Goal: Contribute content: Contribute content

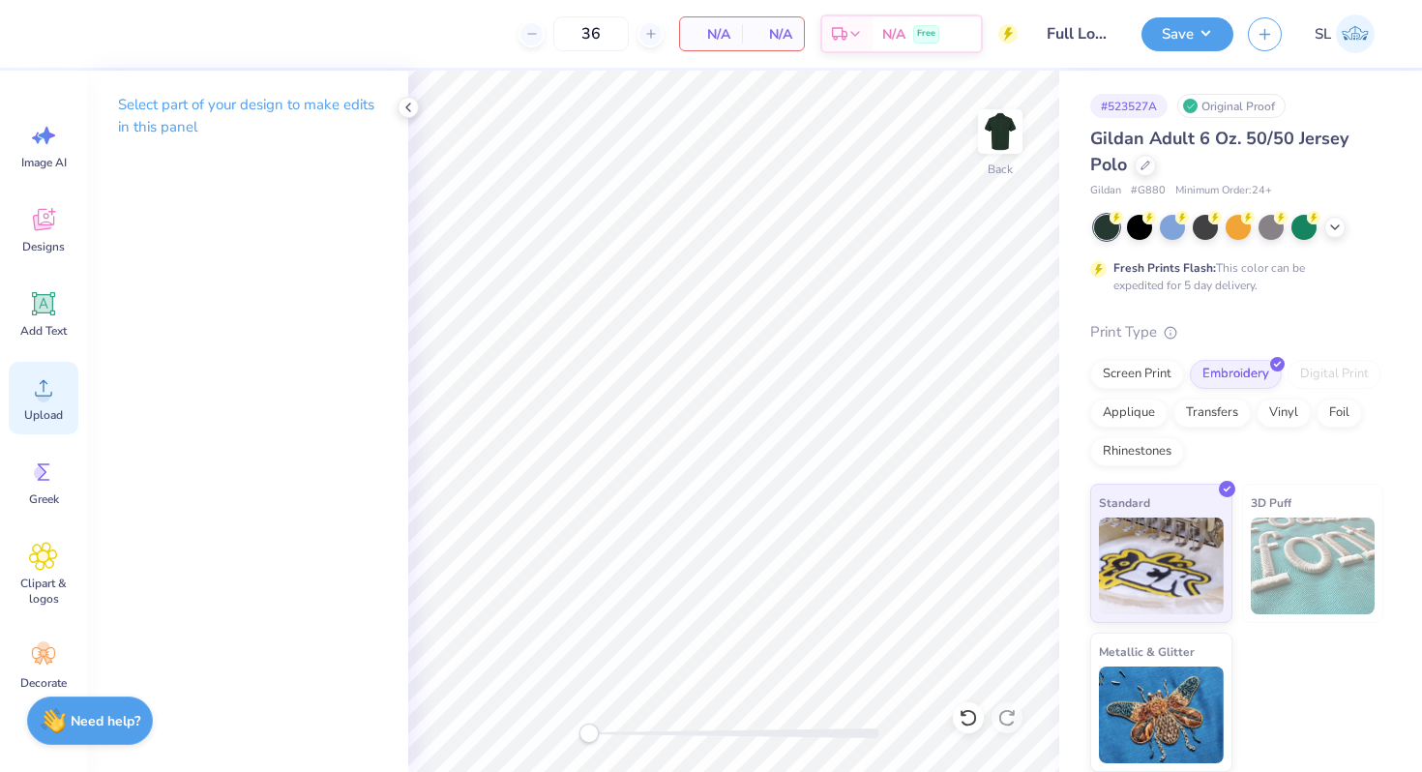
click at [38, 402] on div "Upload" at bounding box center [44, 398] width 70 height 73
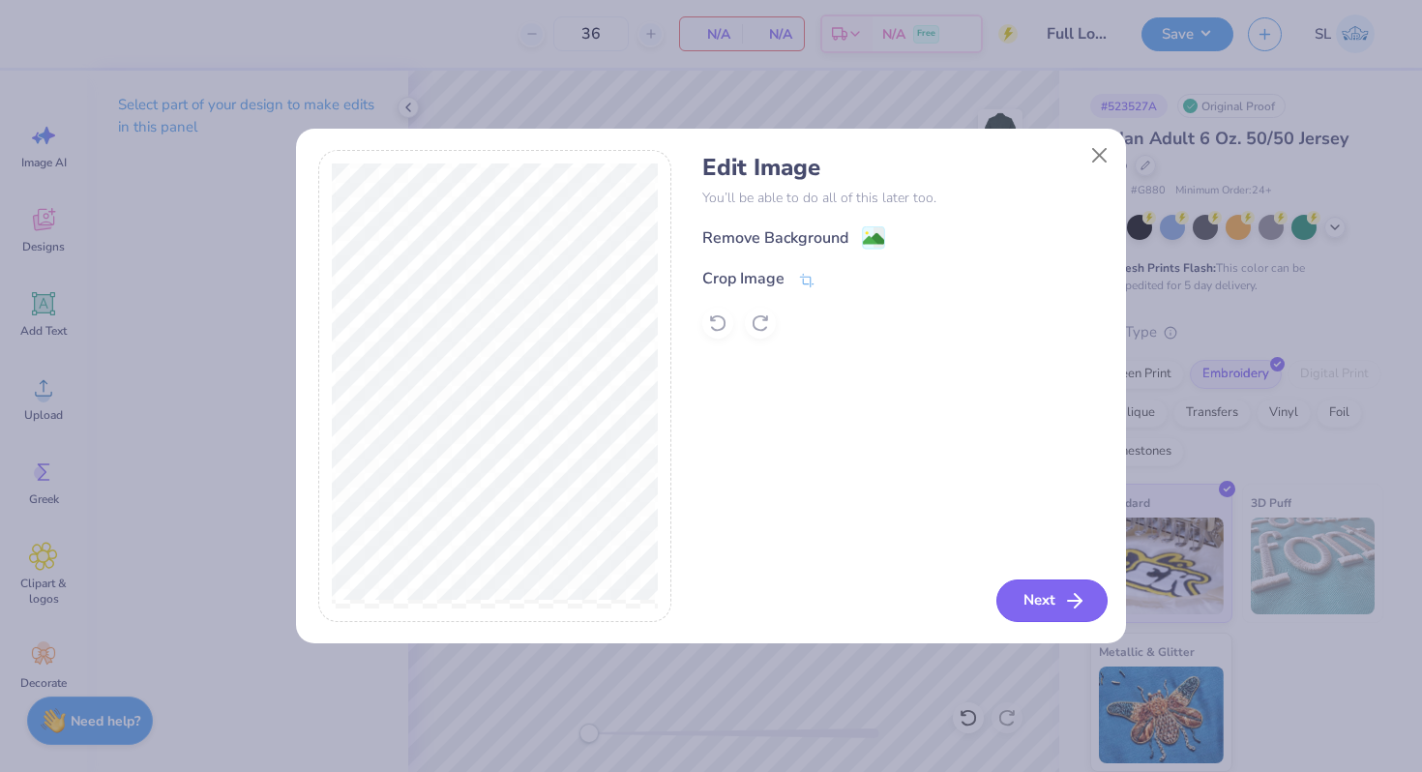
click at [1040, 592] on button "Next" at bounding box center [1051, 600] width 111 height 43
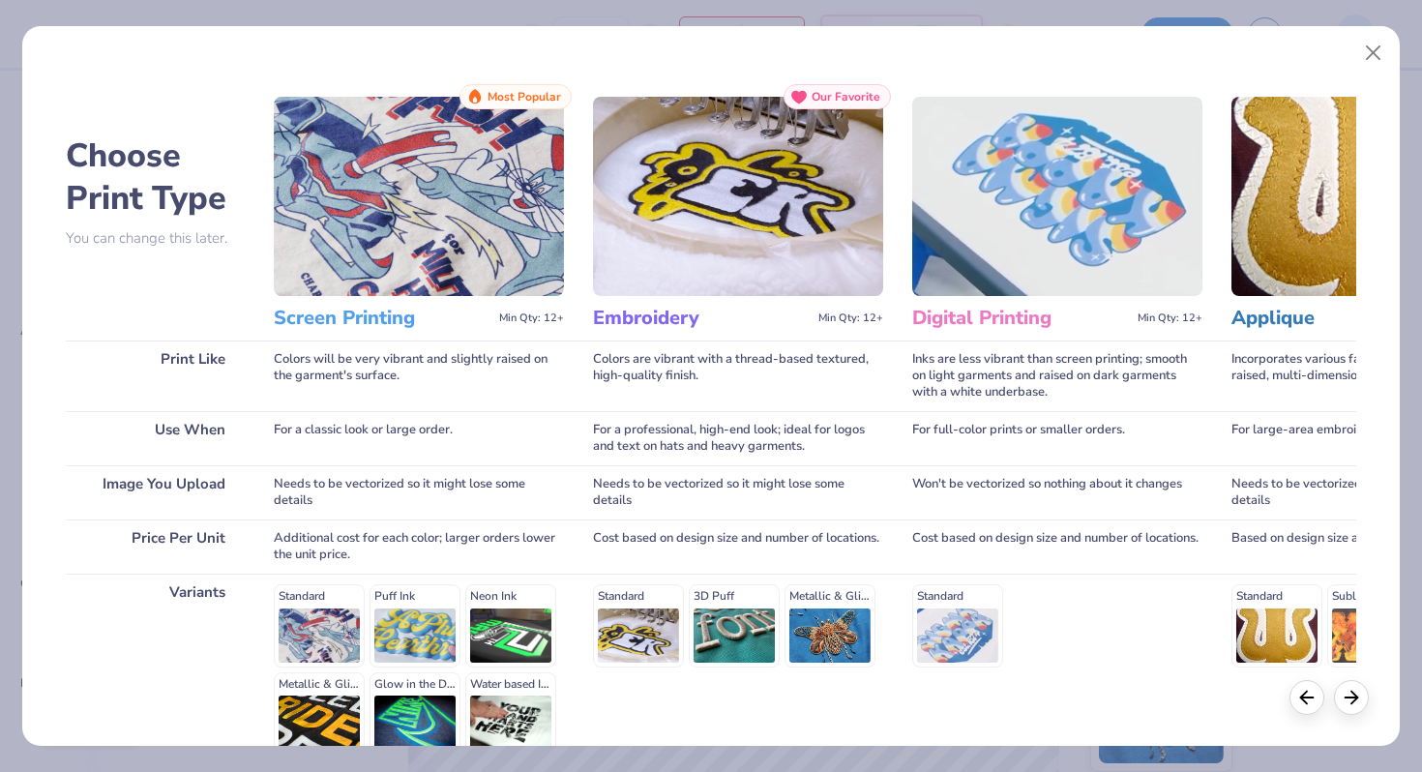
scroll to position [192, 0]
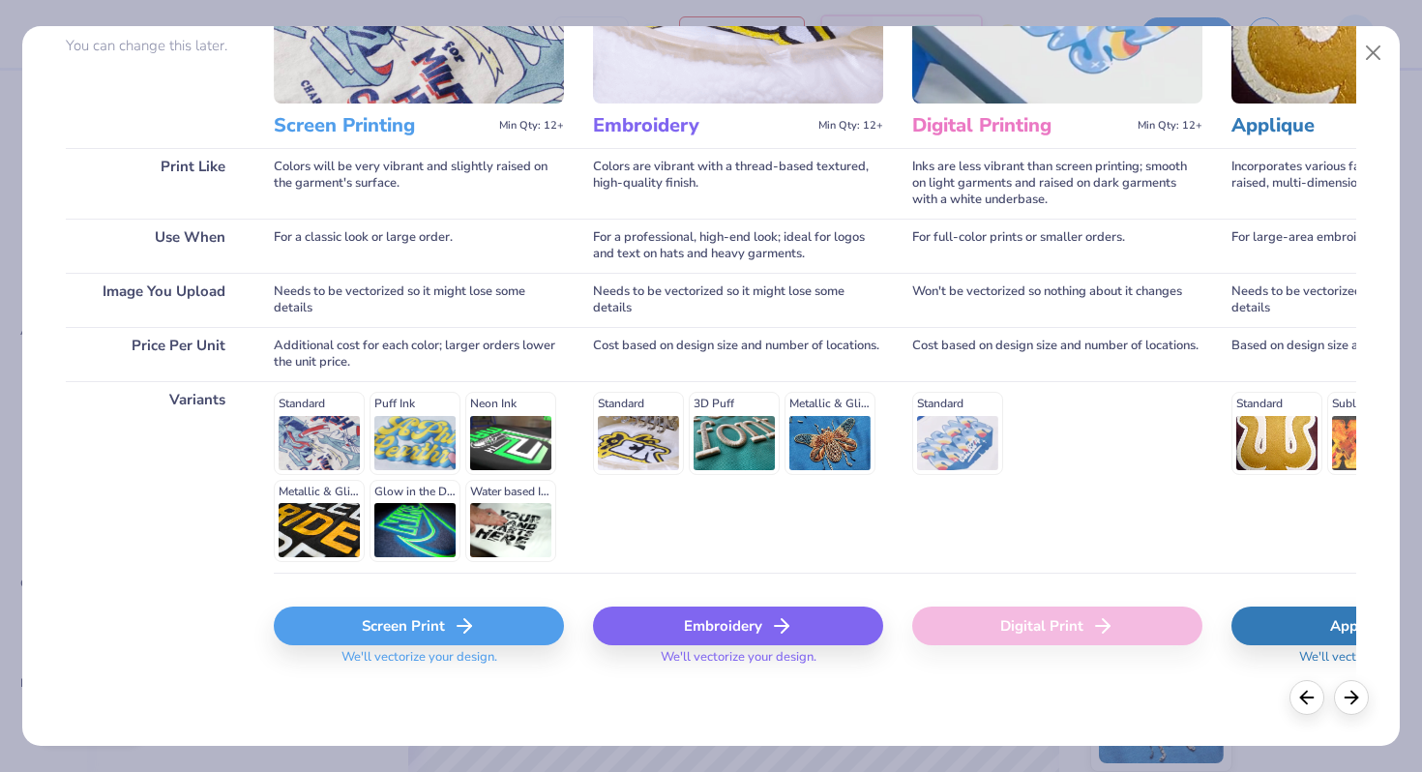
click at [699, 627] on div "Embroidery" at bounding box center [738, 626] width 290 height 39
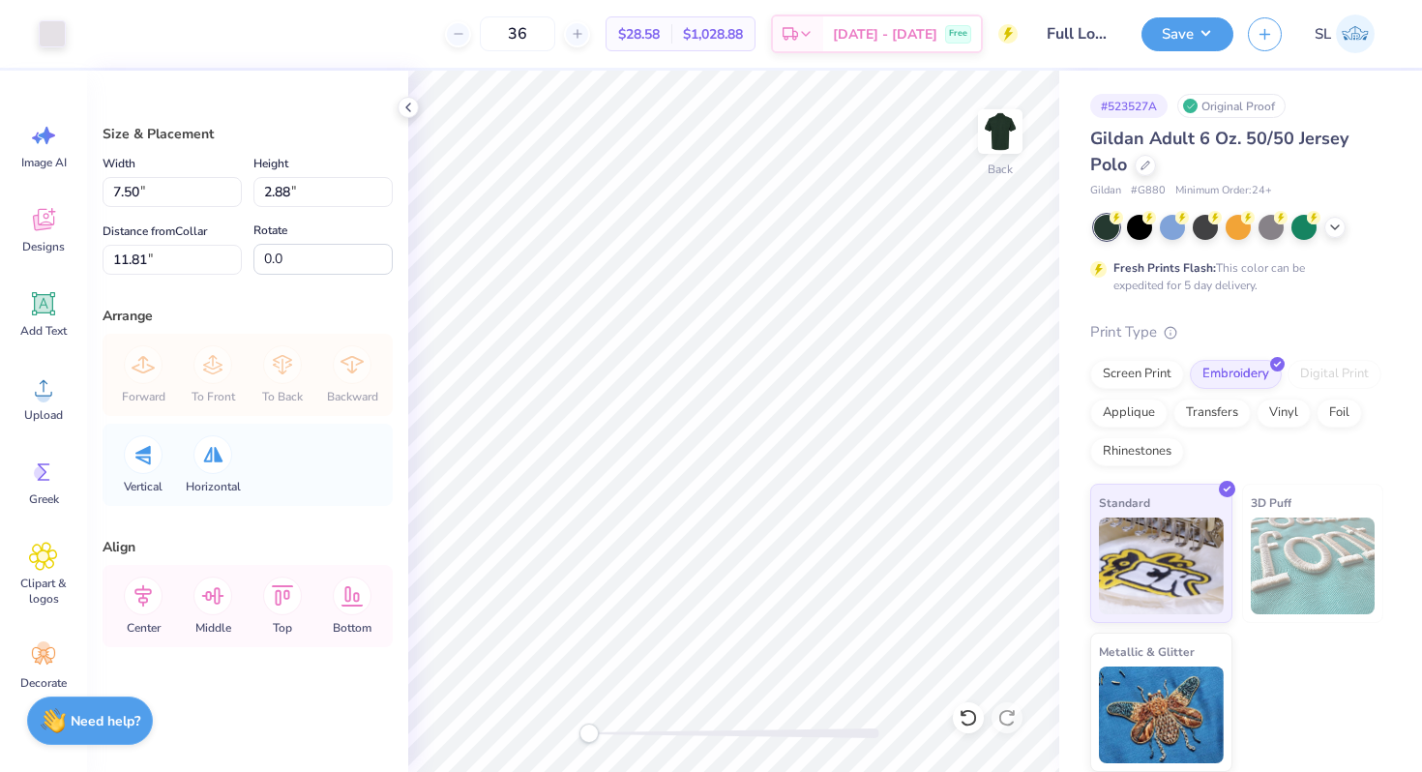
type input "3.46"
type input "1.33"
click at [45, 30] on div at bounding box center [52, 31] width 27 height 27
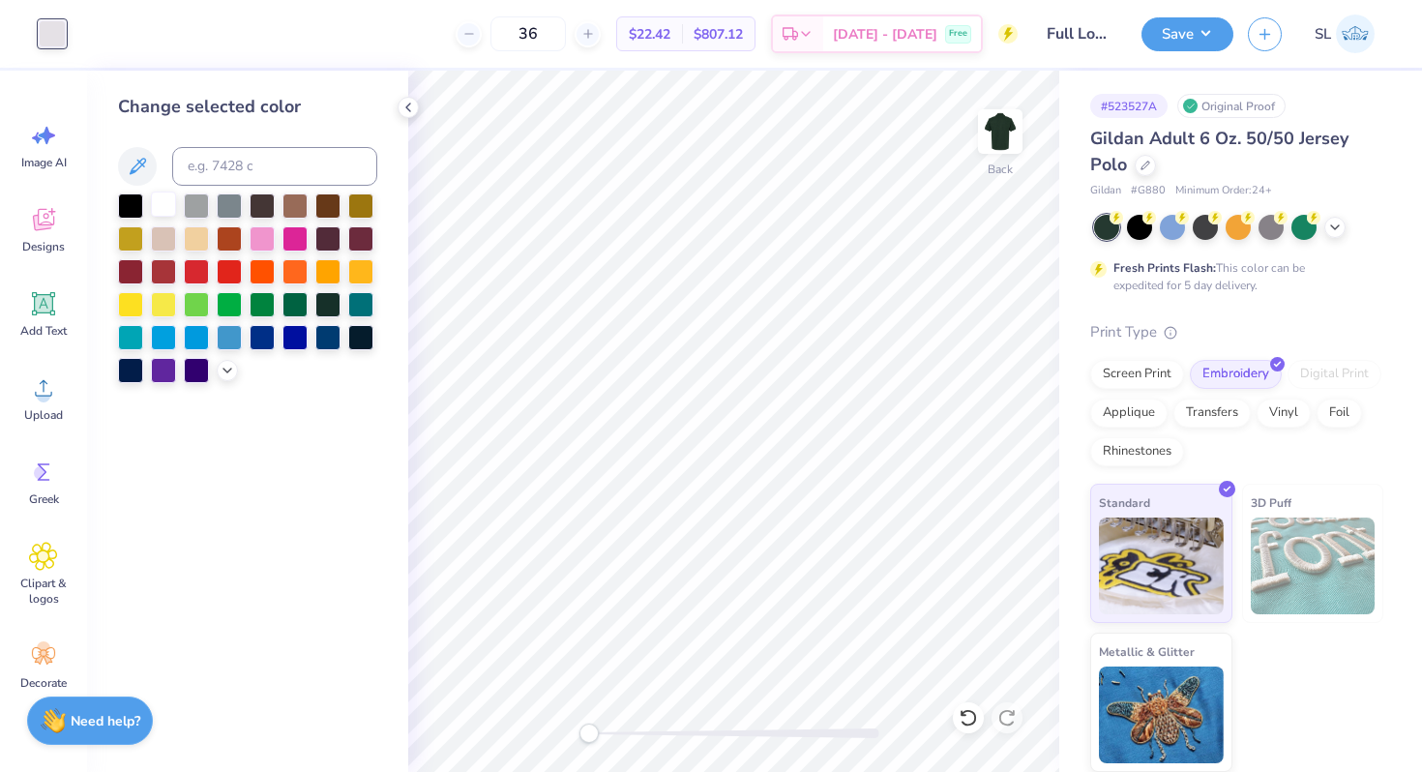
click at [162, 201] on div at bounding box center [163, 204] width 25 height 25
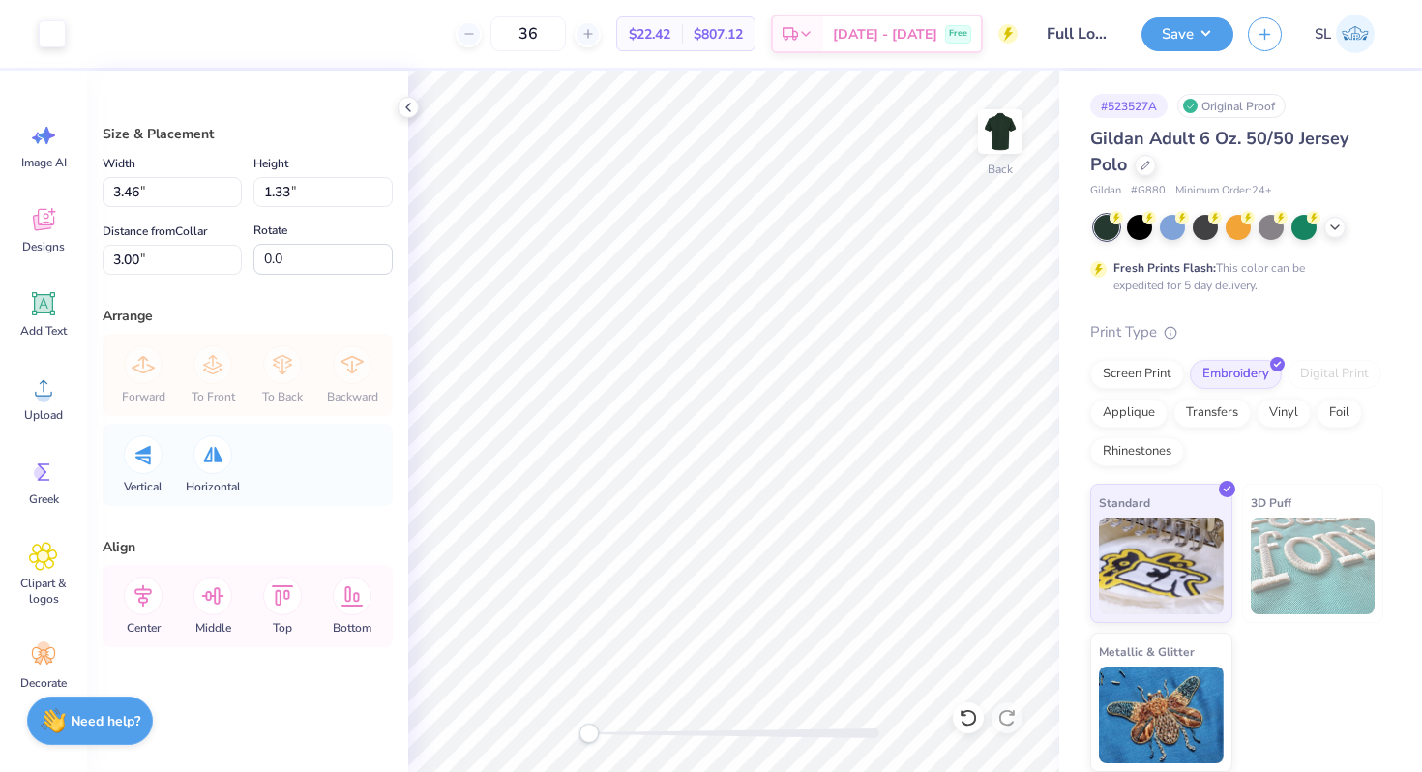
type input "2.28"
type input "0.87"
type input "1.66"
type input "0.64"
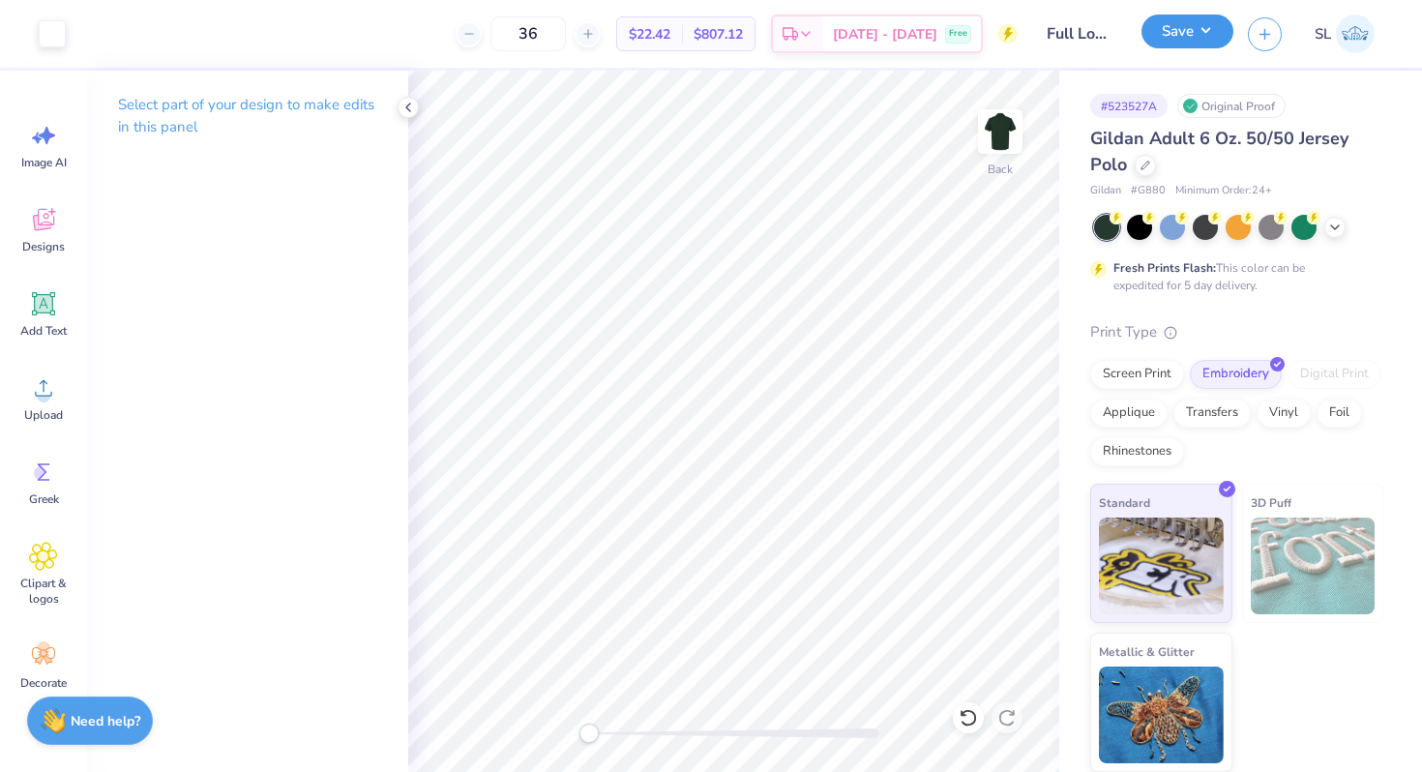
click at [1165, 37] on button "Save" at bounding box center [1187, 32] width 92 height 34
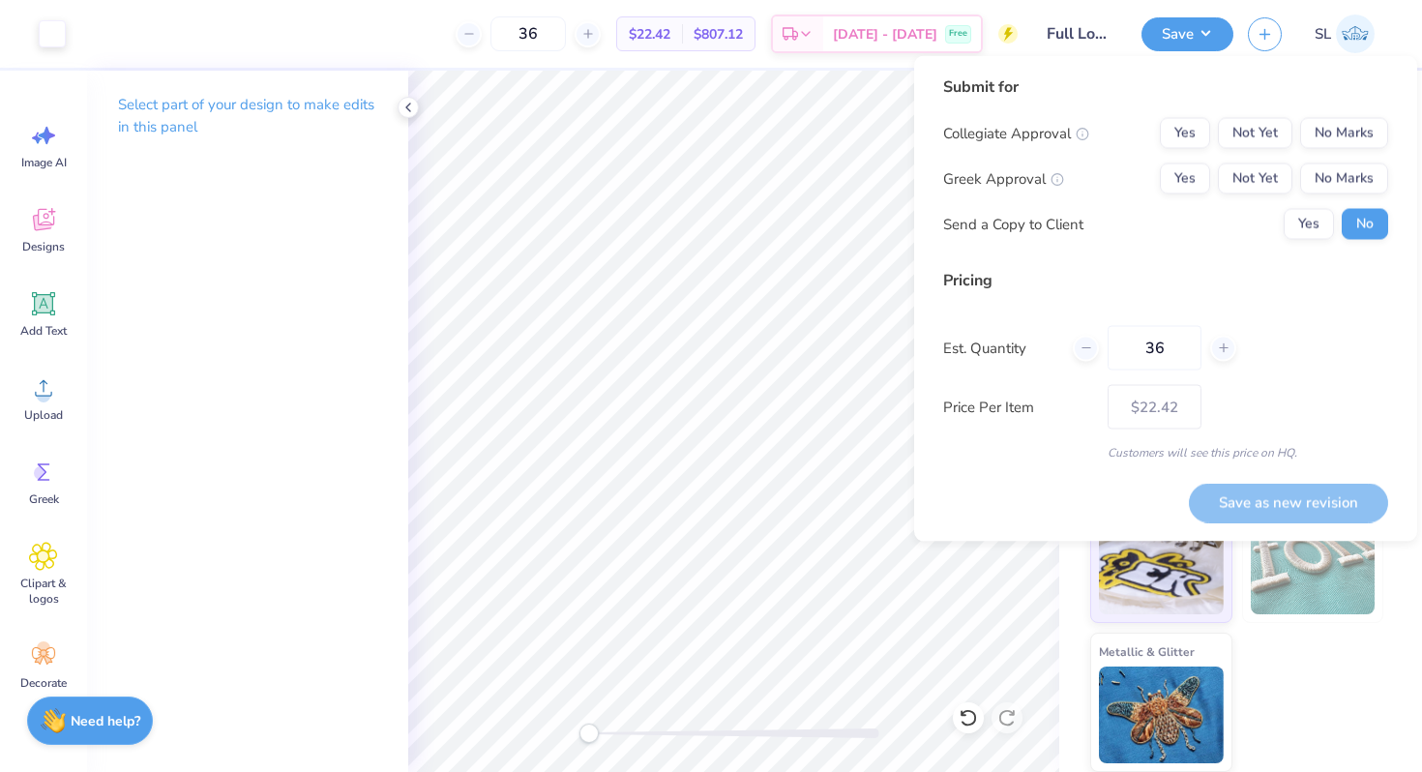
click at [1078, 31] on input "Full Logo Collared Tee *mens" at bounding box center [1079, 34] width 95 height 39
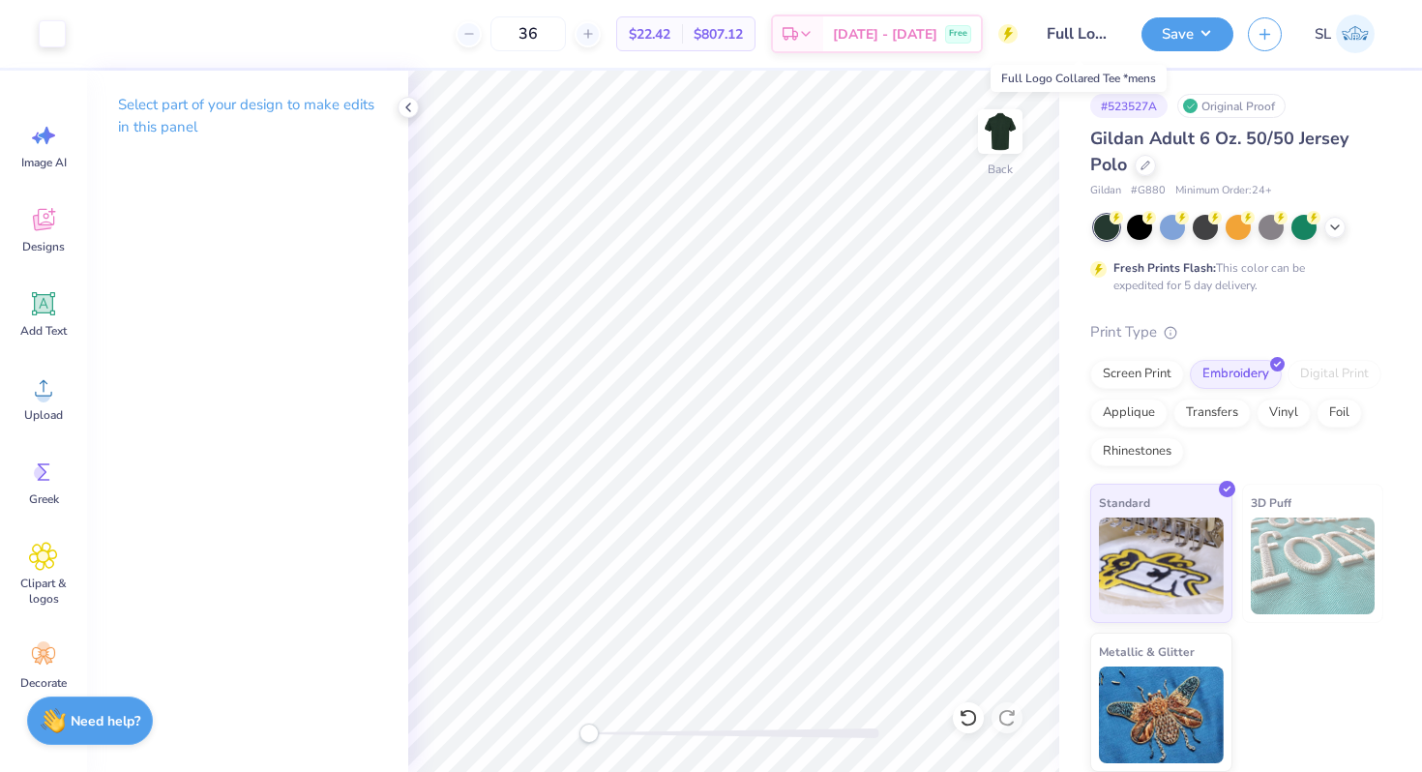
click at [1079, 40] on input "Full Logo Collared Tee *mens" at bounding box center [1079, 34] width 95 height 39
click at [1073, 31] on input "Full Logo Collared Tee *mens" at bounding box center [1079, 34] width 95 height 39
click at [1147, 31] on button "Save" at bounding box center [1187, 32] width 92 height 34
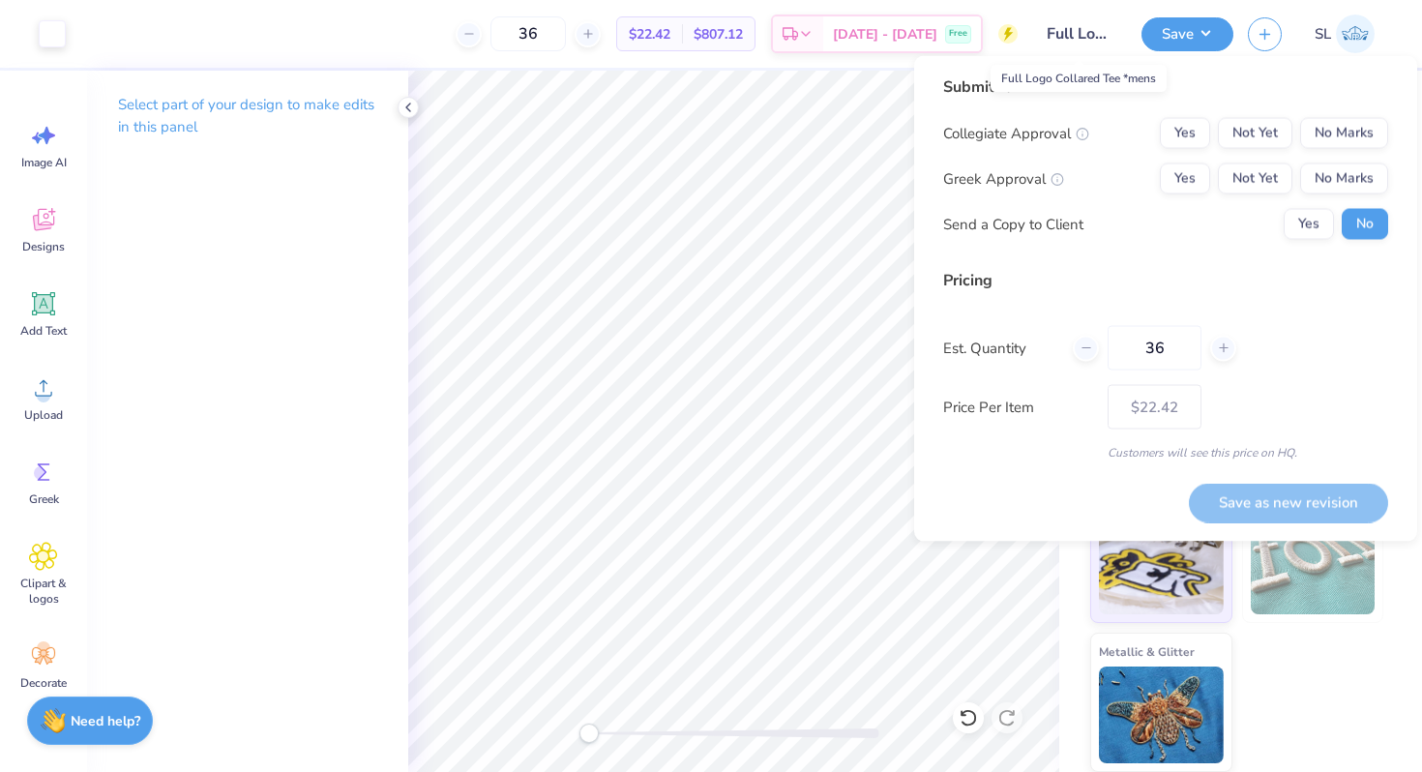
click at [1074, 29] on input "Full Logo Collared Tee *mens" at bounding box center [1079, 34] width 95 height 39
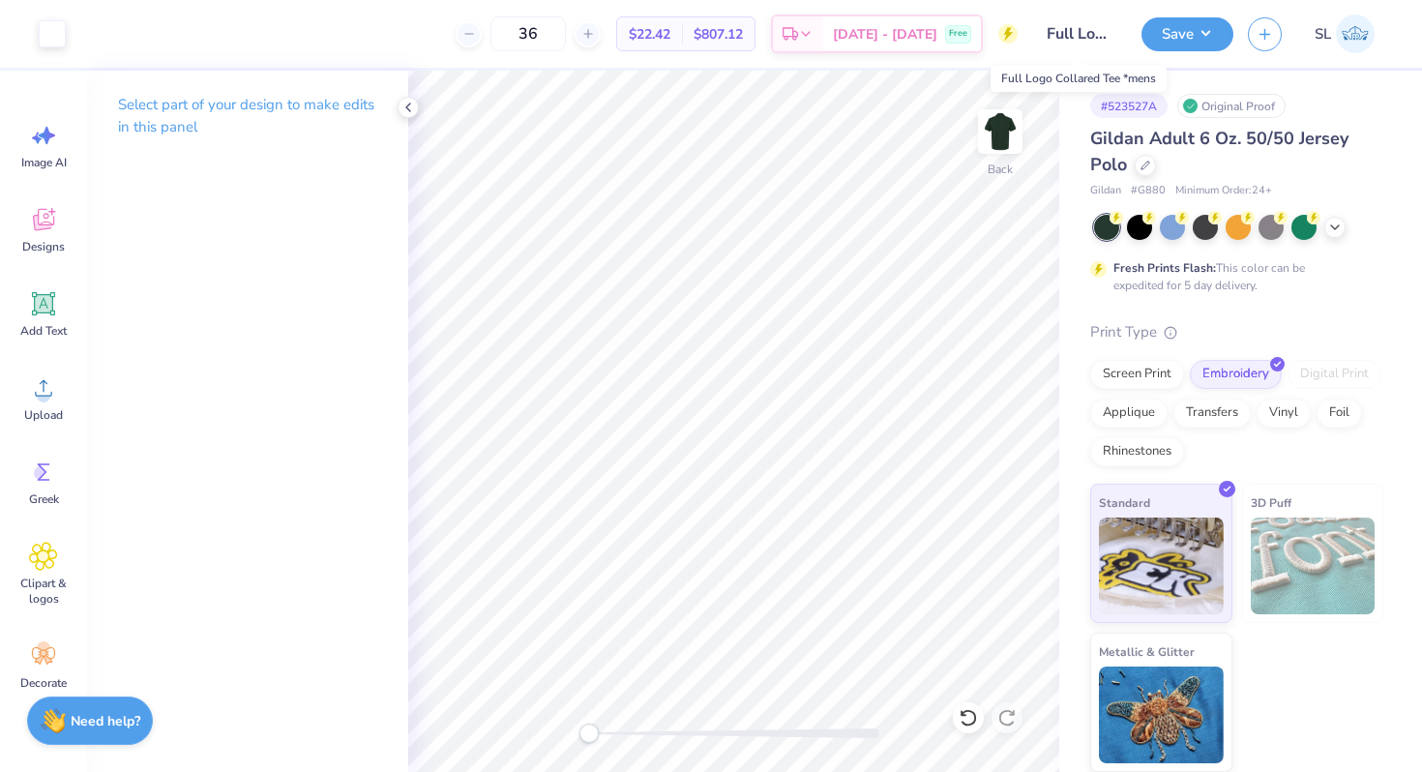
click at [1061, 34] on input "Full Logo Collared Tee *mens" at bounding box center [1079, 34] width 95 height 39
click at [1175, 23] on button "Save" at bounding box center [1187, 32] width 92 height 34
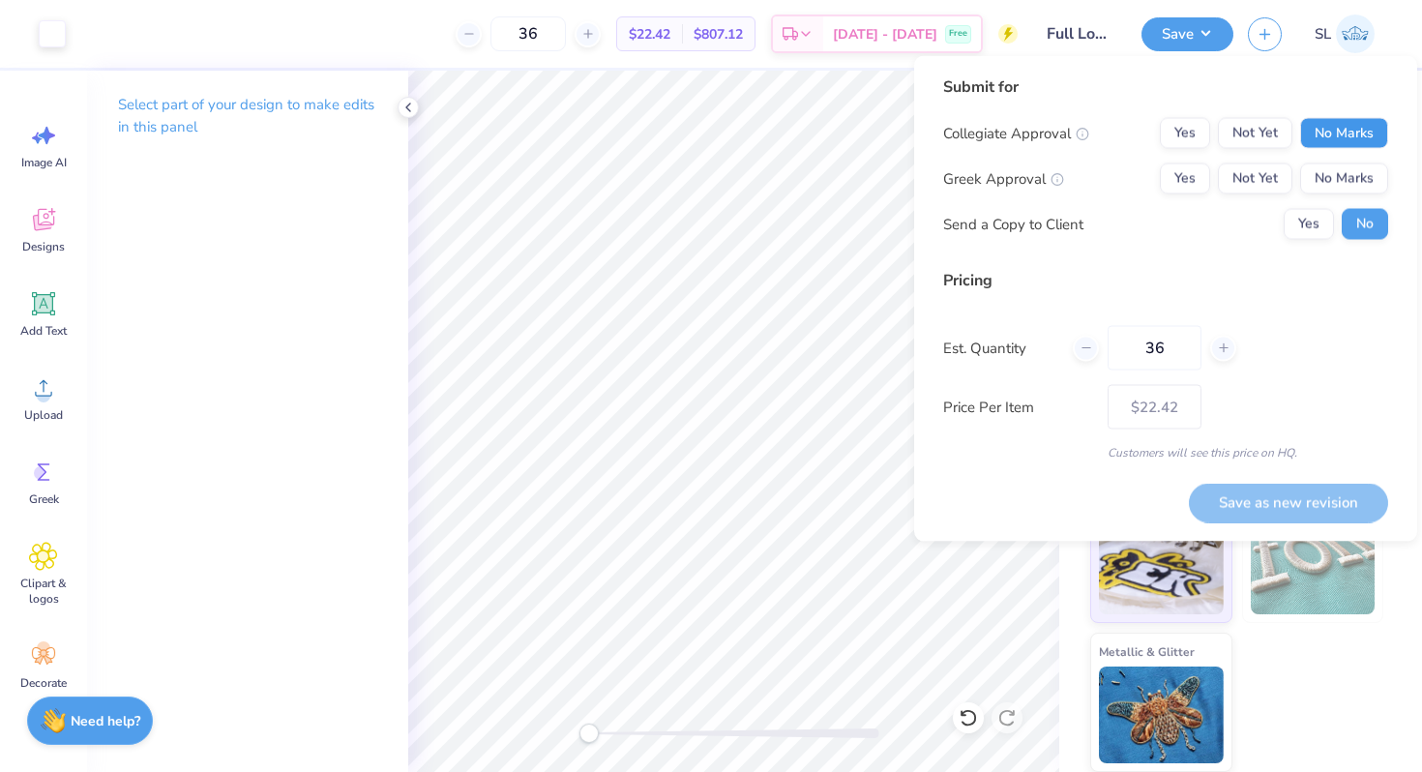
click at [1321, 132] on button "No Marks" at bounding box center [1344, 133] width 88 height 31
click at [1321, 187] on button "No Marks" at bounding box center [1344, 178] width 88 height 31
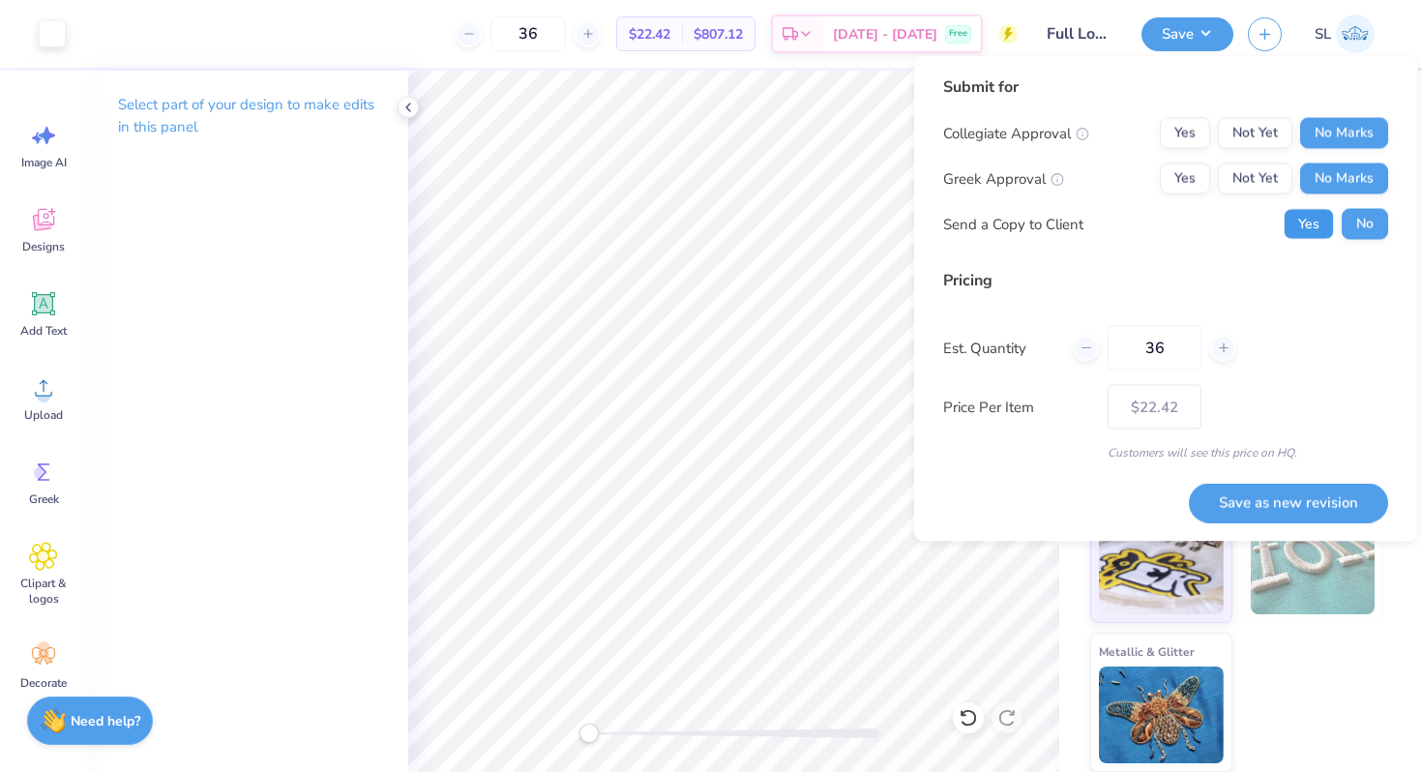
click at [1322, 214] on button "Yes" at bounding box center [1309, 224] width 50 height 31
drag, startPoint x: 1169, startPoint y: 349, endPoint x: 1110, endPoint y: 349, distance: 59.0
click at [1110, 349] on input "36" at bounding box center [1155, 348] width 94 height 44
type input "15"
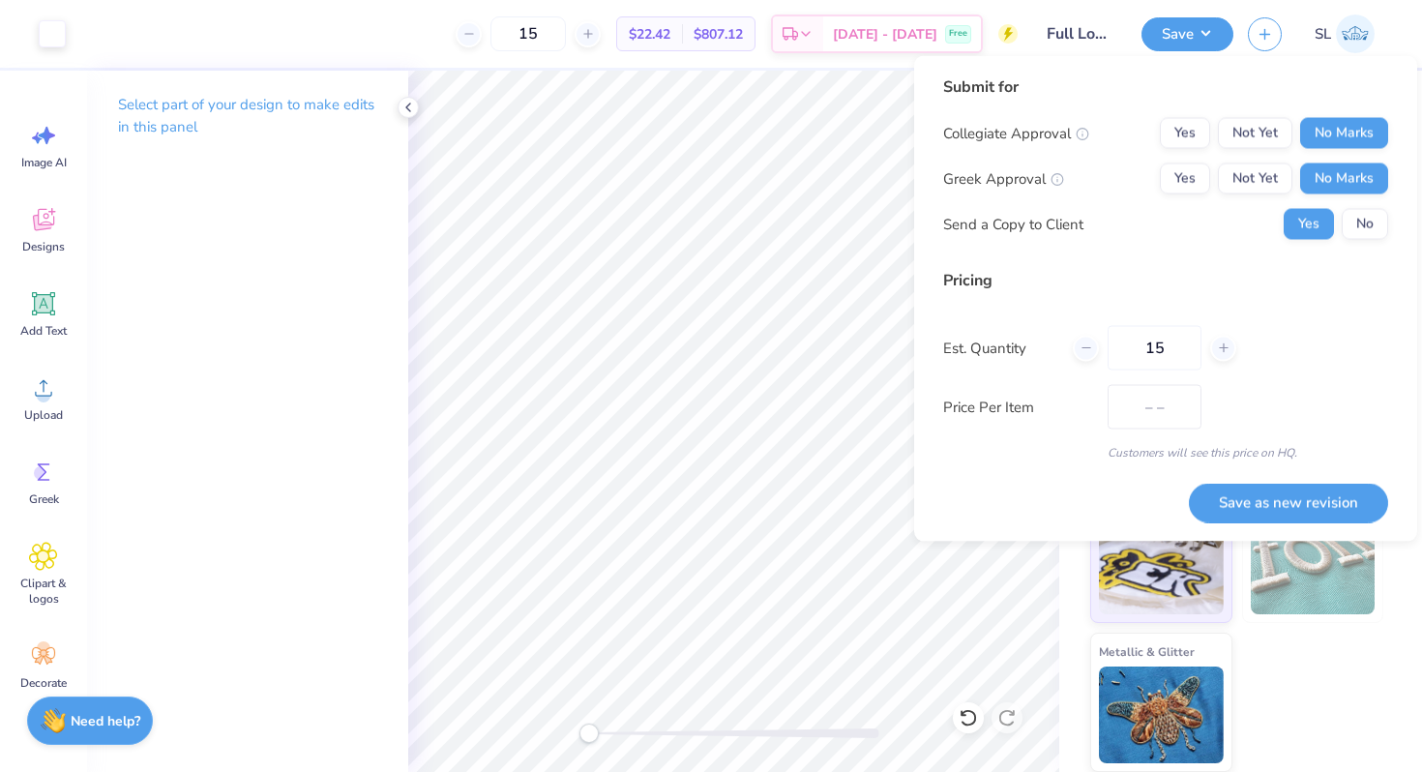
type input "$28.80"
type input "15"
click at [1269, 504] on button "Save as new revision" at bounding box center [1288, 503] width 199 height 40
type input "$28.80"
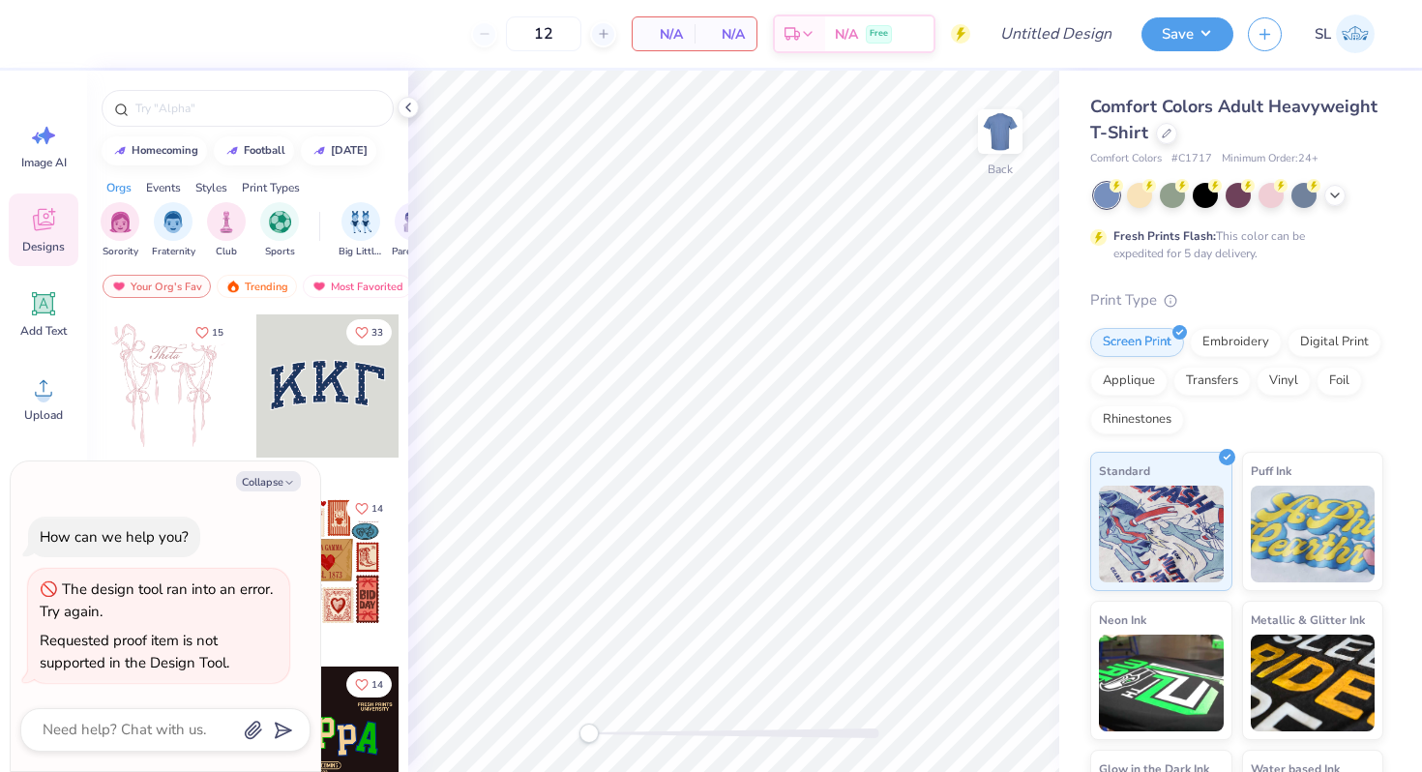
type textarea "x"
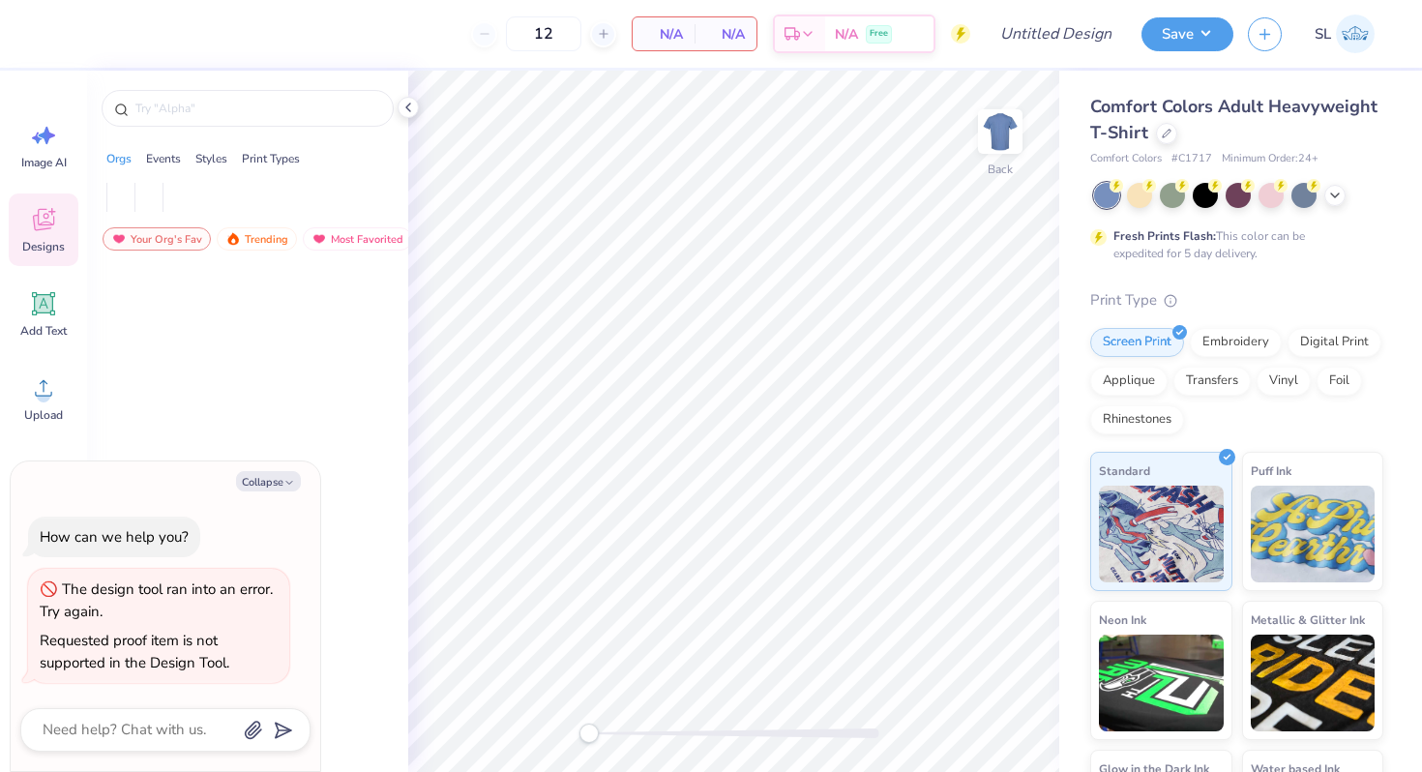
type textarea "x"
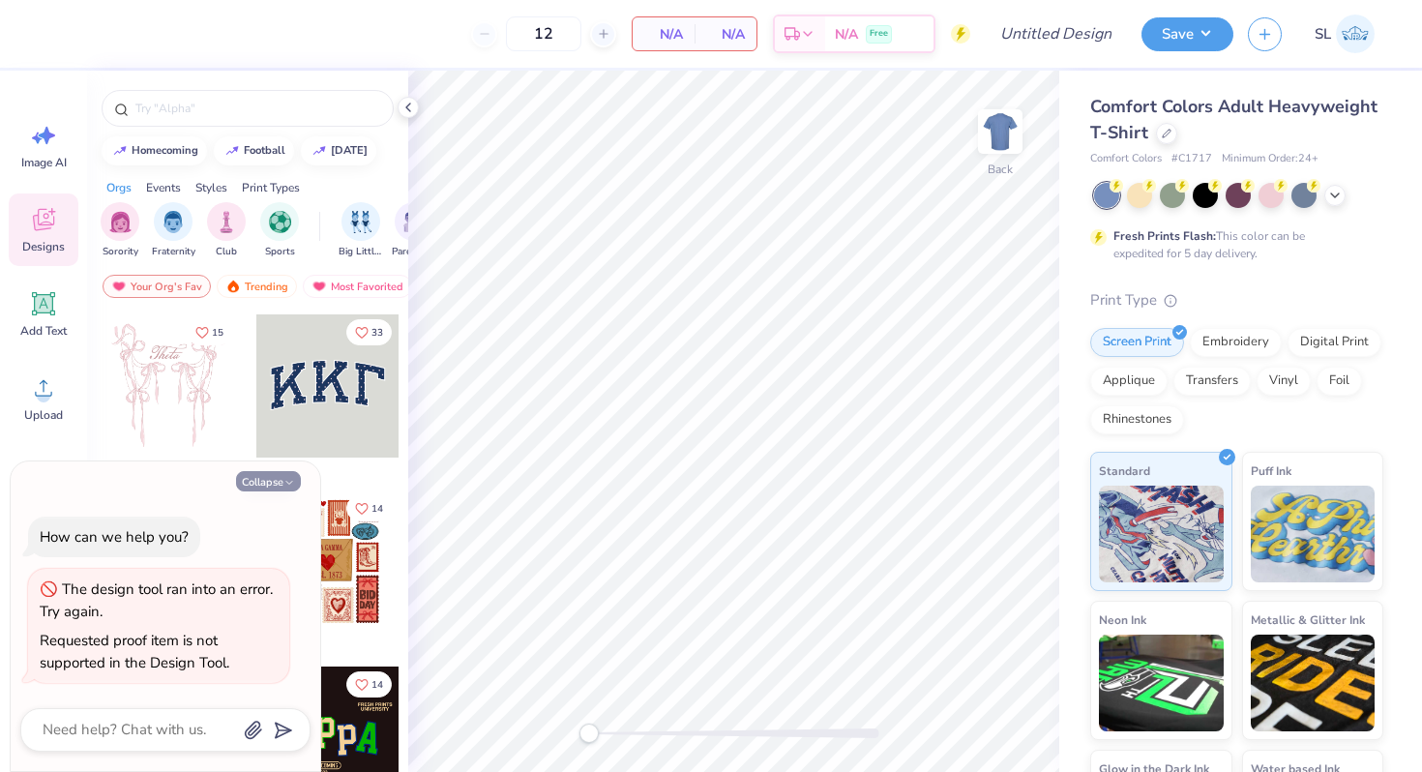
click at [276, 484] on button "Collapse" at bounding box center [268, 481] width 65 height 20
type textarea "x"
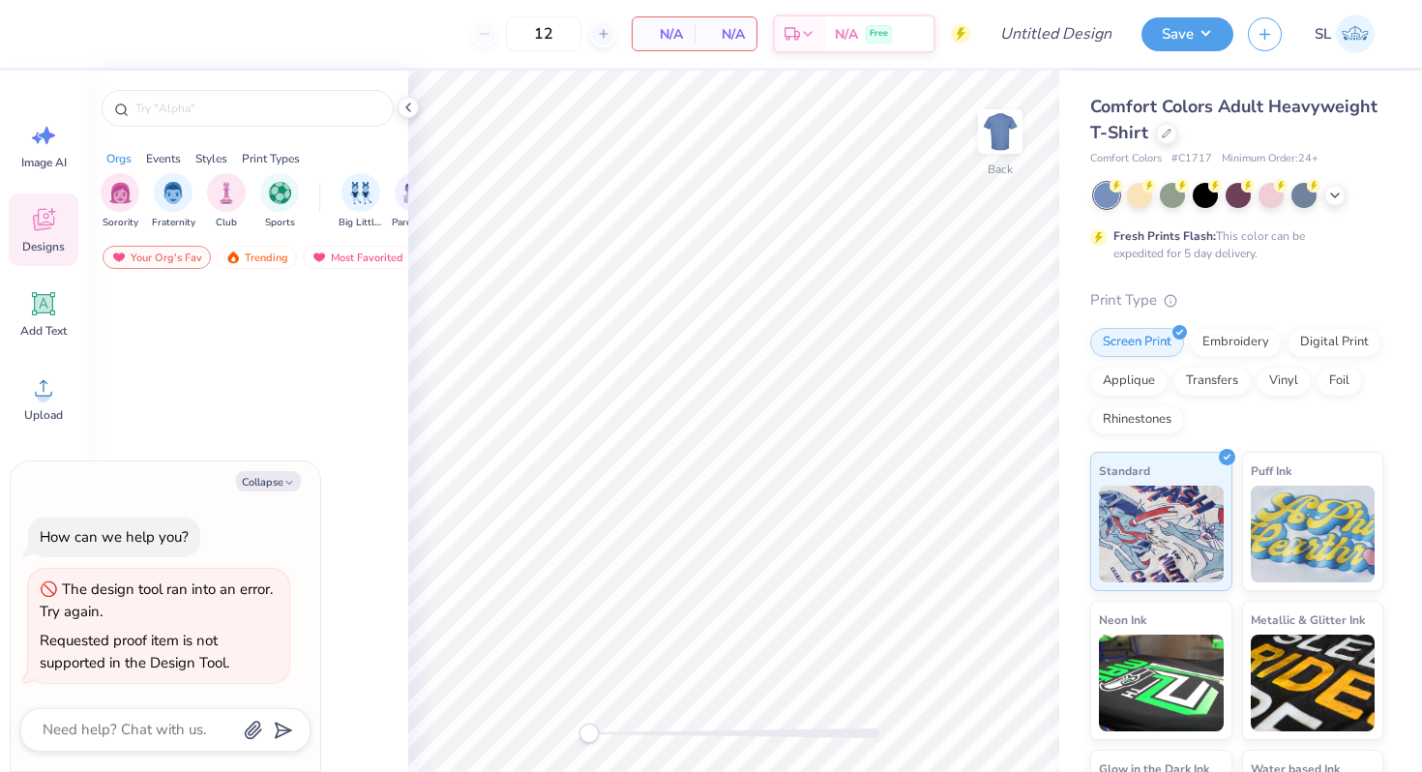
type textarea "x"
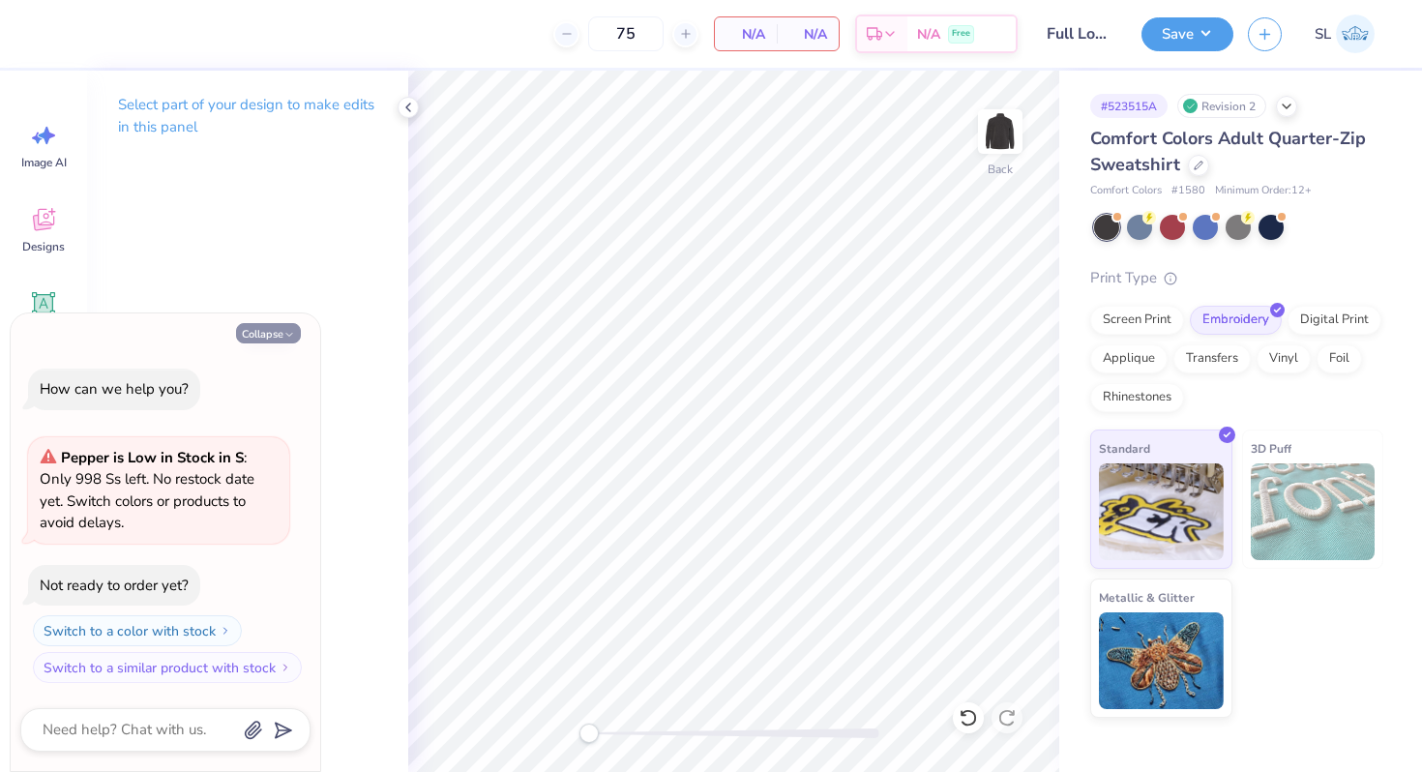
click at [263, 327] on button "Collapse" at bounding box center [268, 333] width 65 height 20
type textarea "x"
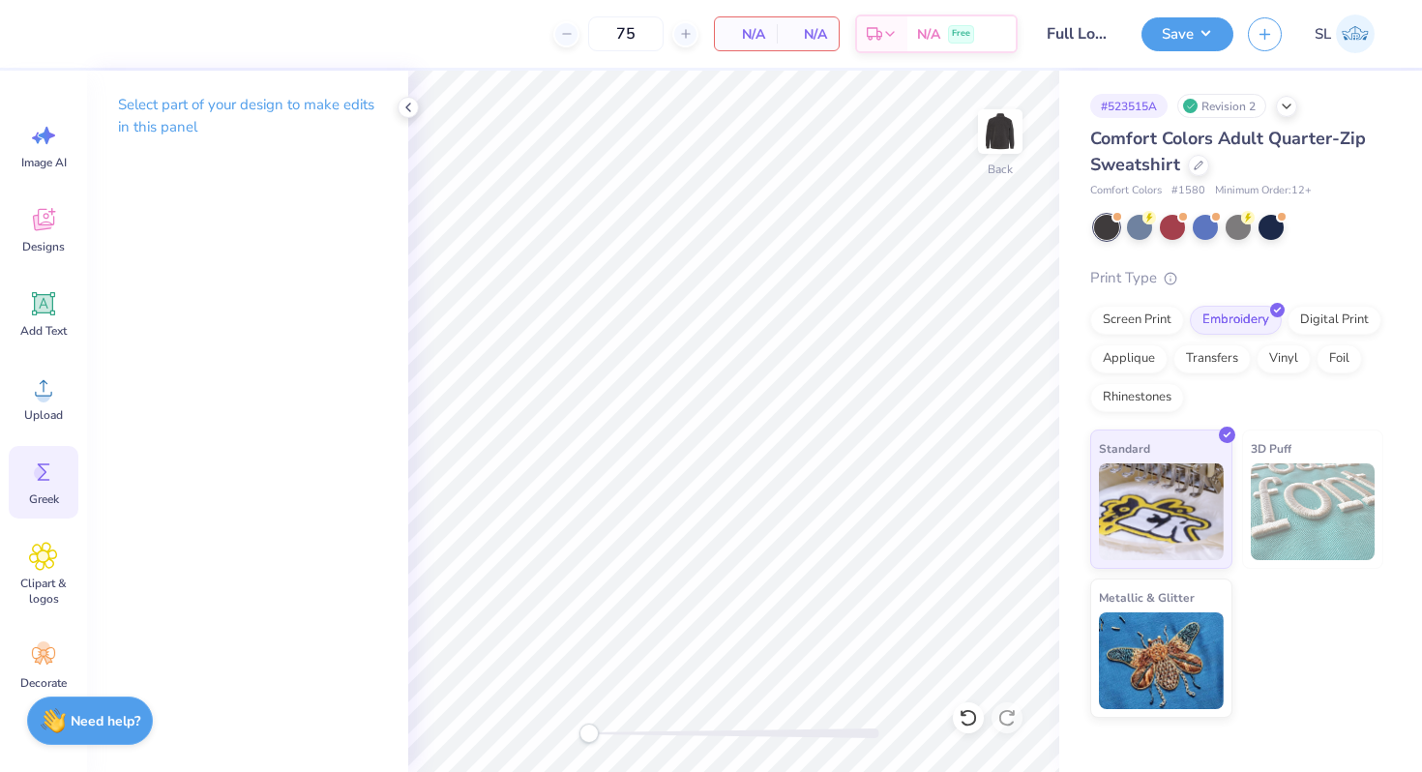
click at [42, 493] on span "Greek" at bounding box center [44, 498] width 30 height 15
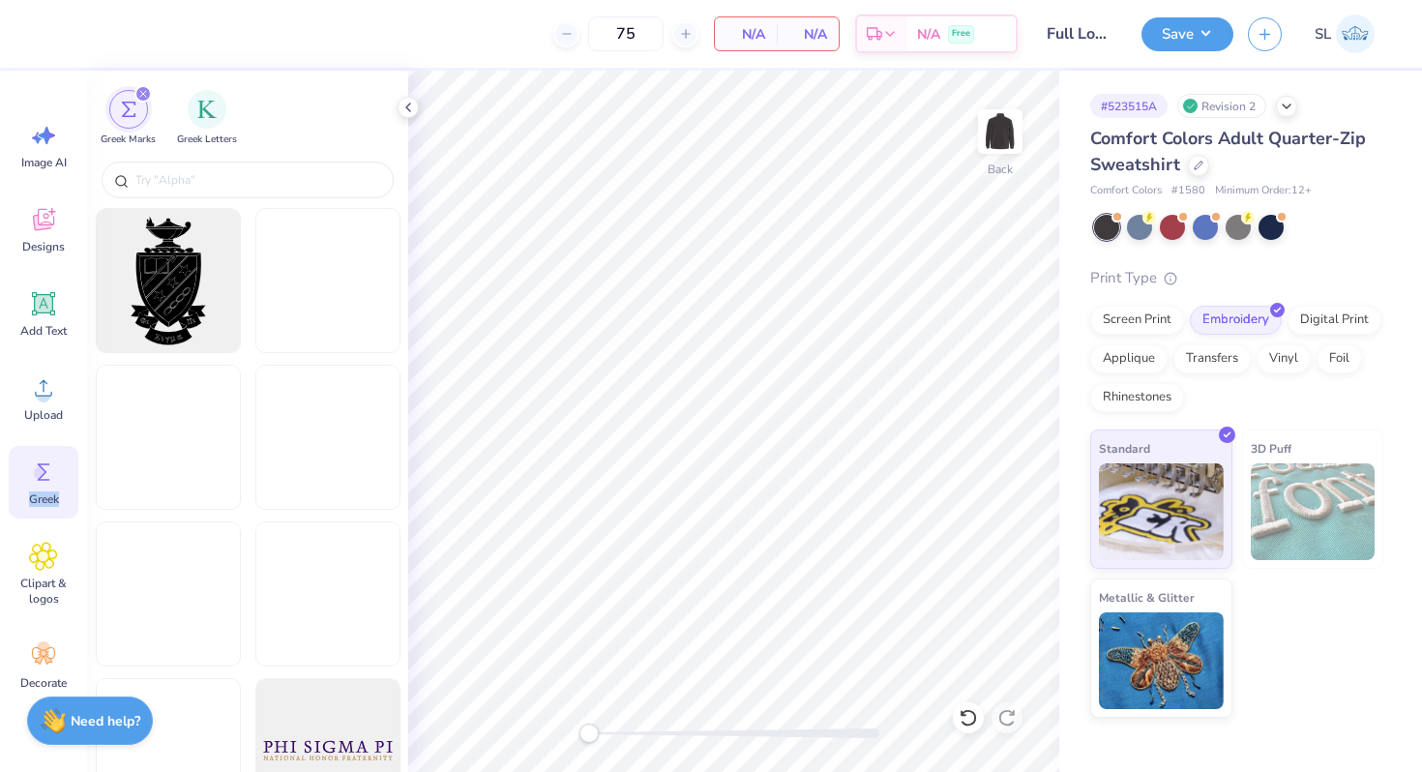
click at [42, 493] on span "Greek" at bounding box center [44, 498] width 30 height 15
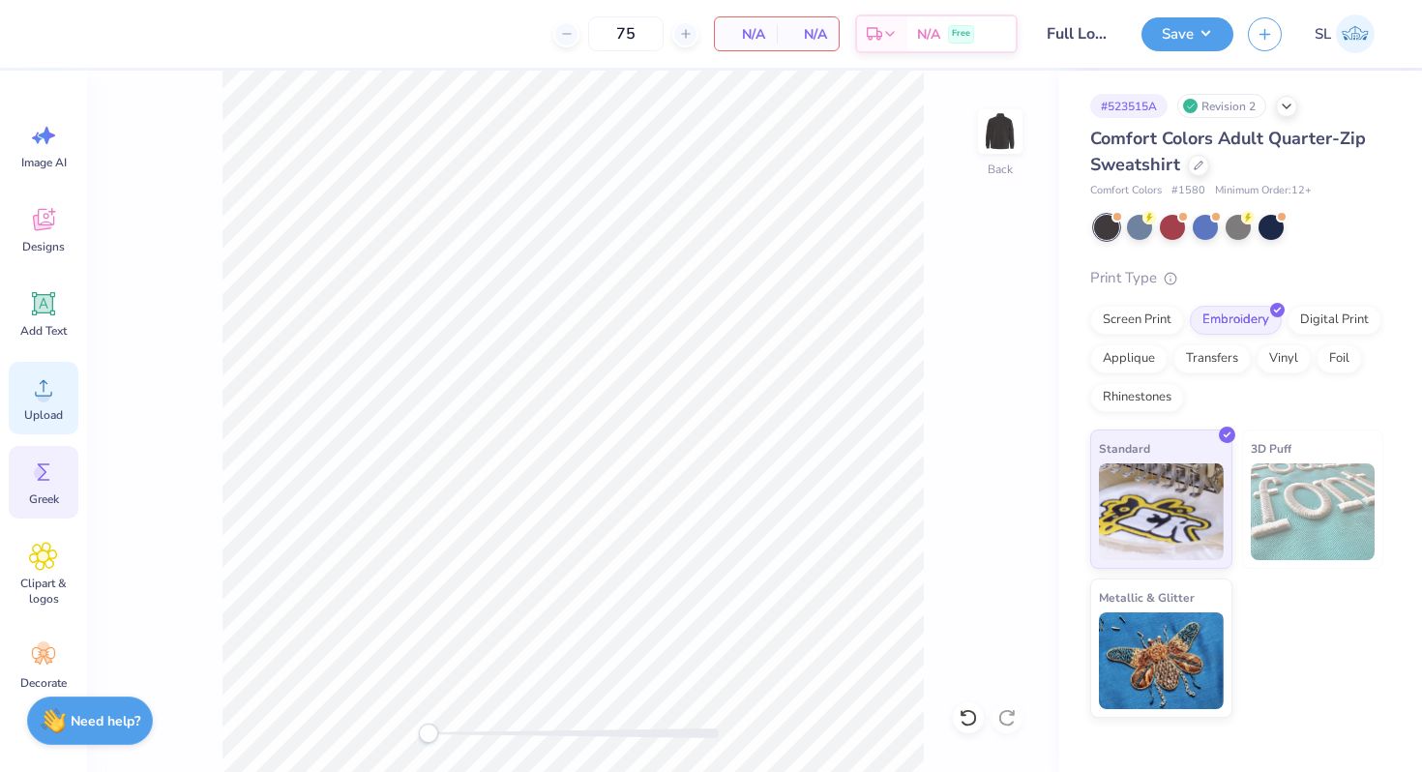
click at [36, 397] on icon at bounding box center [43, 387] width 29 height 29
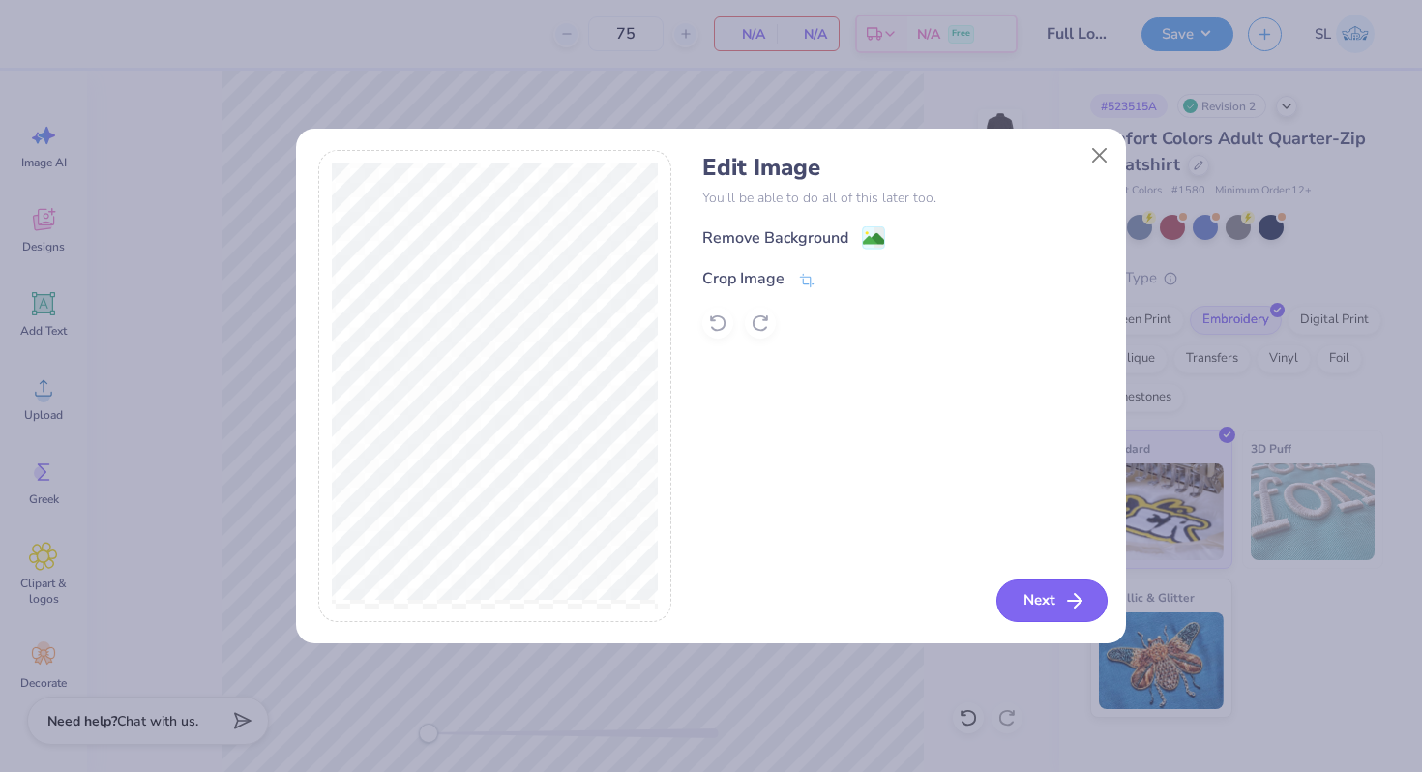
click at [1025, 598] on button "Next" at bounding box center [1051, 600] width 111 height 43
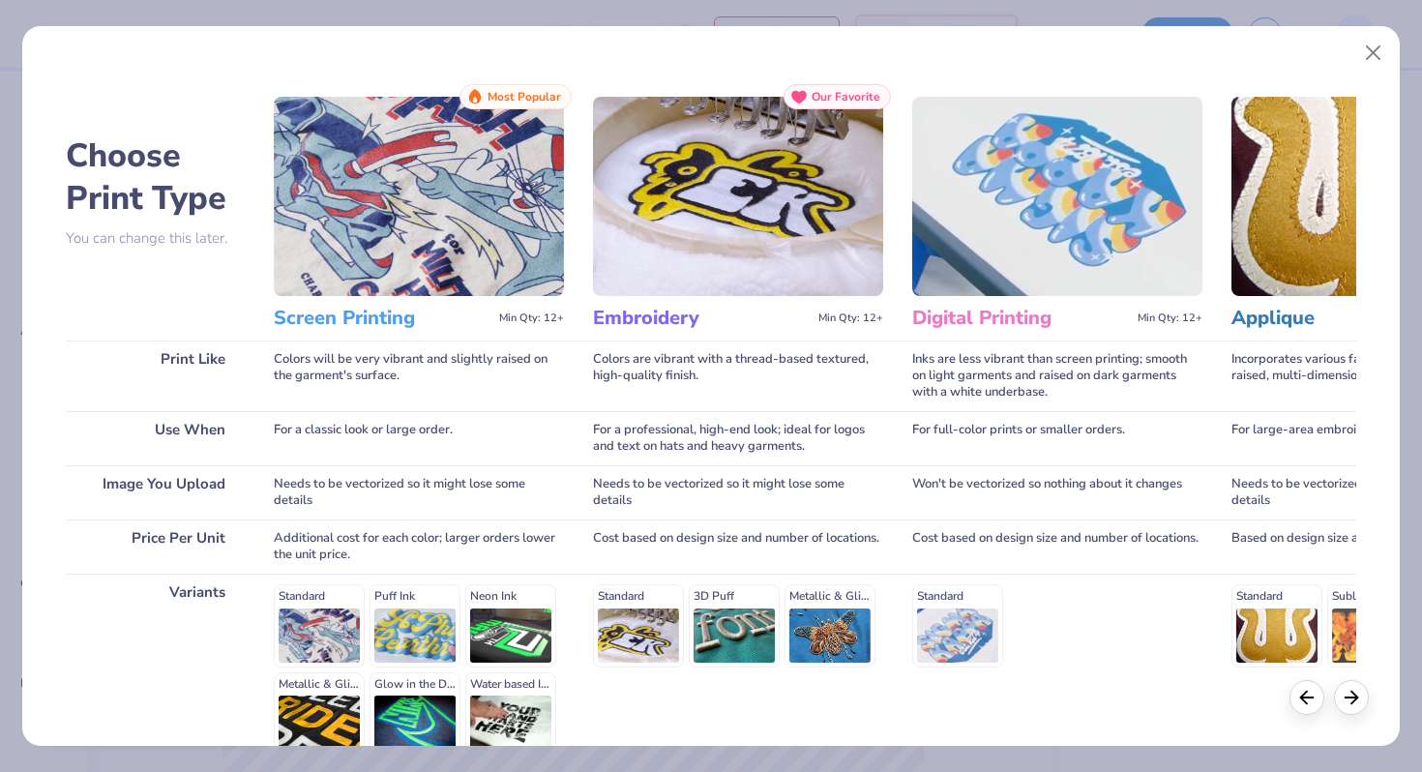
scroll to position [192, 0]
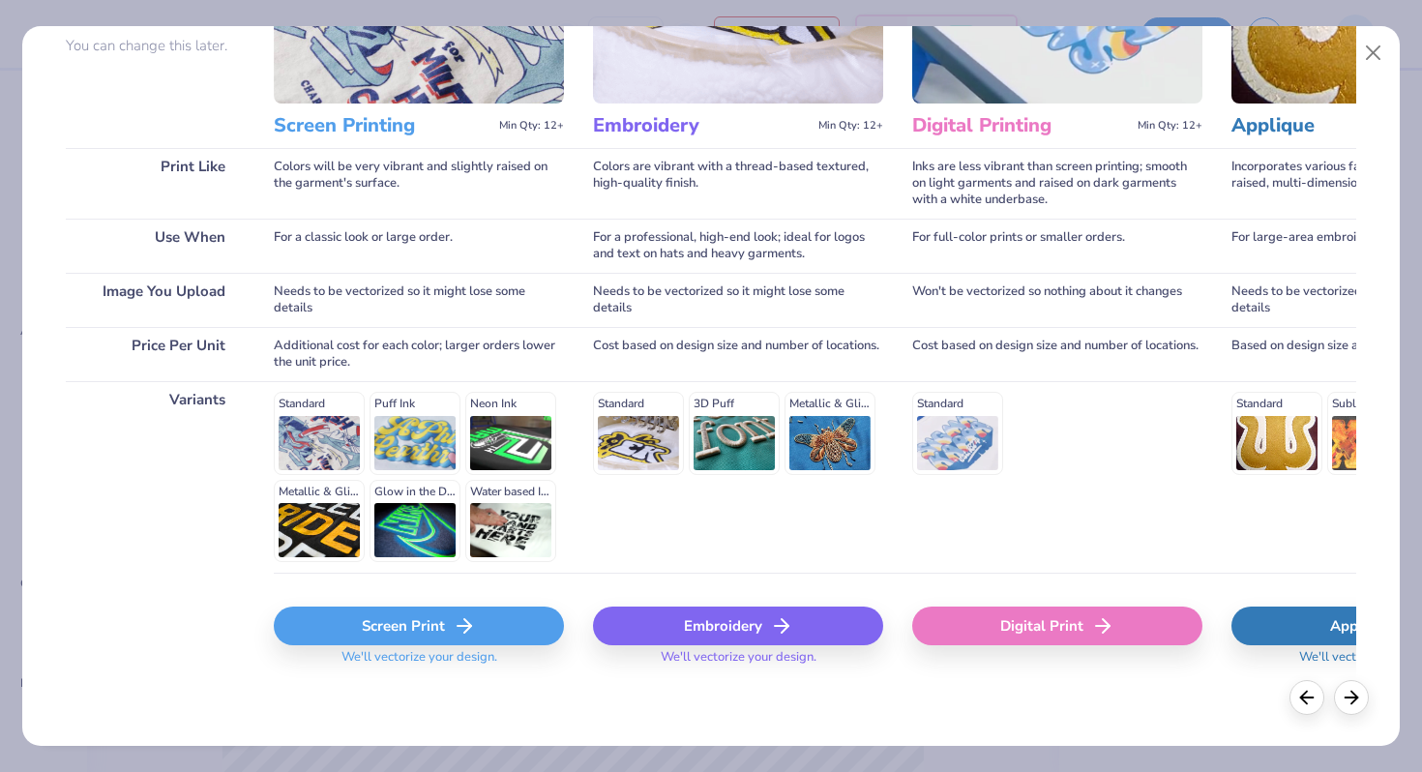
click at [687, 618] on div "Embroidery" at bounding box center [738, 626] width 290 height 39
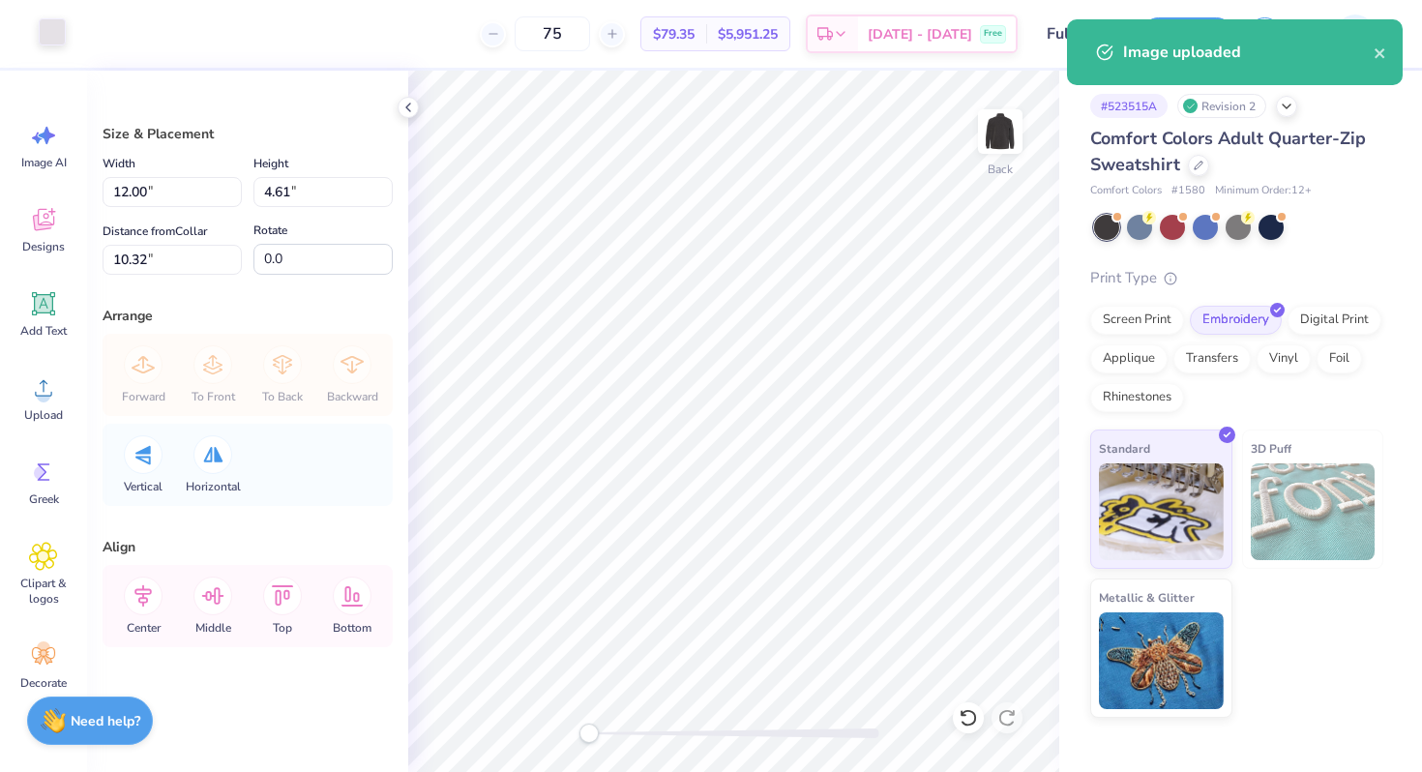
click at [55, 40] on div at bounding box center [52, 31] width 27 height 27
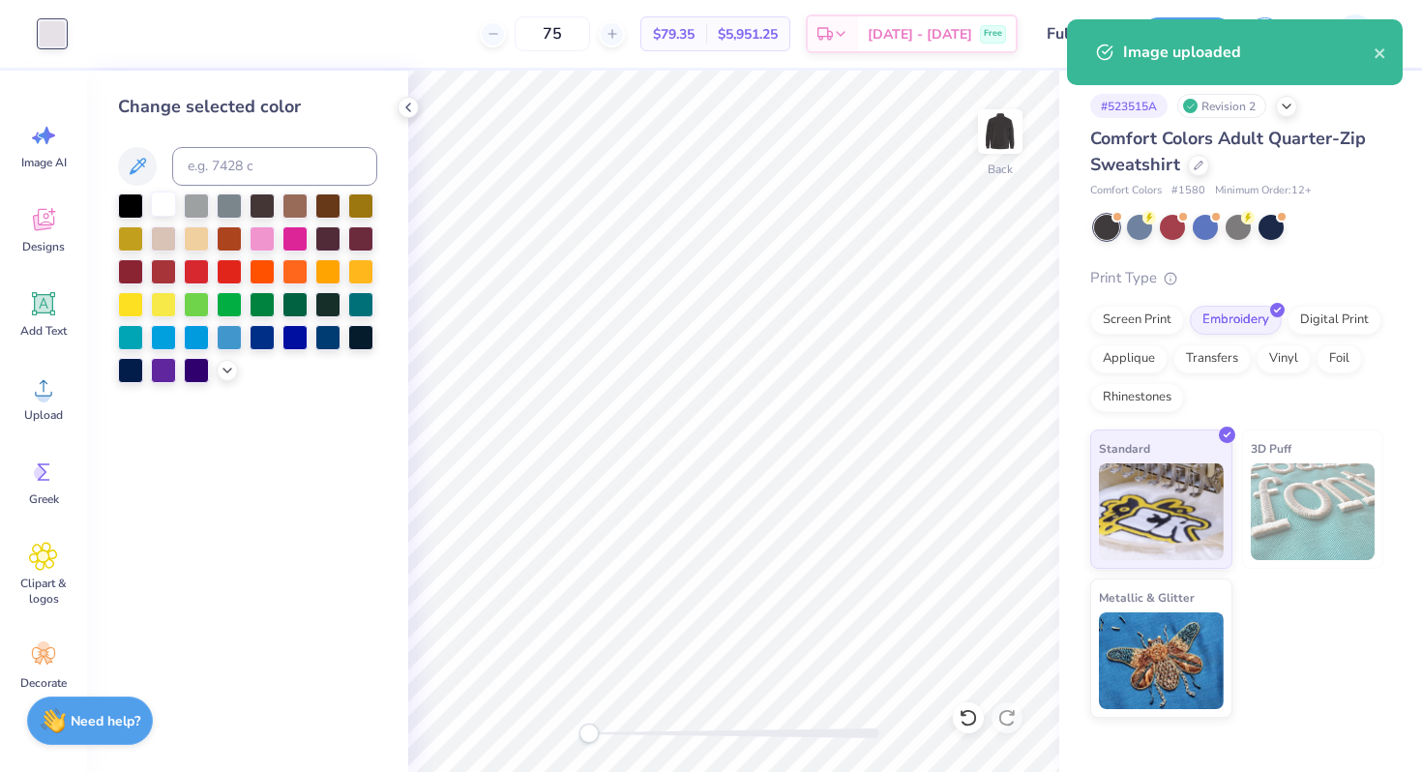
click at [161, 209] on div at bounding box center [163, 204] width 25 height 25
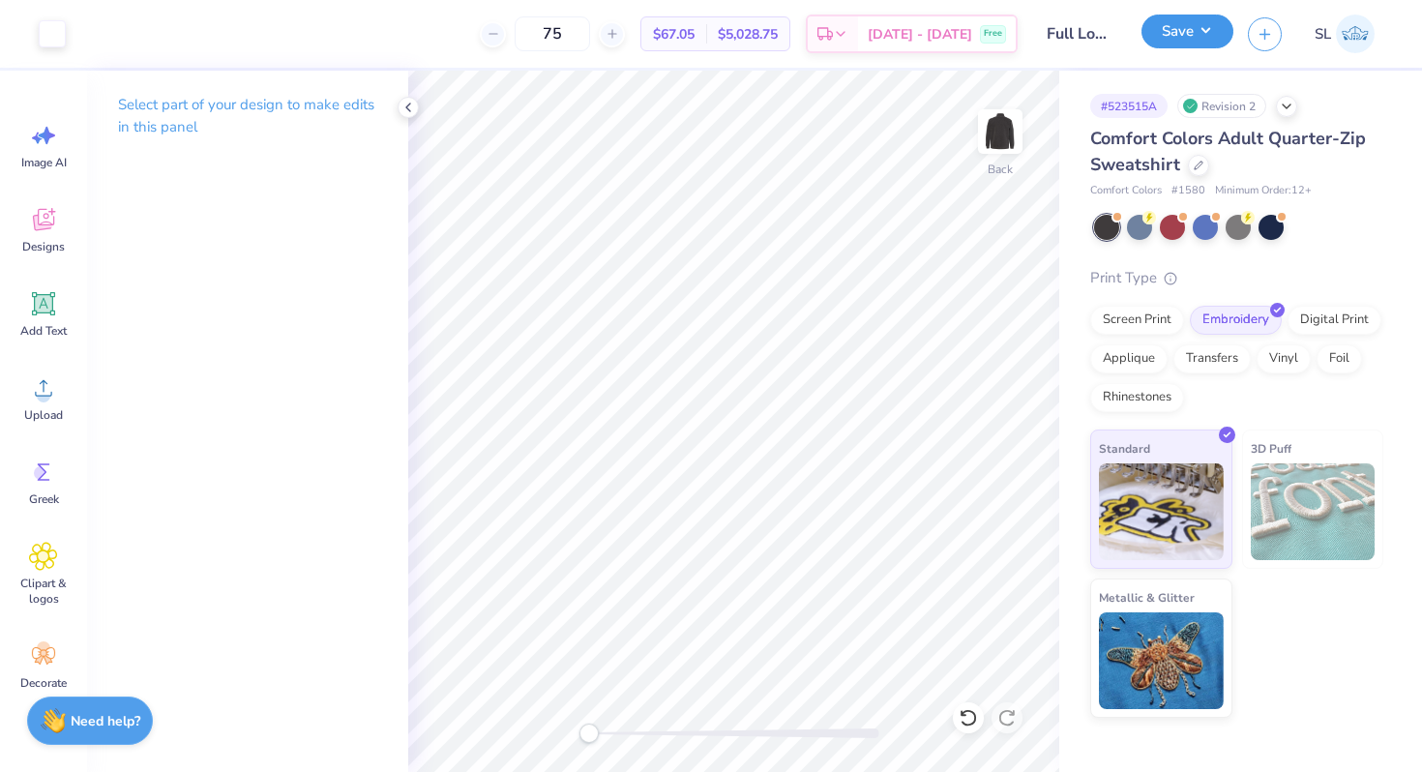
click at [1167, 44] on button "Save" at bounding box center [1187, 32] width 92 height 34
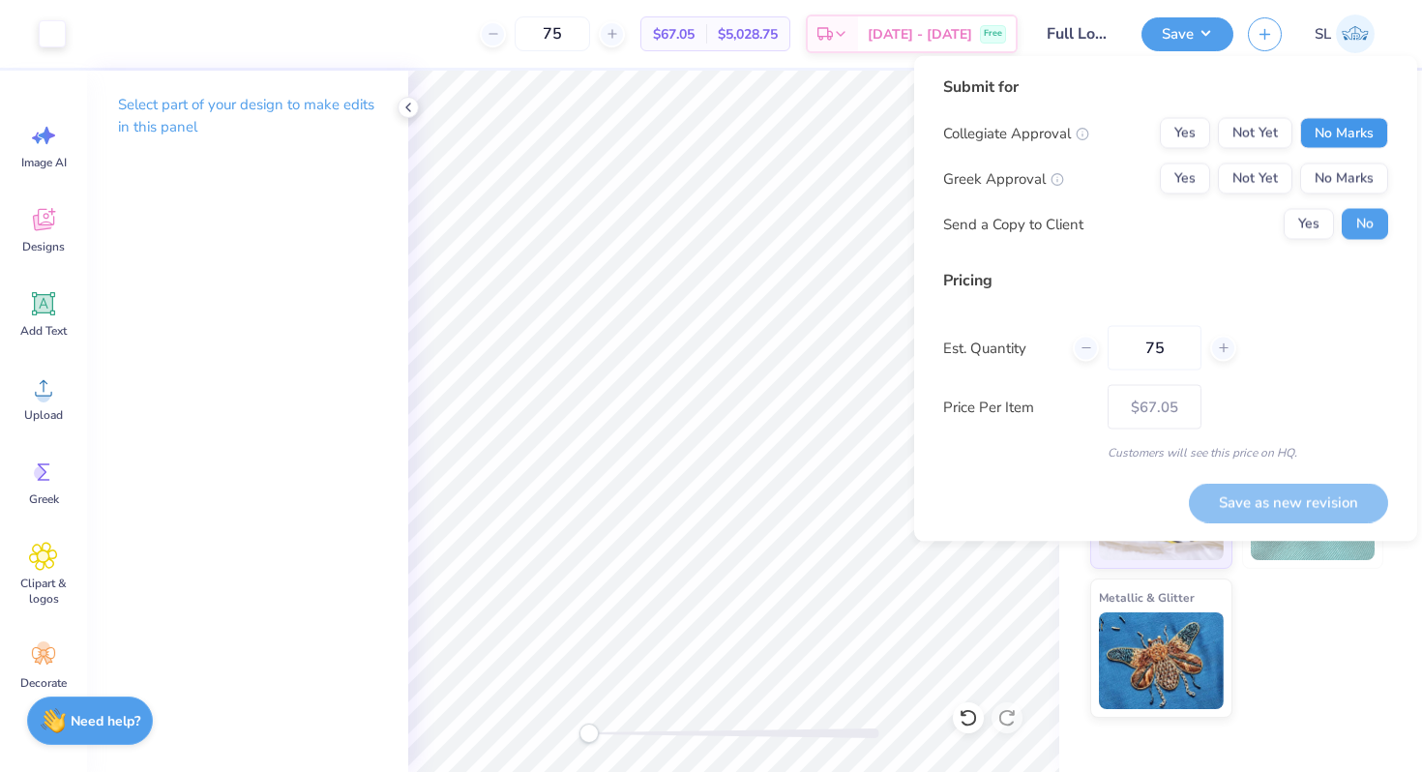
click at [1321, 128] on button "No Marks" at bounding box center [1344, 133] width 88 height 31
click at [1321, 181] on button "No Marks" at bounding box center [1344, 178] width 88 height 31
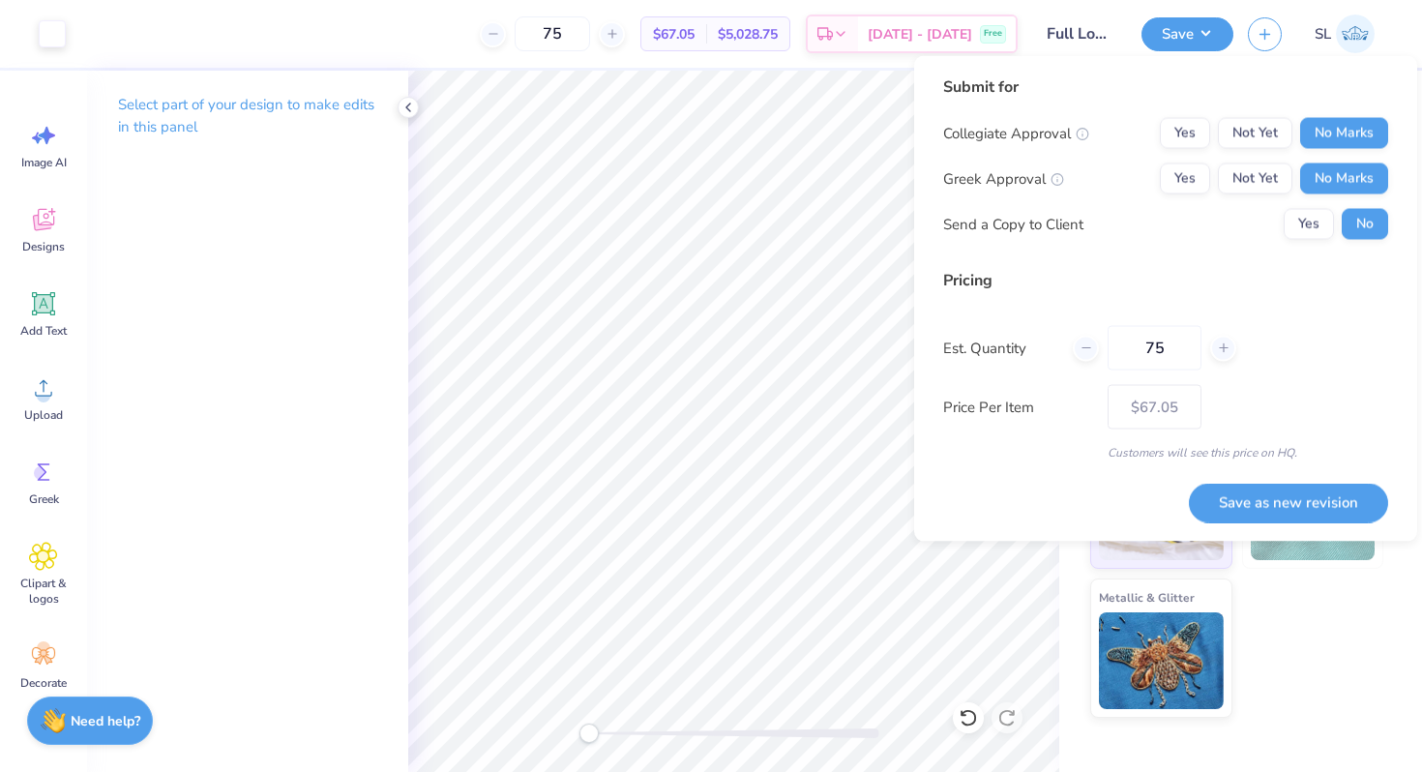
click at [1334, 201] on div "Collegiate Approval Yes Not Yet No Marks Greek Approval Yes Not Yet No Marks Se…" at bounding box center [1165, 179] width 445 height 122
click at [1299, 235] on button "Yes" at bounding box center [1309, 224] width 50 height 31
click at [1160, 334] on input "75" at bounding box center [1155, 348] width 94 height 44
type input "15"
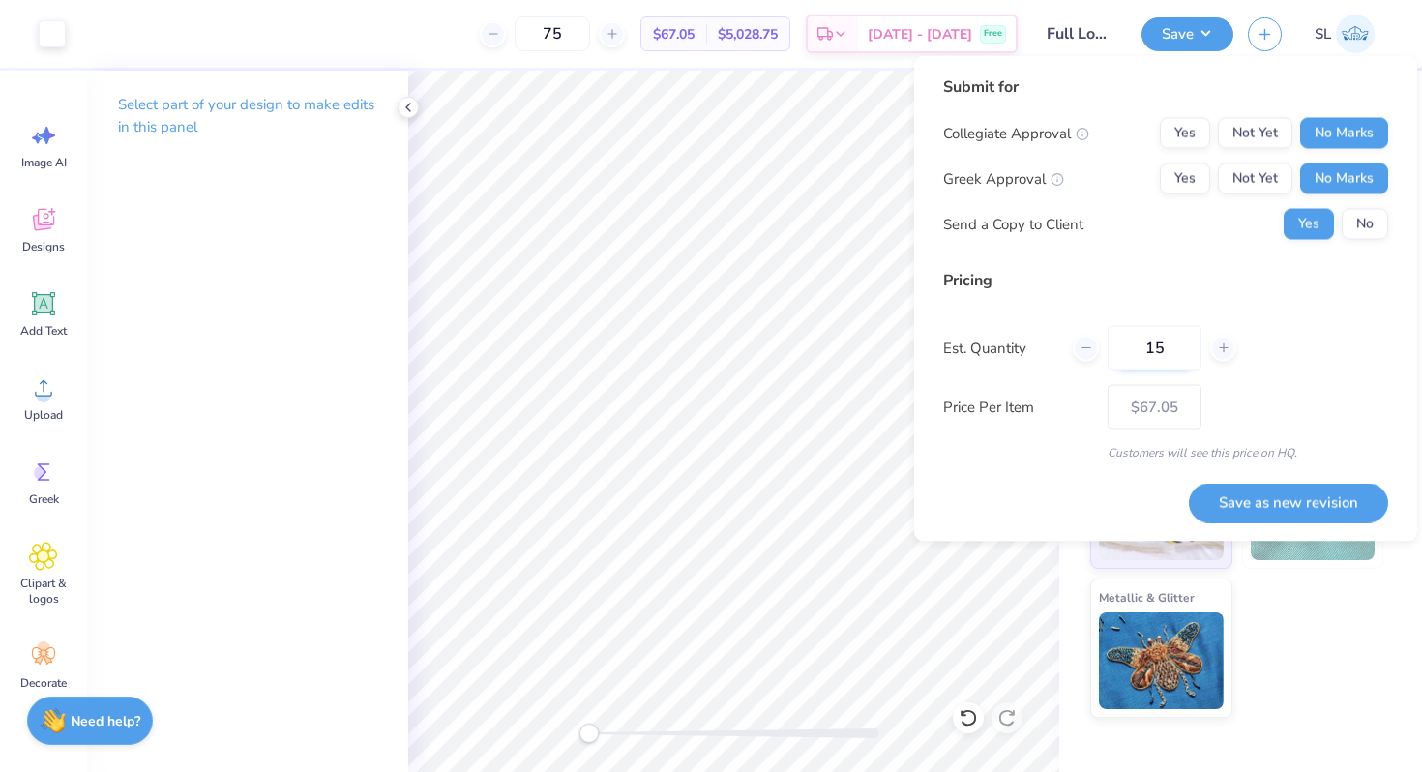
type input "15"
type input "$75.08"
type input "15"
click at [1272, 504] on button "Save as new revision" at bounding box center [1288, 503] width 199 height 40
type input "$75.08"
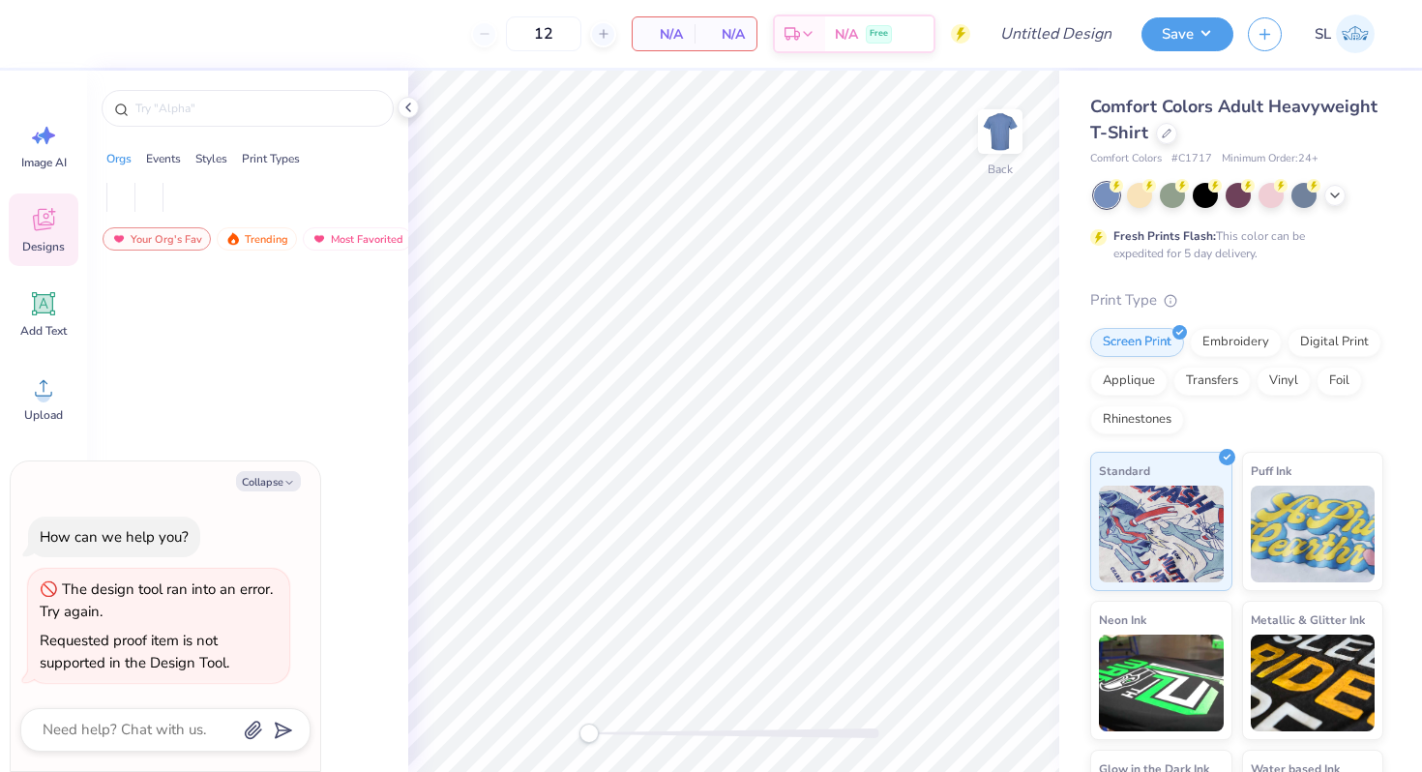
type textarea "x"
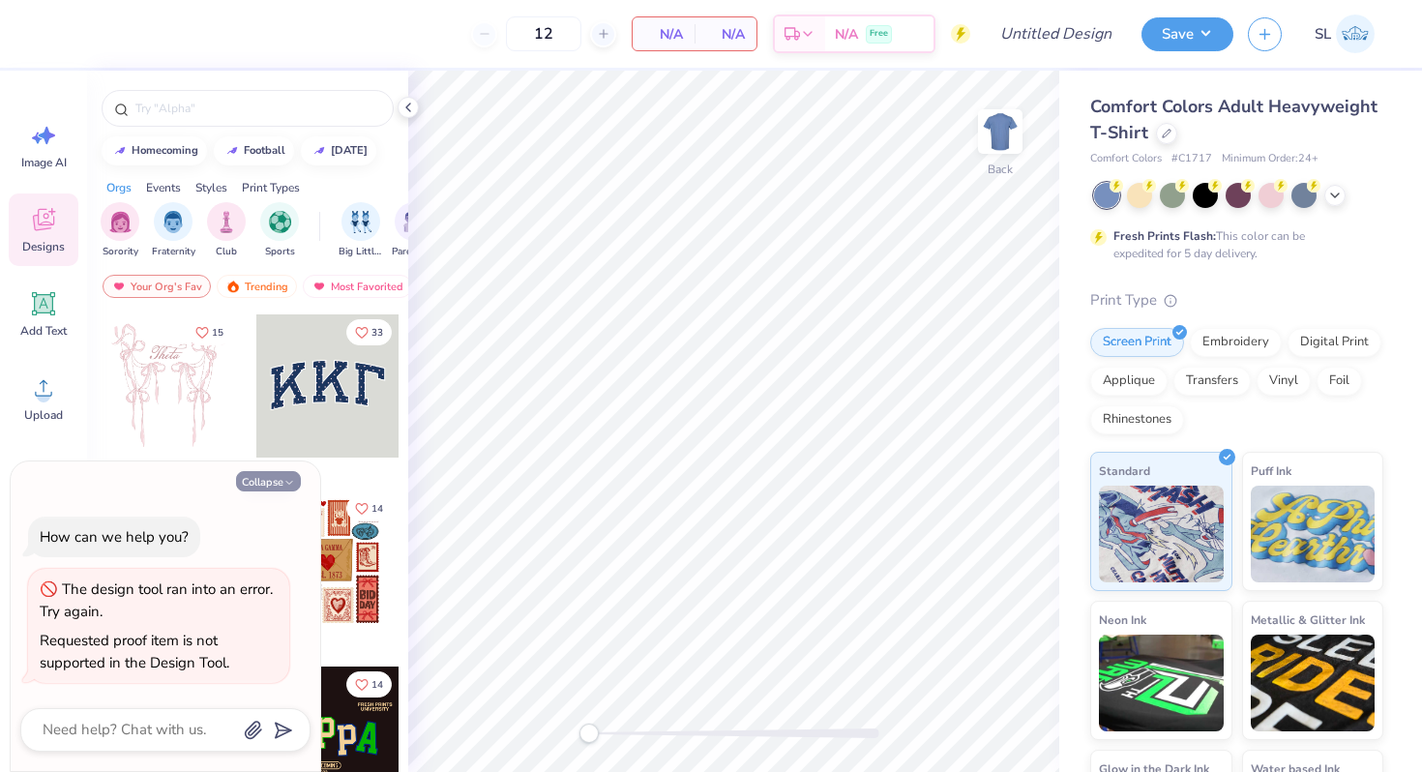
click at [268, 486] on button "Collapse" at bounding box center [268, 481] width 65 height 20
type textarea "x"
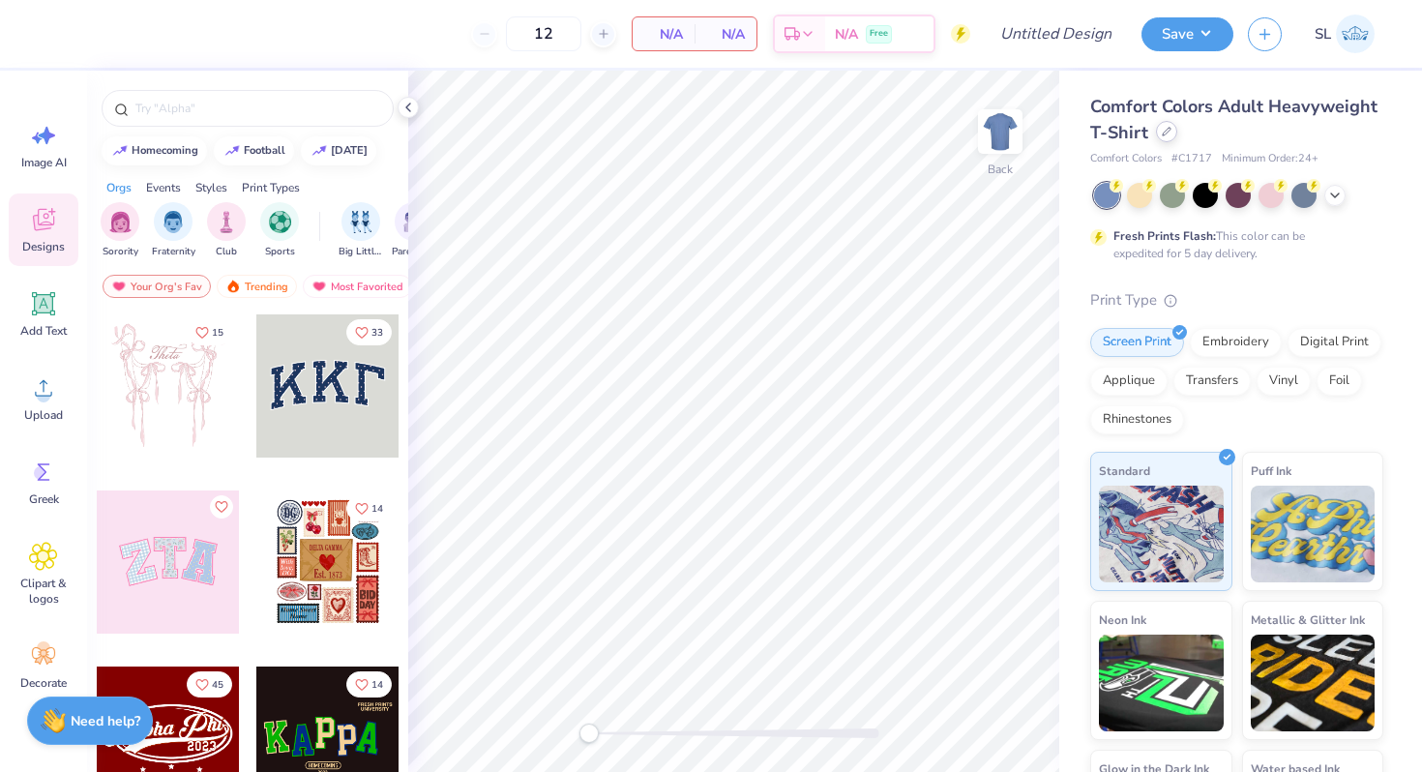
click at [1173, 131] on div at bounding box center [1166, 131] width 21 height 21
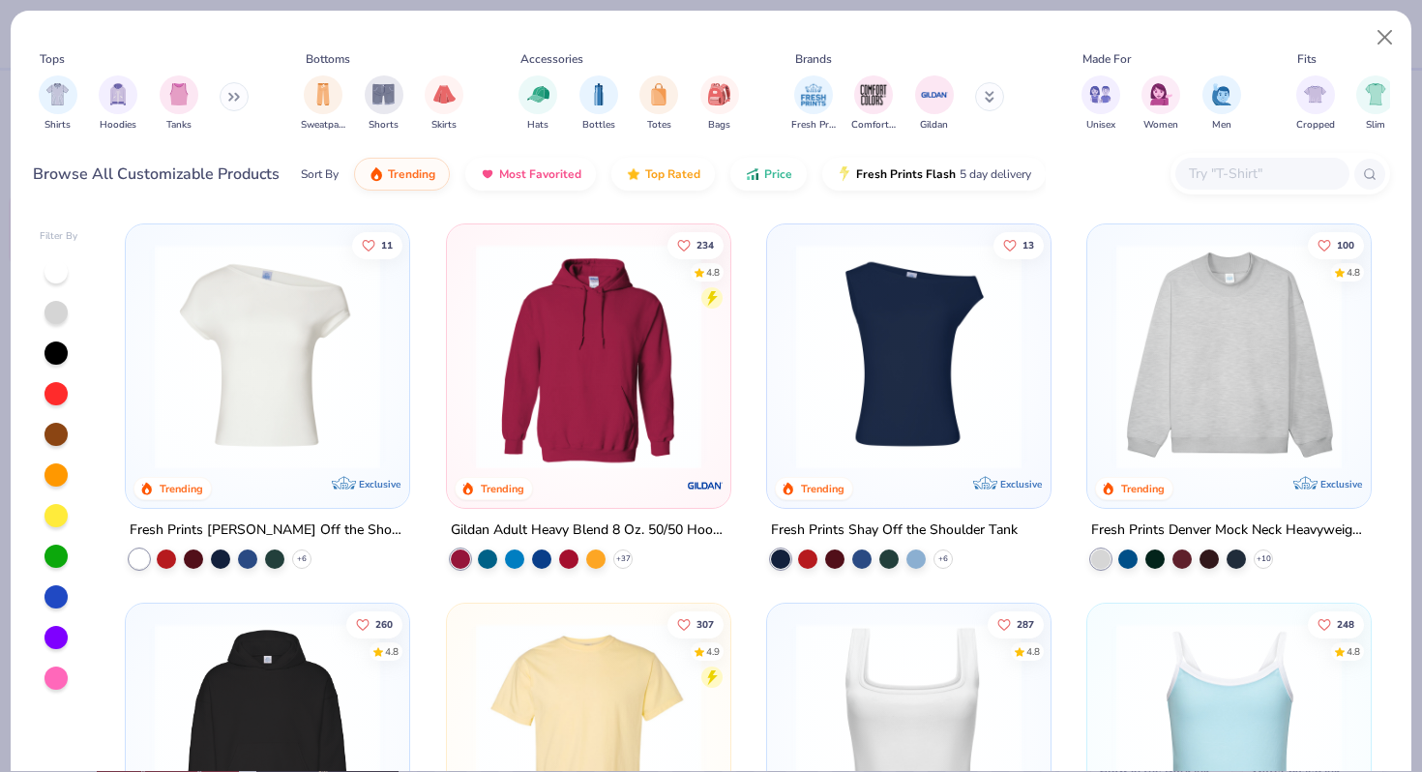
click at [1277, 170] on input "text" at bounding box center [1261, 174] width 149 height 22
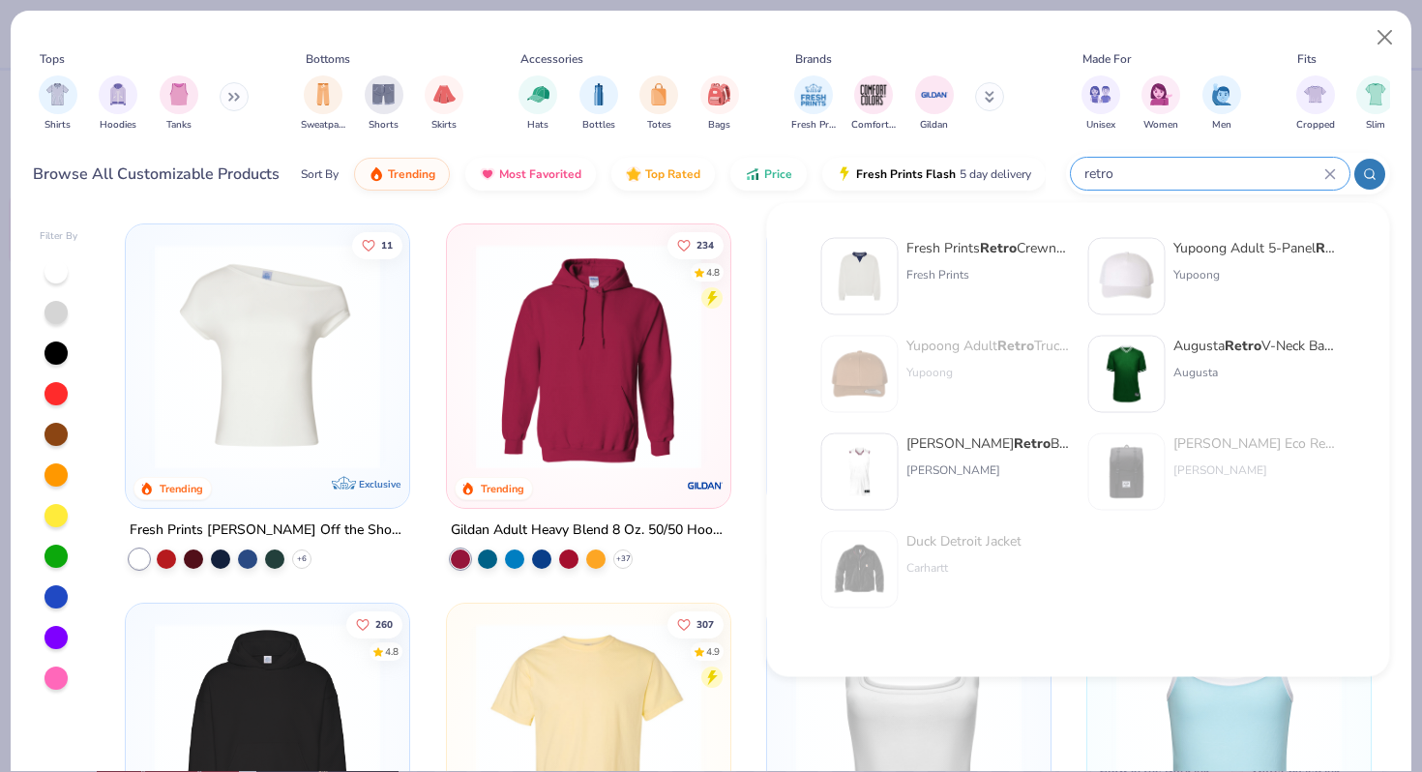
type input "retro"
click at [888, 264] on img at bounding box center [860, 277] width 60 height 60
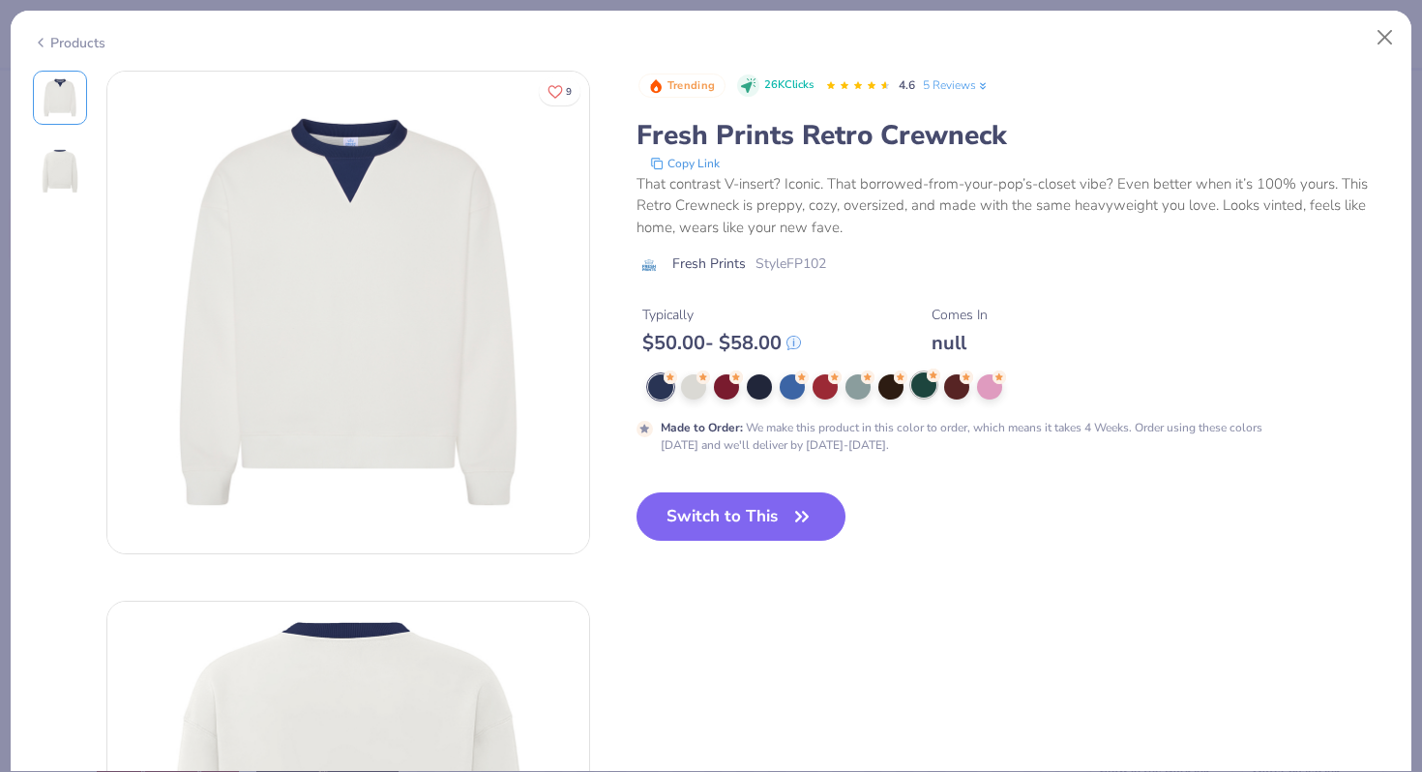
click at [930, 388] on div at bounding box center [923, 384] width 25 height 25
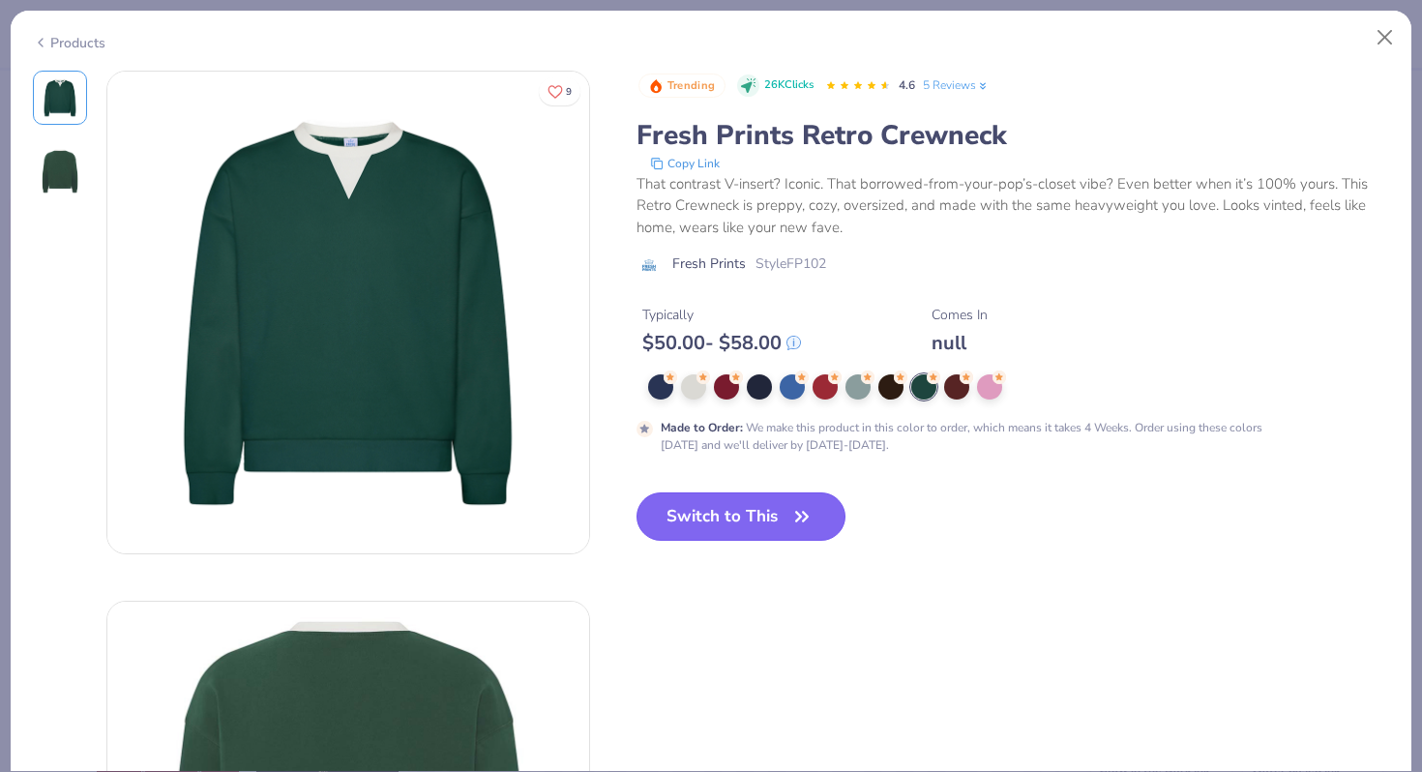
click at [735, 524] on button "Switch to This" at bounding box center [741, 516] width 210 height 48
type input "50"
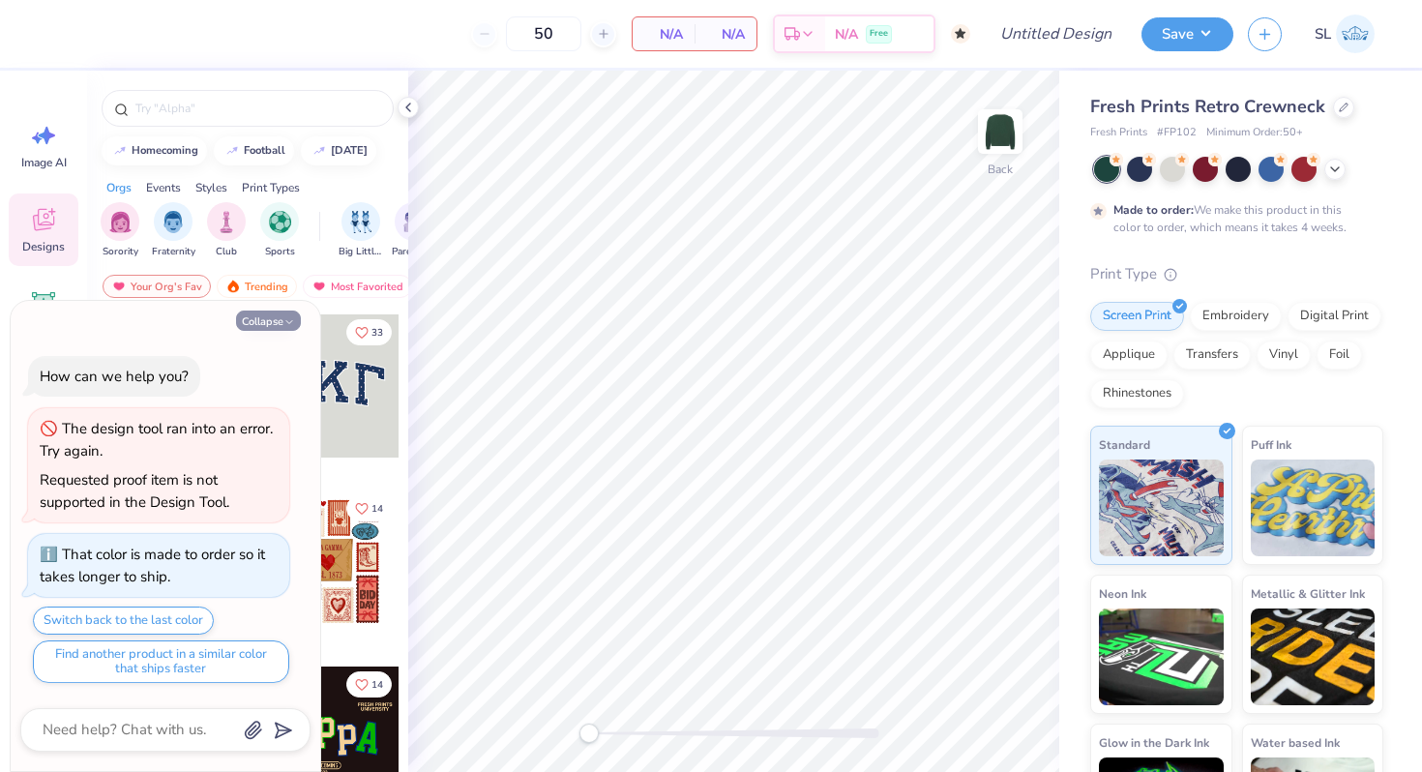
click at [289, 317] on icon "button" at bounding box center [289, 322] width 12 height 12
type textarea "x"
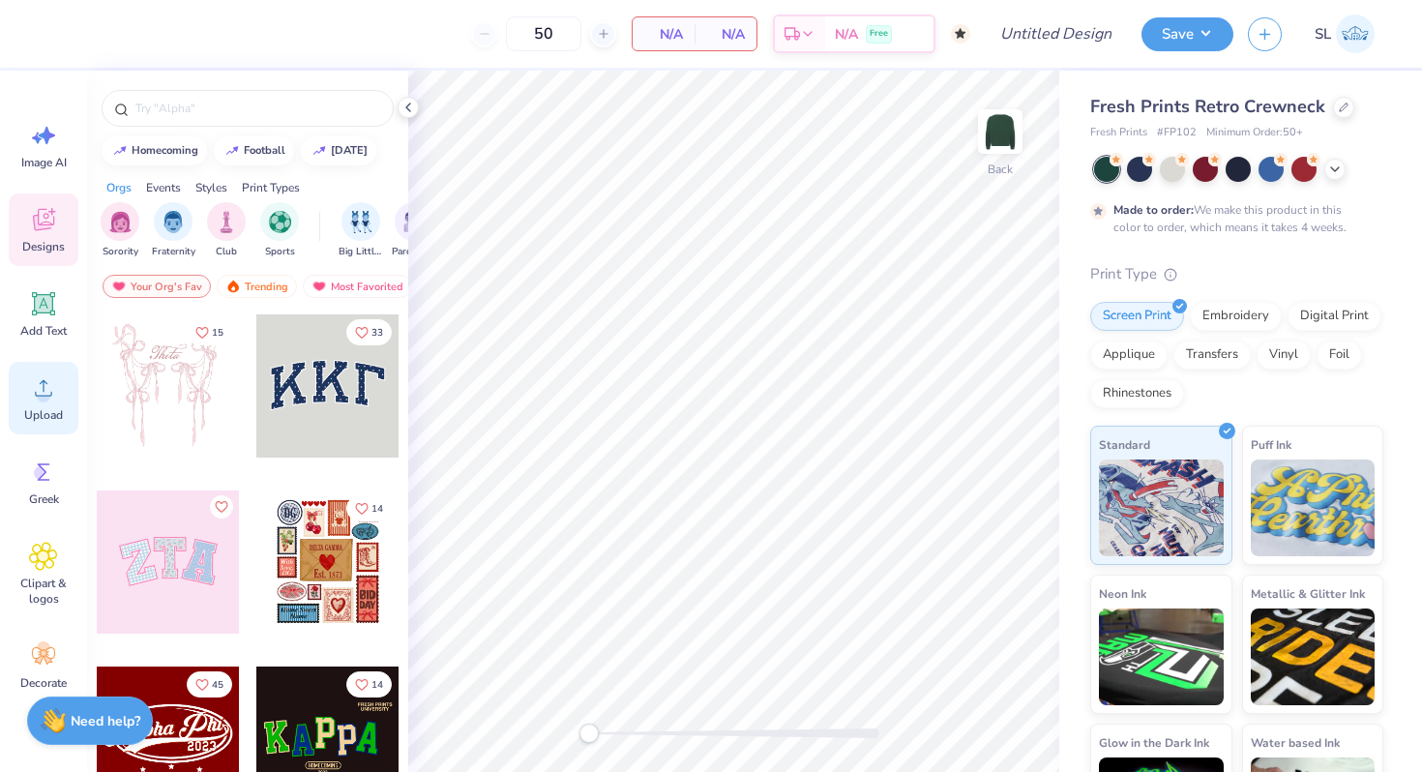
click at [37, 409] on span "Upload" at bounding box center [43, 414] width 39 height 15
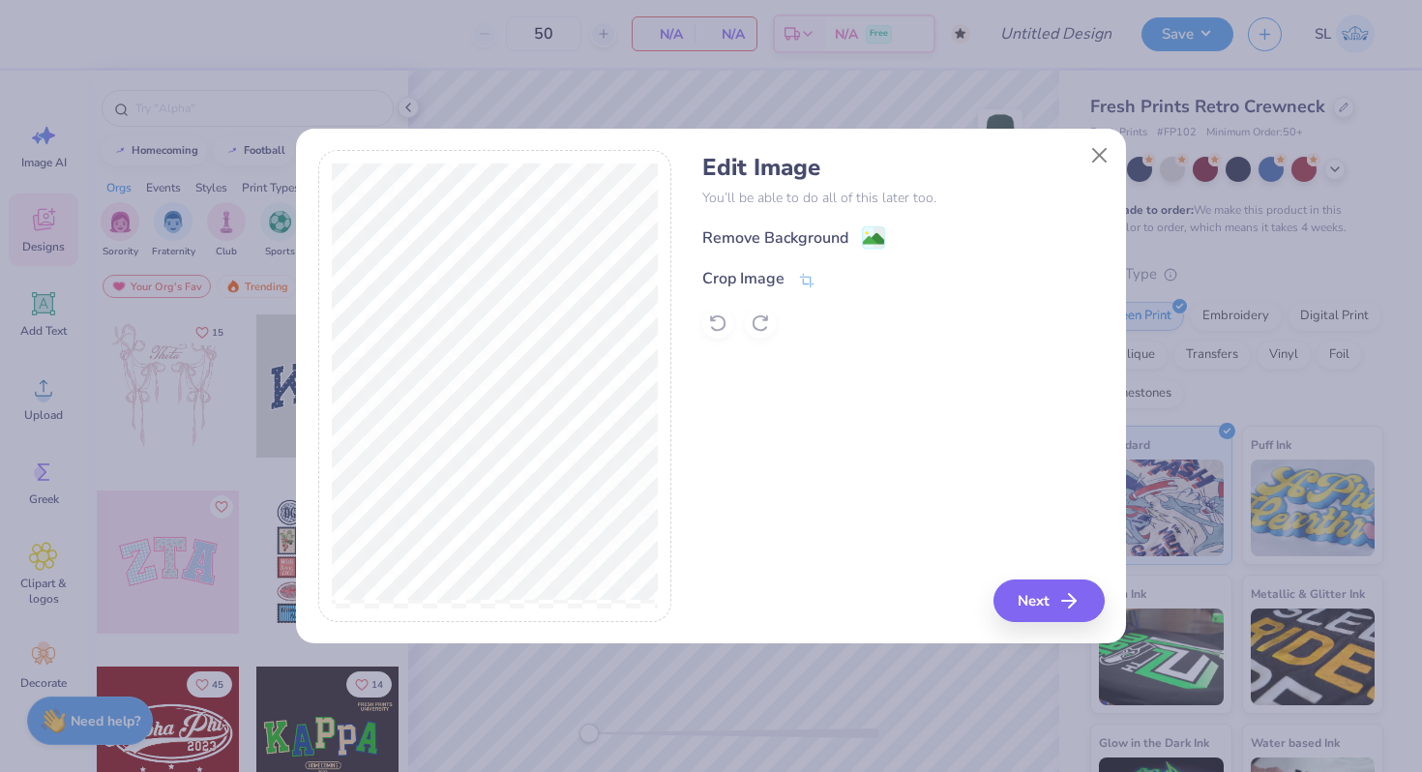
click at [1025, 627] on div "Edit Image You’ll be able to do all of this later too. Remove Background Crop I…" at bounding box center [711, 396] width 830 height 493
click at [1023, 607] on button "Next" at bounding box center [1051, 600] width 111 height 43
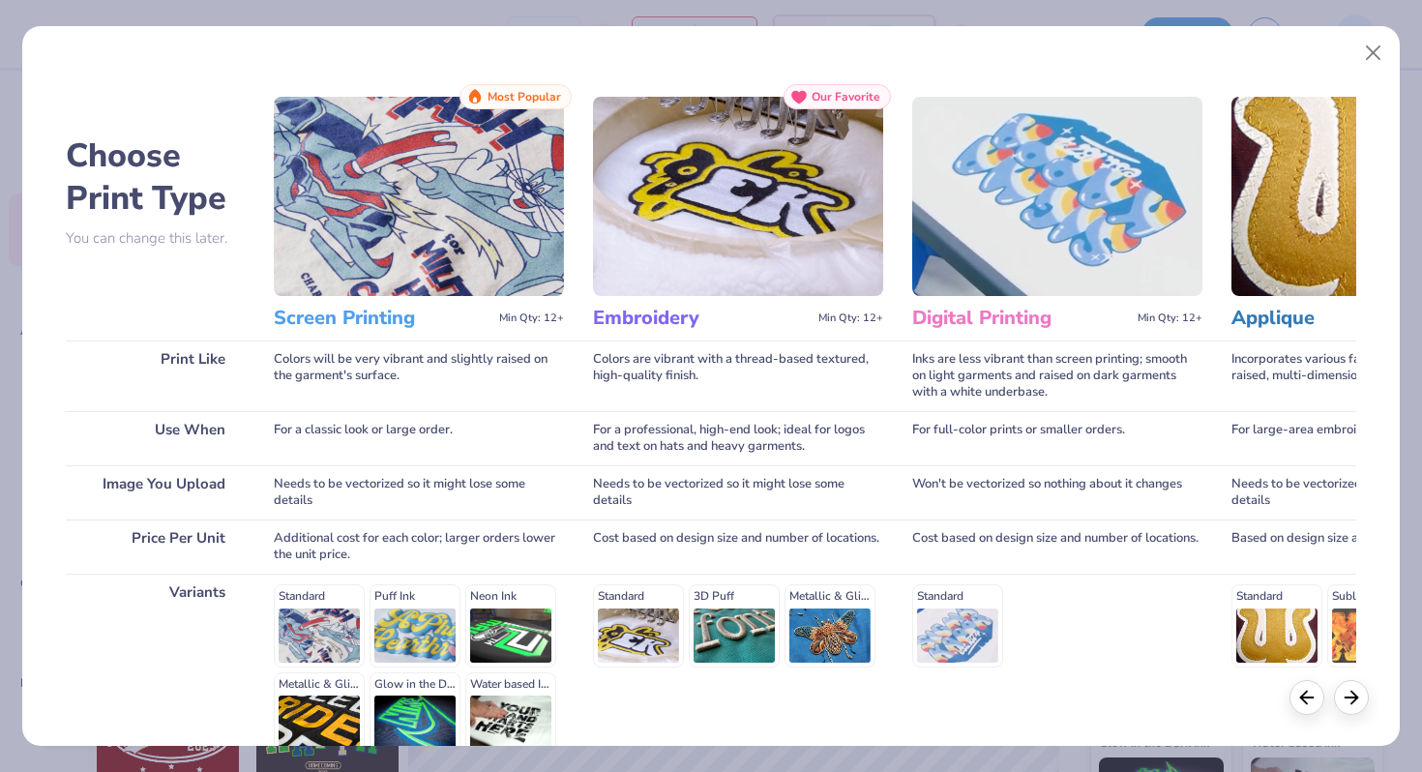
scroll to position [192, 0]
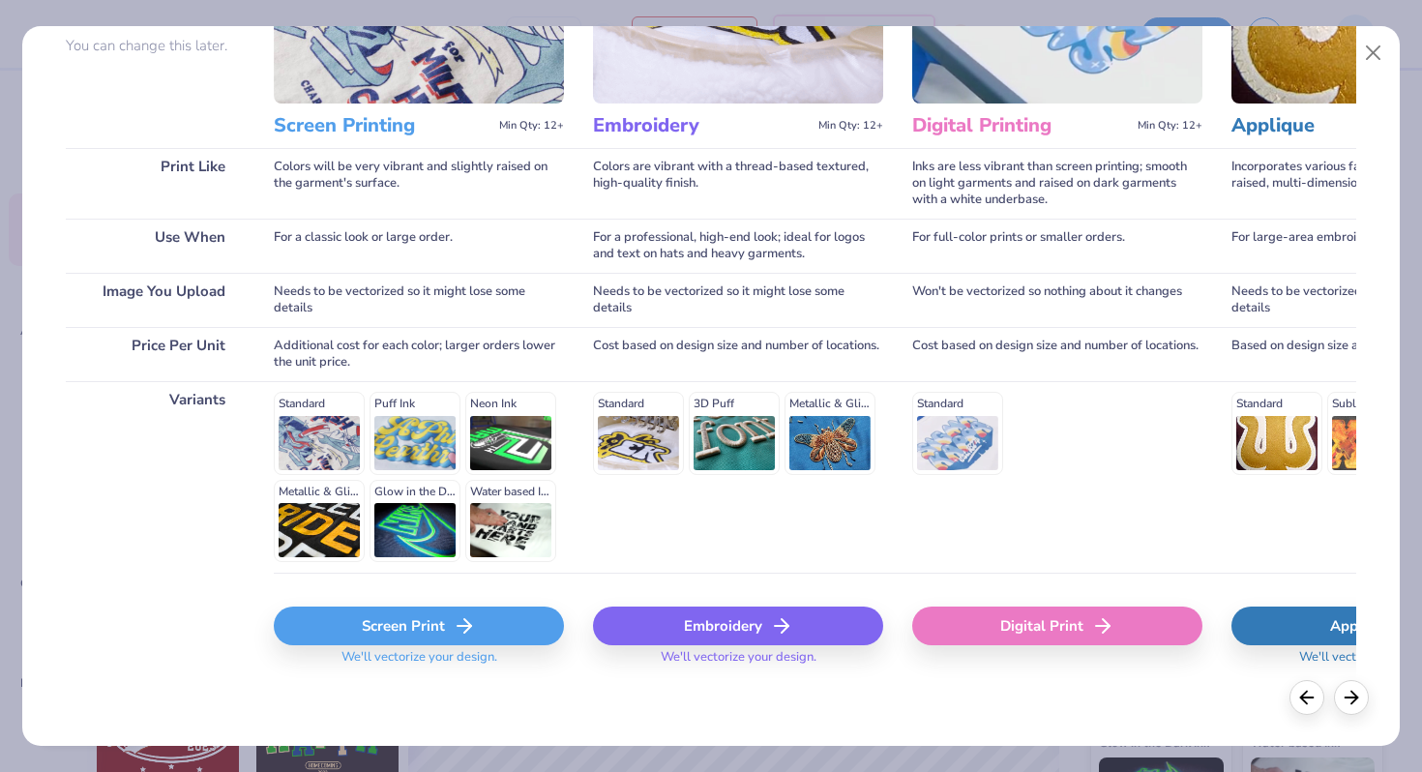
click at [718, 642] on div "Embroidery" at bounding box center [738, 626] width 290 height 39
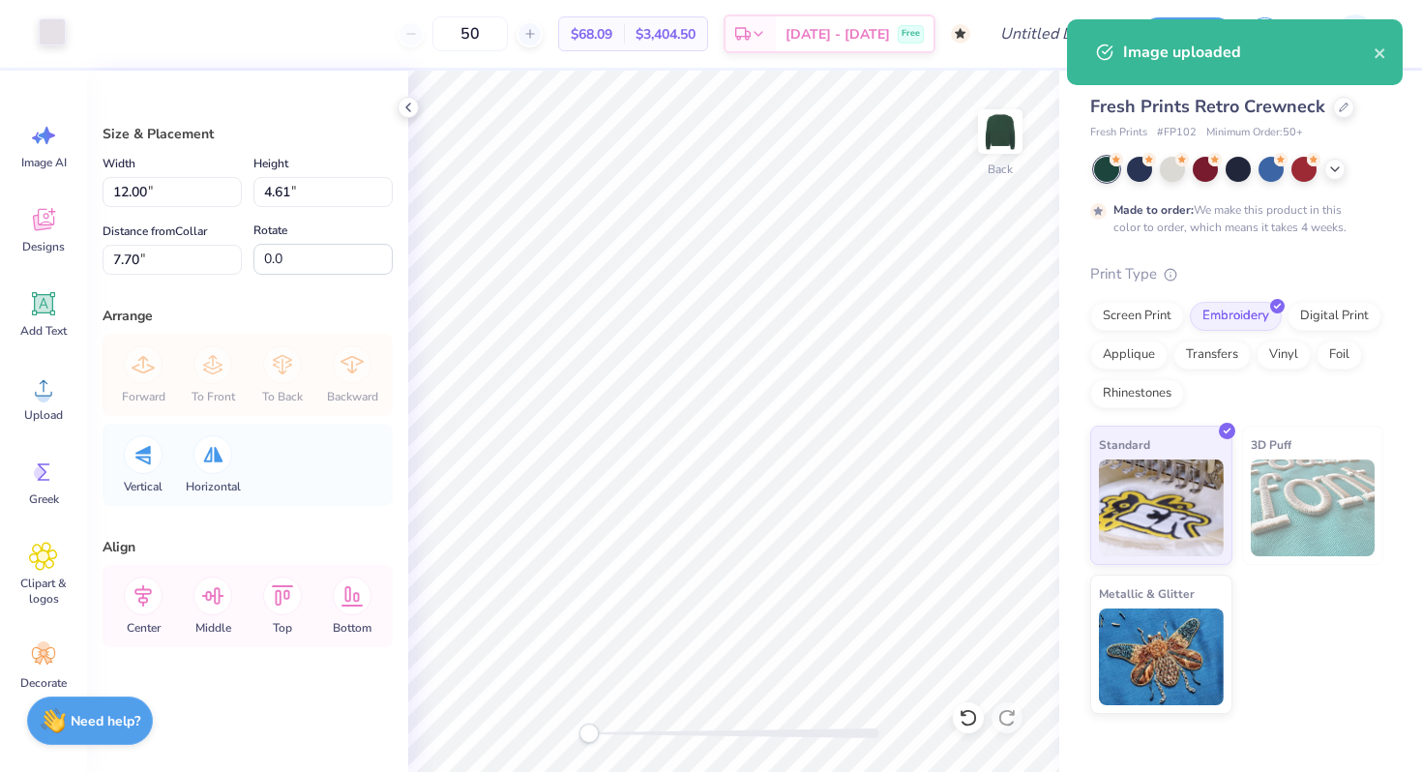
click at [47, 36] on div at bounding box center [52, 31] width 27 height 27
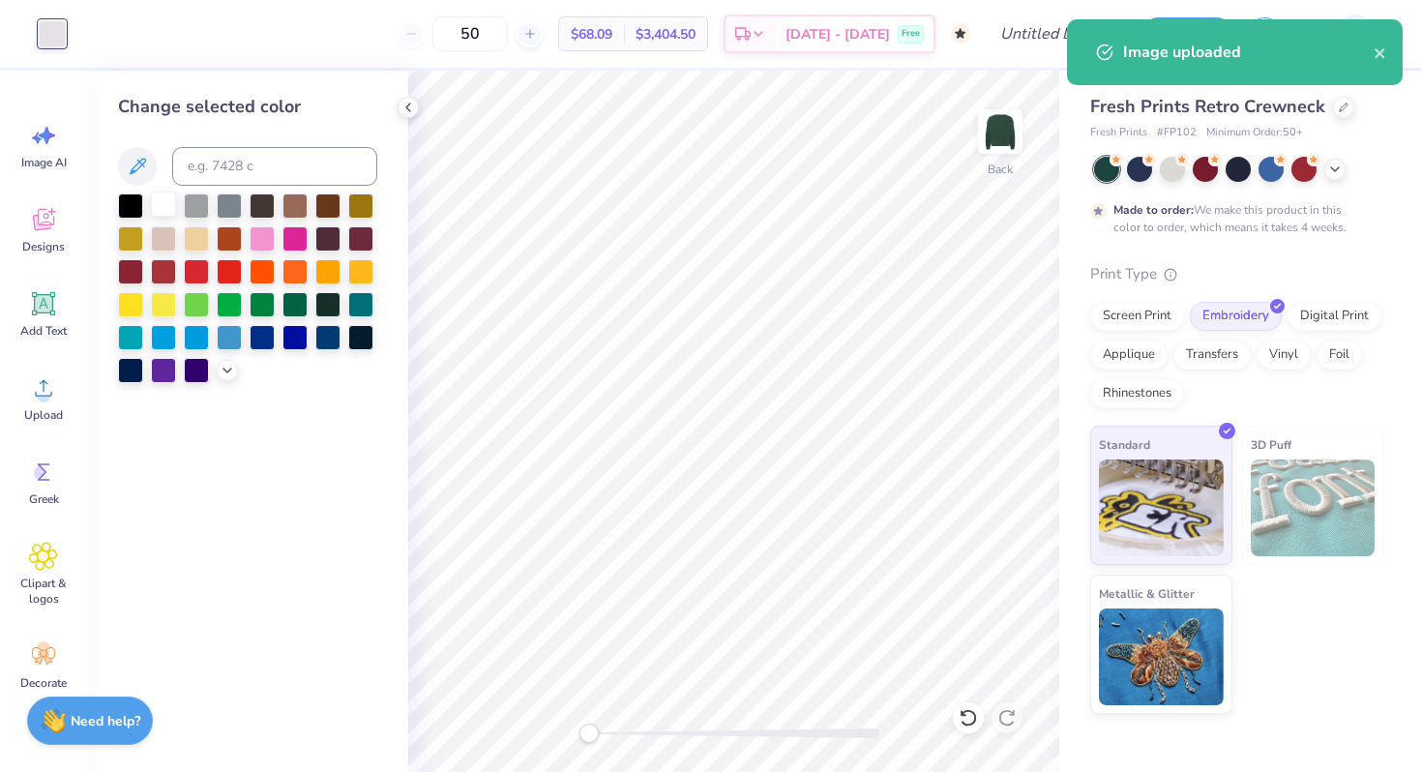
click at [162, 203] on div at bounding box center [163, 204] width 25 height 25
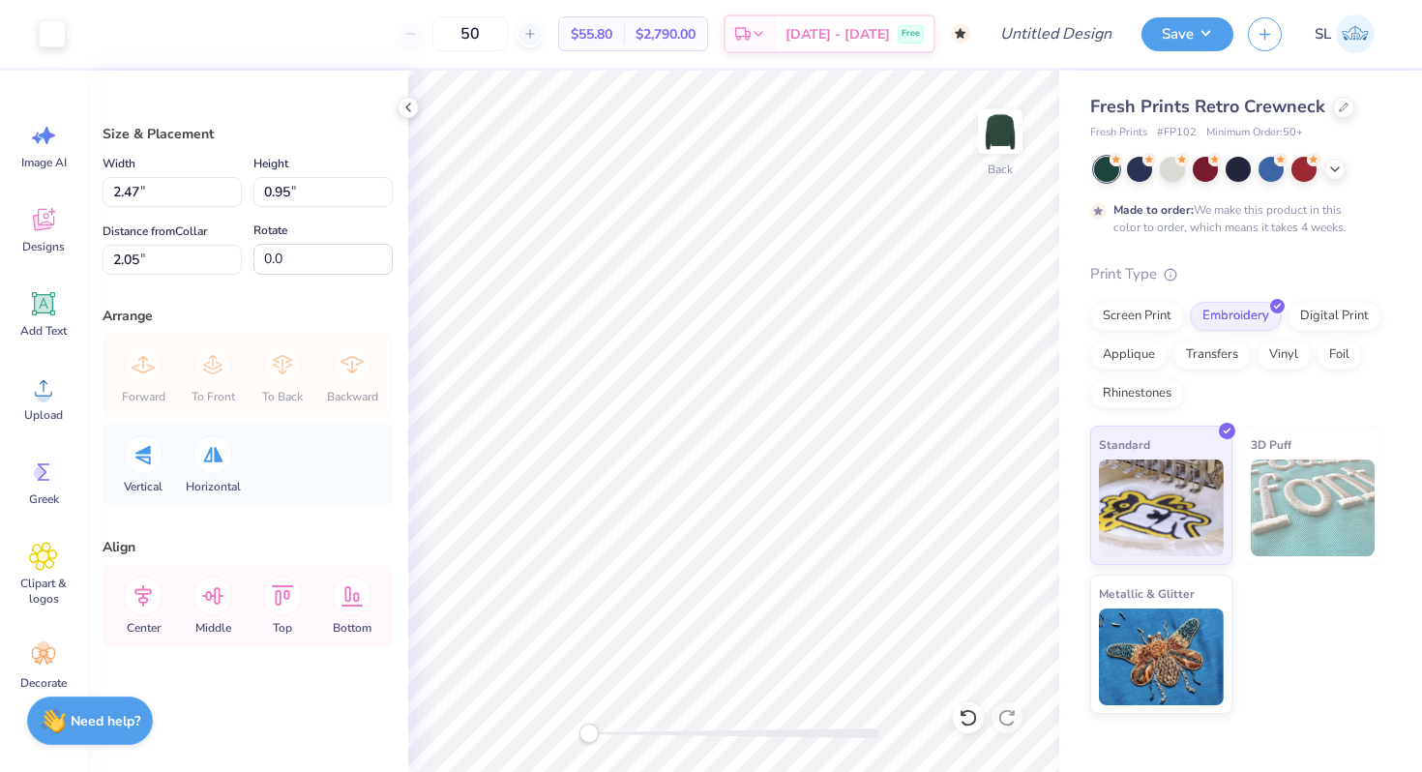
type input "2.25"
type input "0.87"
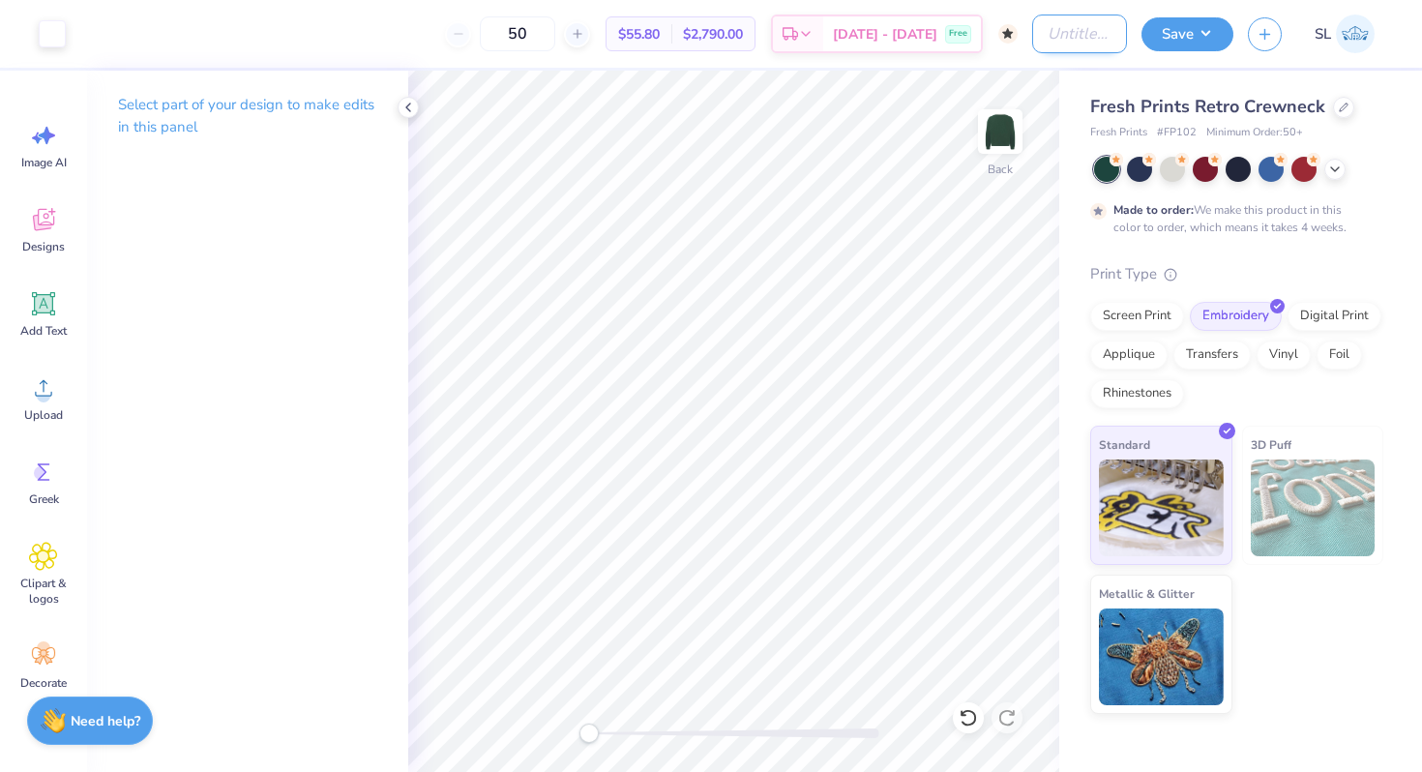
click at [1077, 37] on input "Design Title" at bounding box center [1079, 34] width 95 height 39
type input "Retro Crewneck Shorthand Logo"
click at [1191, 41] on button "Save" at bounding box center [1187, 32] width 92 height 34
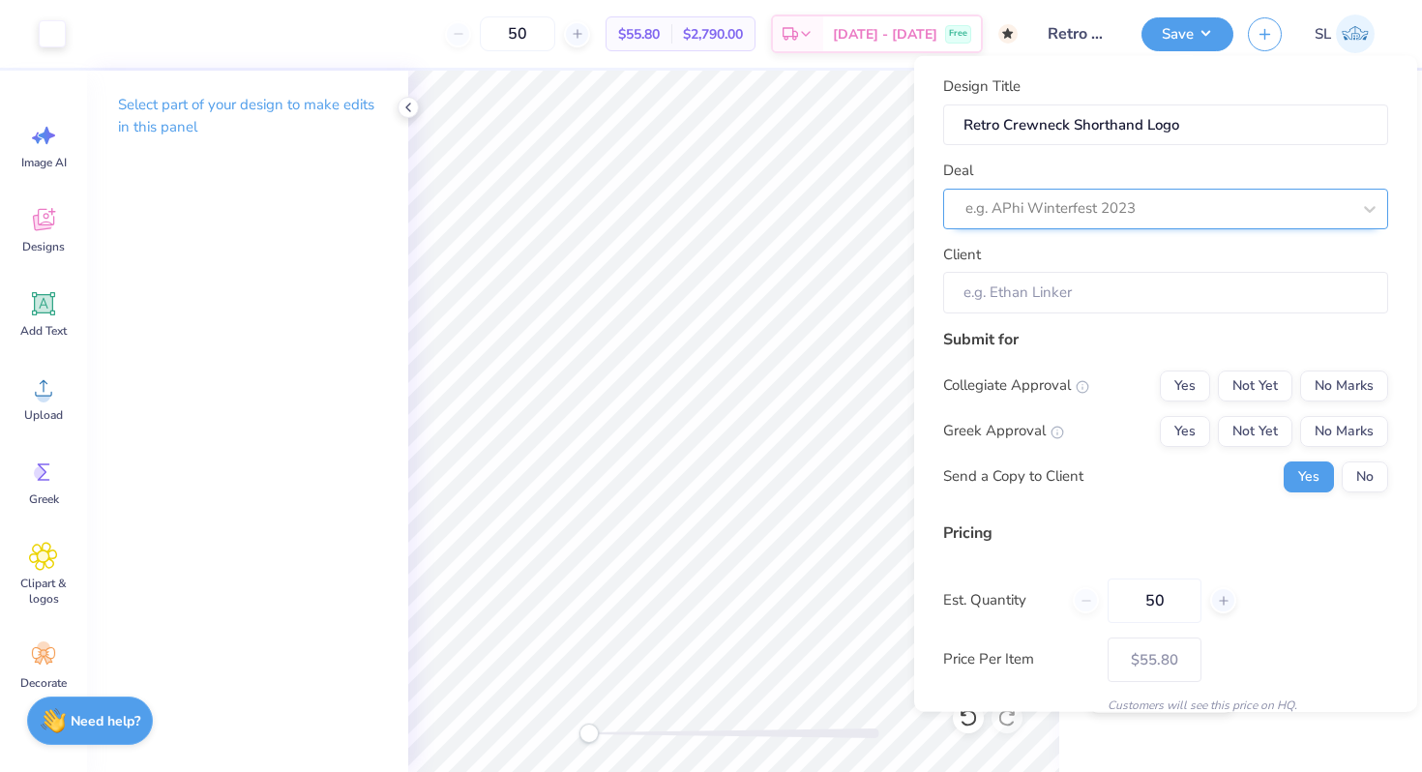
click at [1168, 212] on div at bounding box center [1157, 208] width 385 height 26
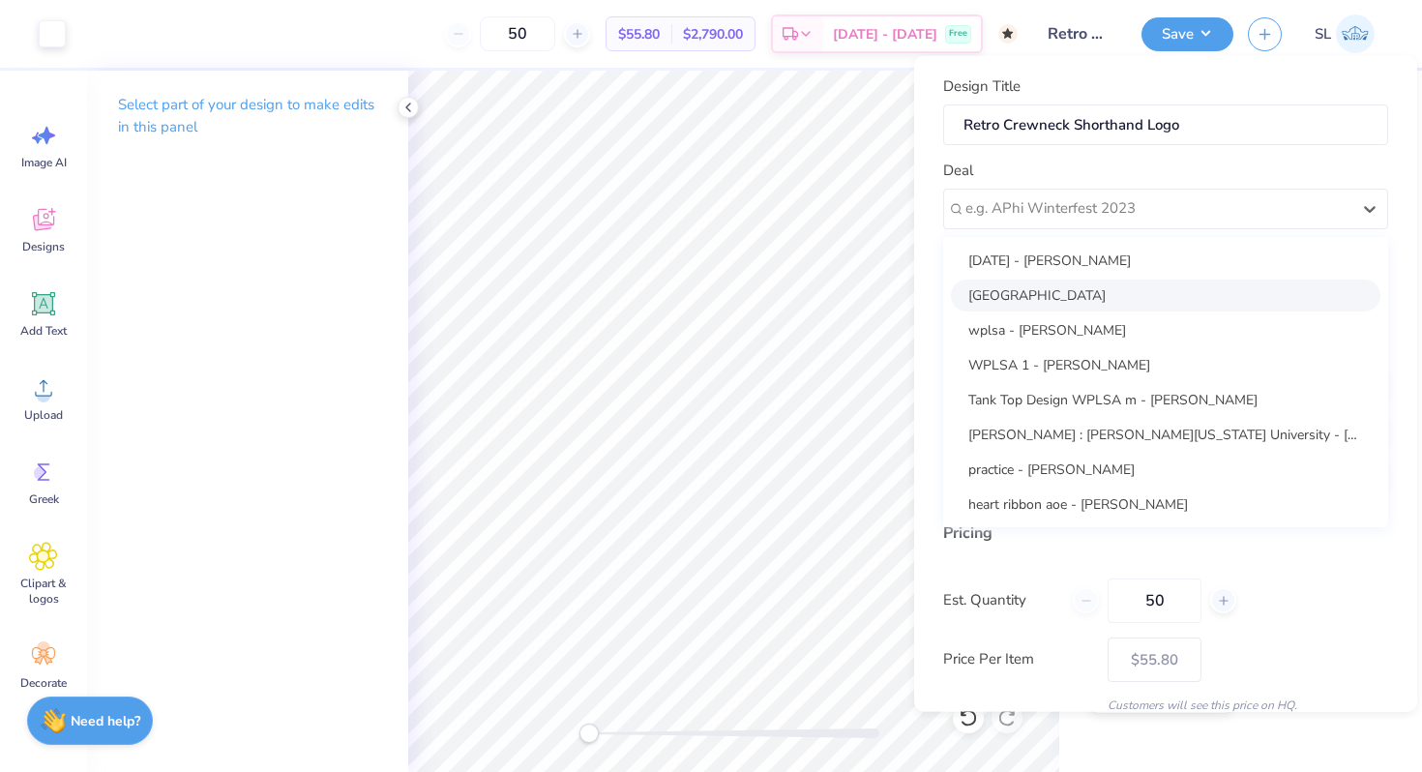
click at [1083, 299] on div "[GEOGRAPHIC_DATA]" at bounding box center [1165, 295] width 429 height 32
type input "[PERSON_NAME]"
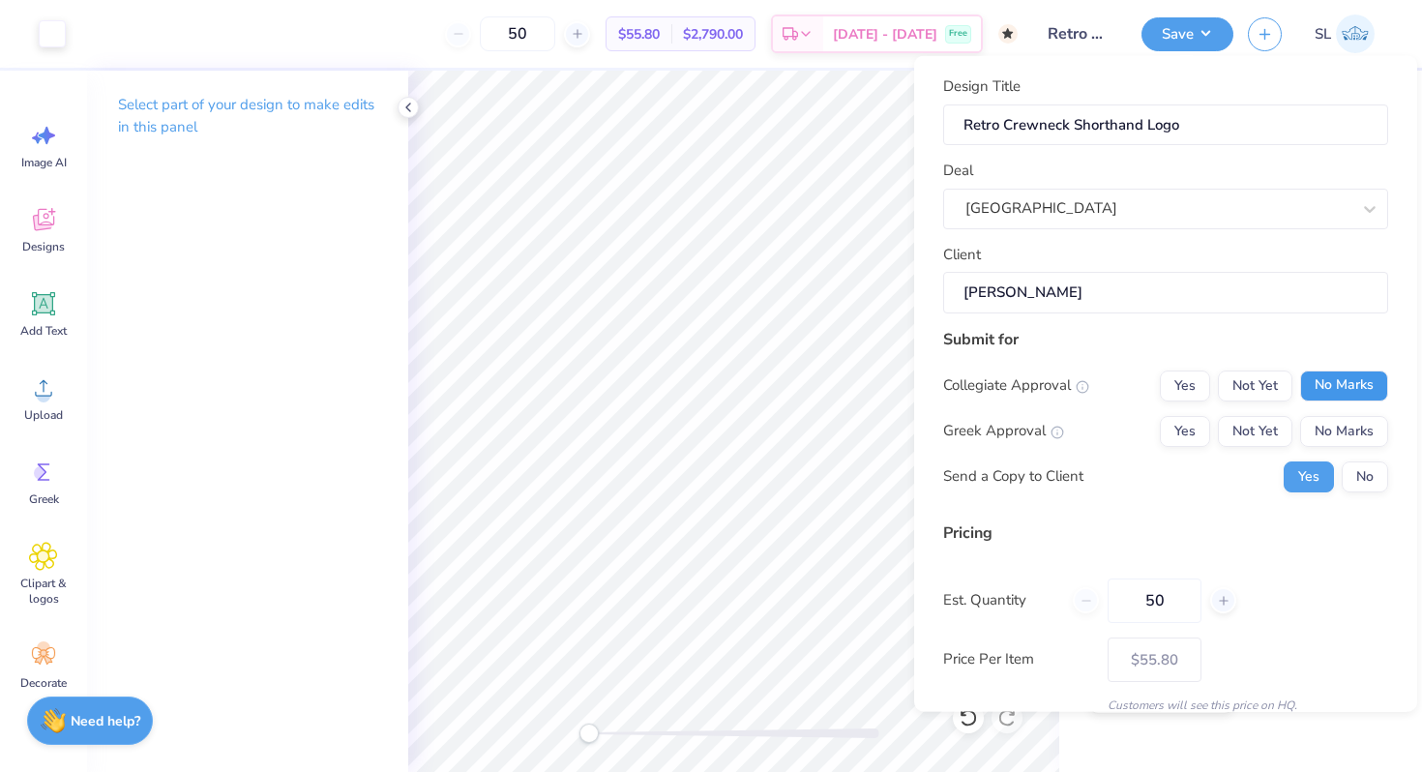
click at [1352, 385] on button "No Marks" at bounding box center [1344, 385] width 88 height 31
click at [1348, 424] on button "No Marks" at bounding box center [1344, 430] width 88 height 31
type input "$55.80"
click at [1180, 594] on input "50" at bounding box center [1155, 599] width 94 height 44
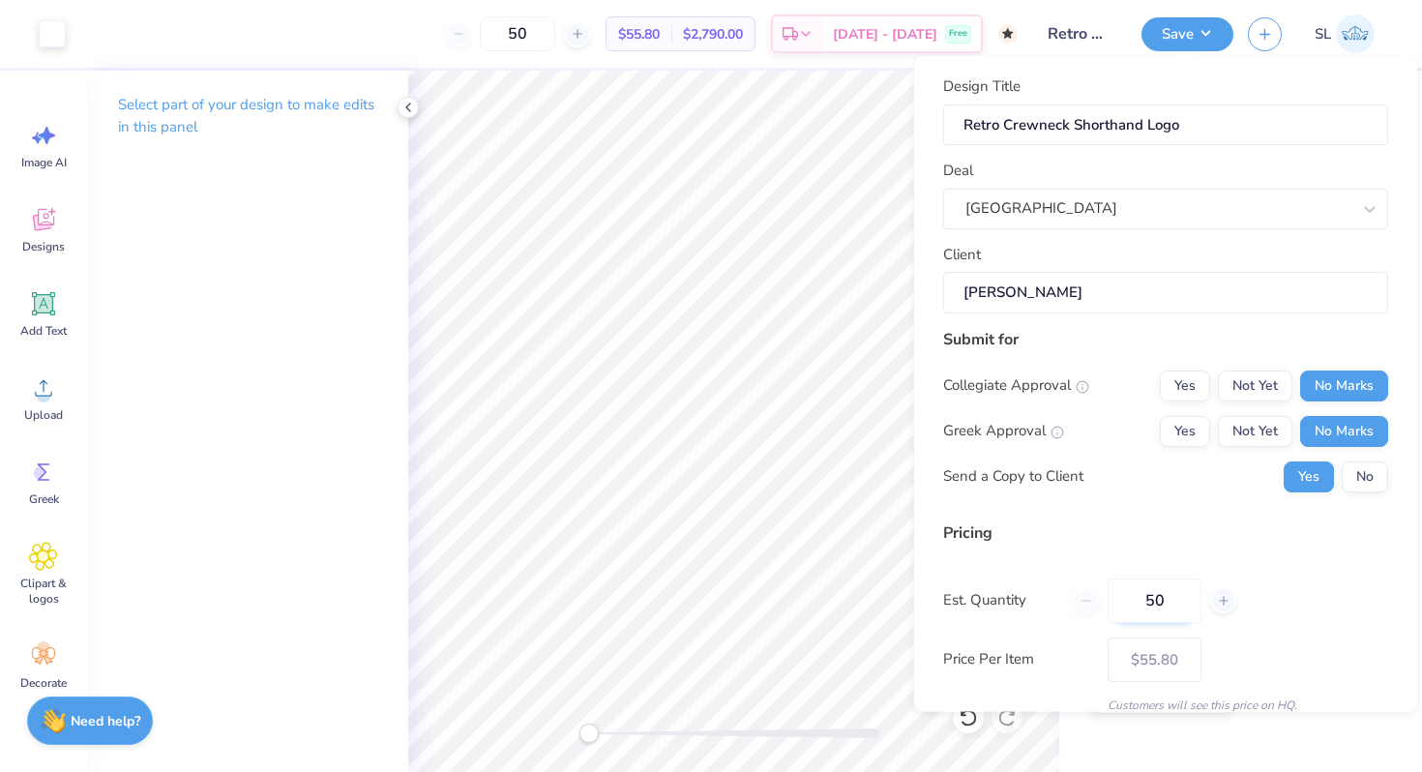
click at [1170, 596] on input "50" at bounding box center [1155, 599] width 94 height 44
type input "5"
type input "15"
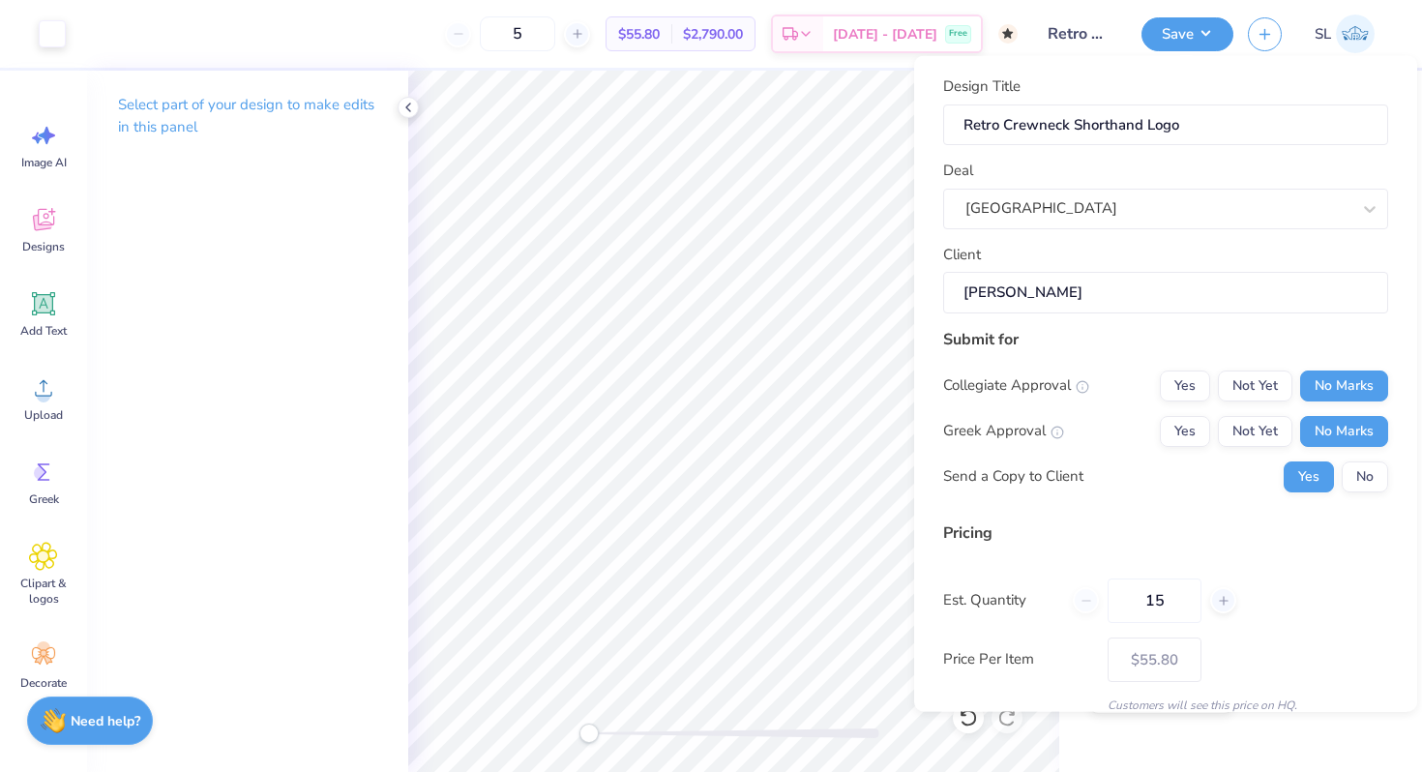
type input "15"
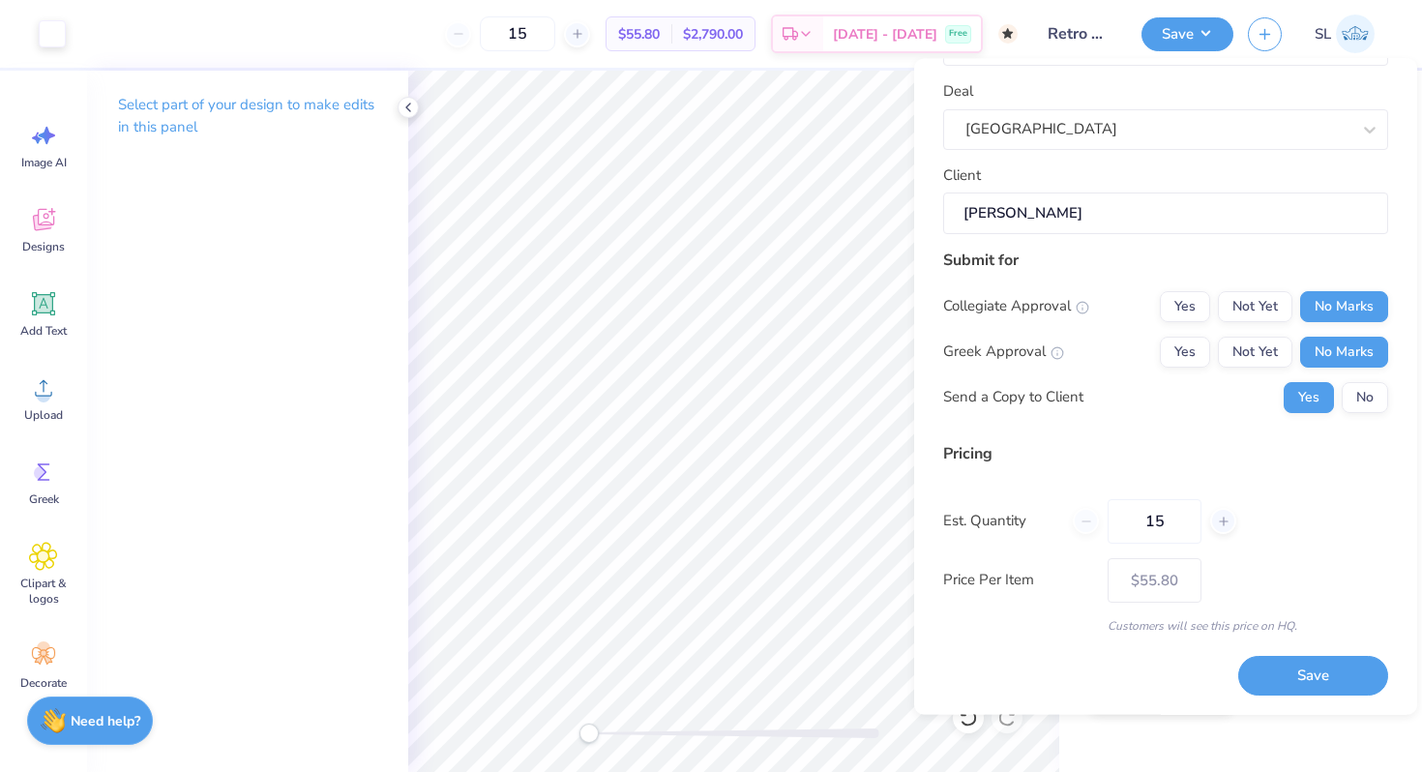
type input "50"
click at [1304, 595] on div "Pricing Est. Quantity 50 Price Per Item $55.80 Customers will see this price on…" at bounding box center [1165, 538] width 445 height 192
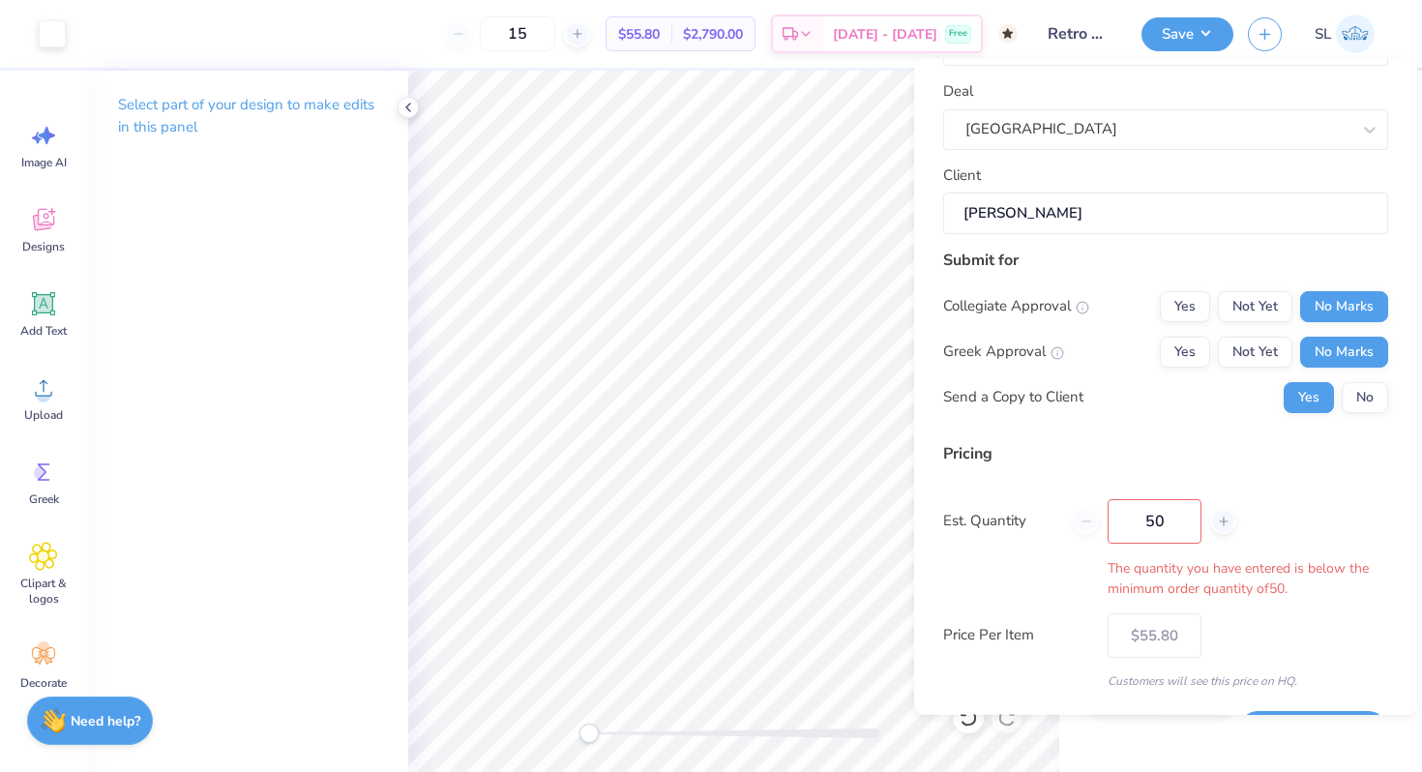
type input "50"
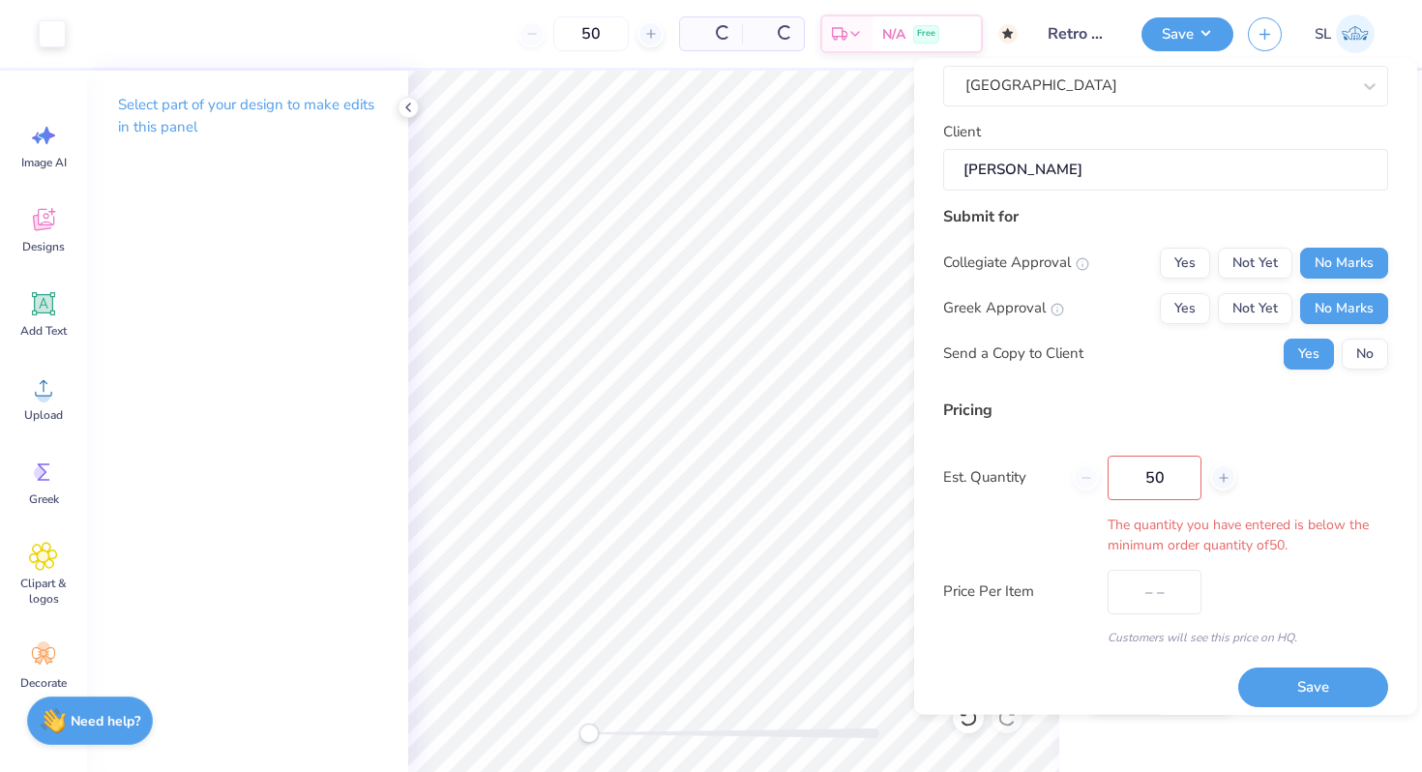
scroll to position [126, 0]
click at [1177, 474] on input "50" at bounding box center [1155, 477] width 94 height 44
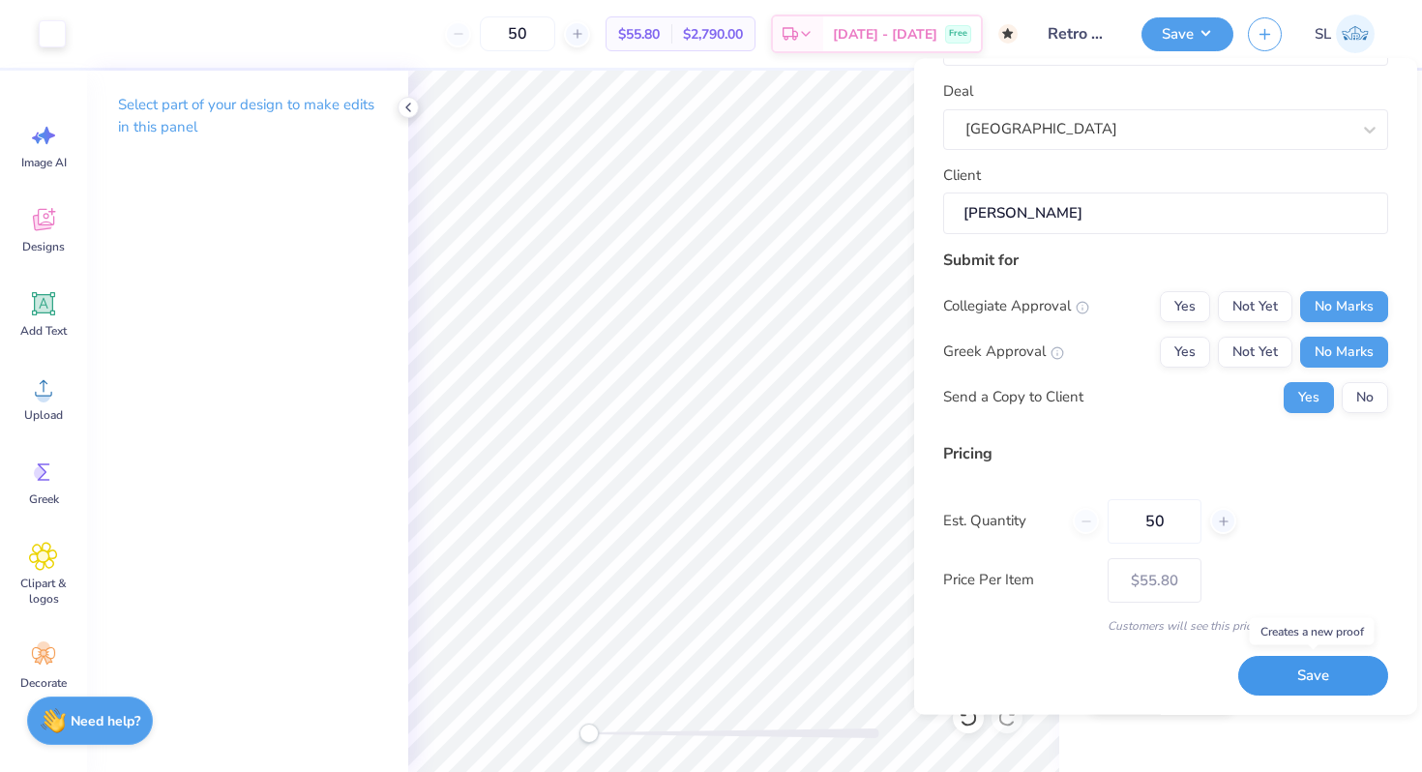
click at [1291, 661] on button "Save" at bounding box center [1313, 677] width 150 height 40
type input "$55.80"
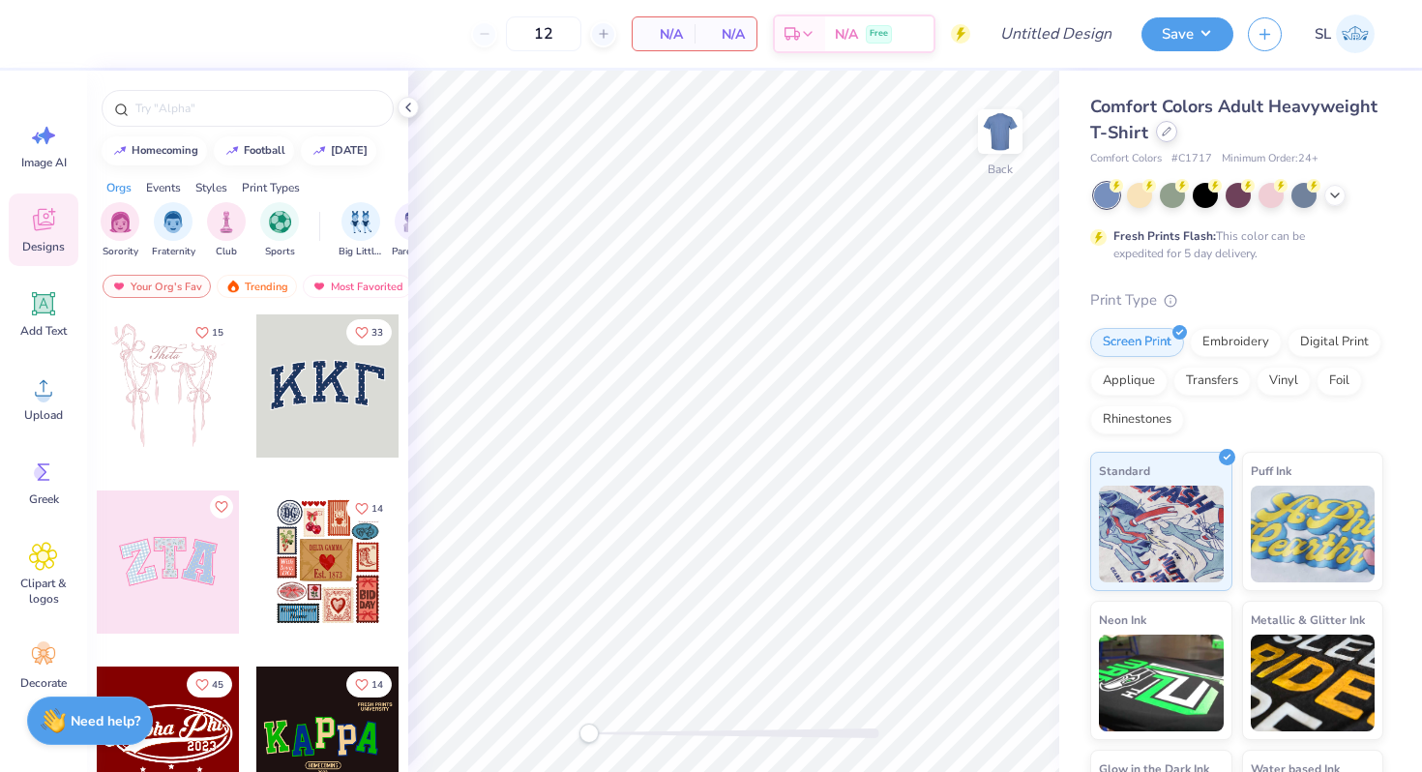
click at [1170, 133] on div at bounding box center [1166, 131] width 21 height 21
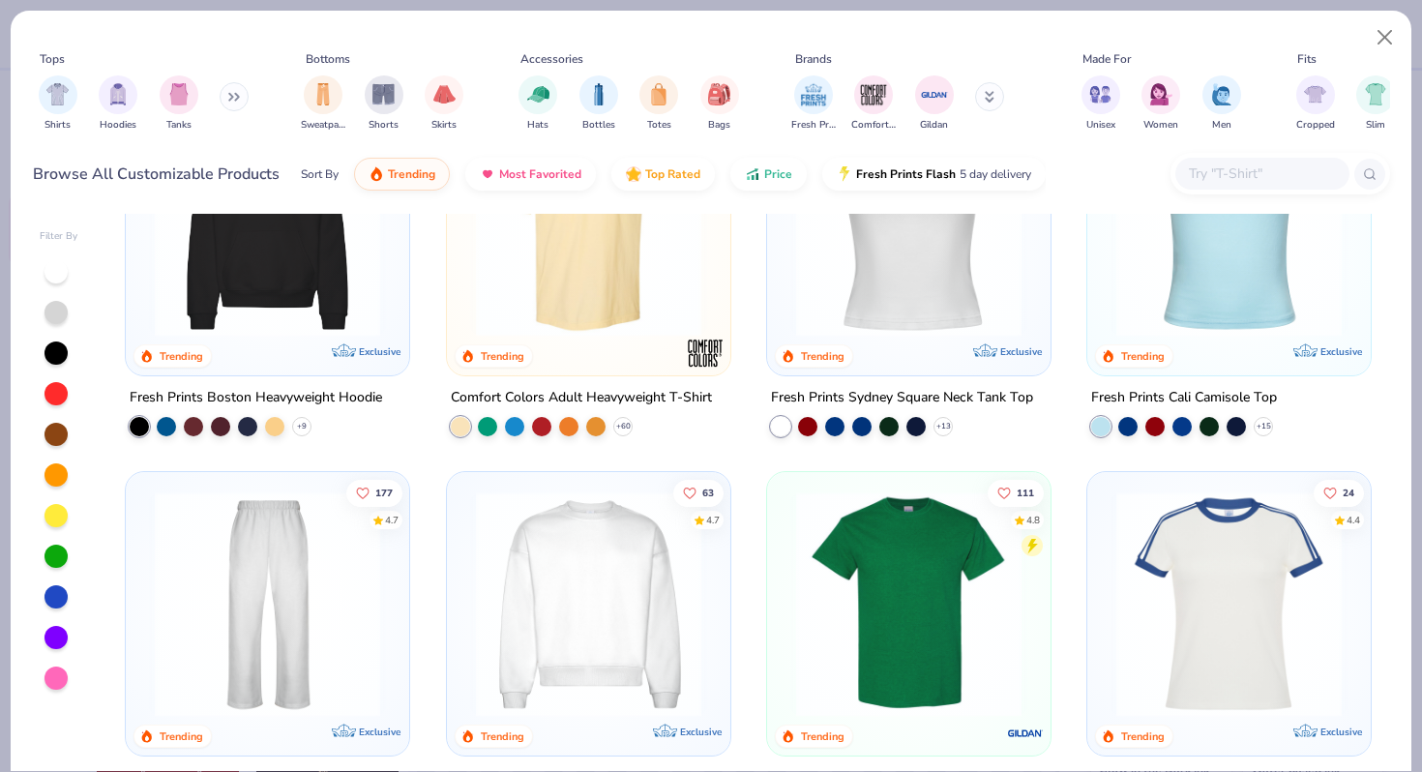
scroll to position [622, 0]
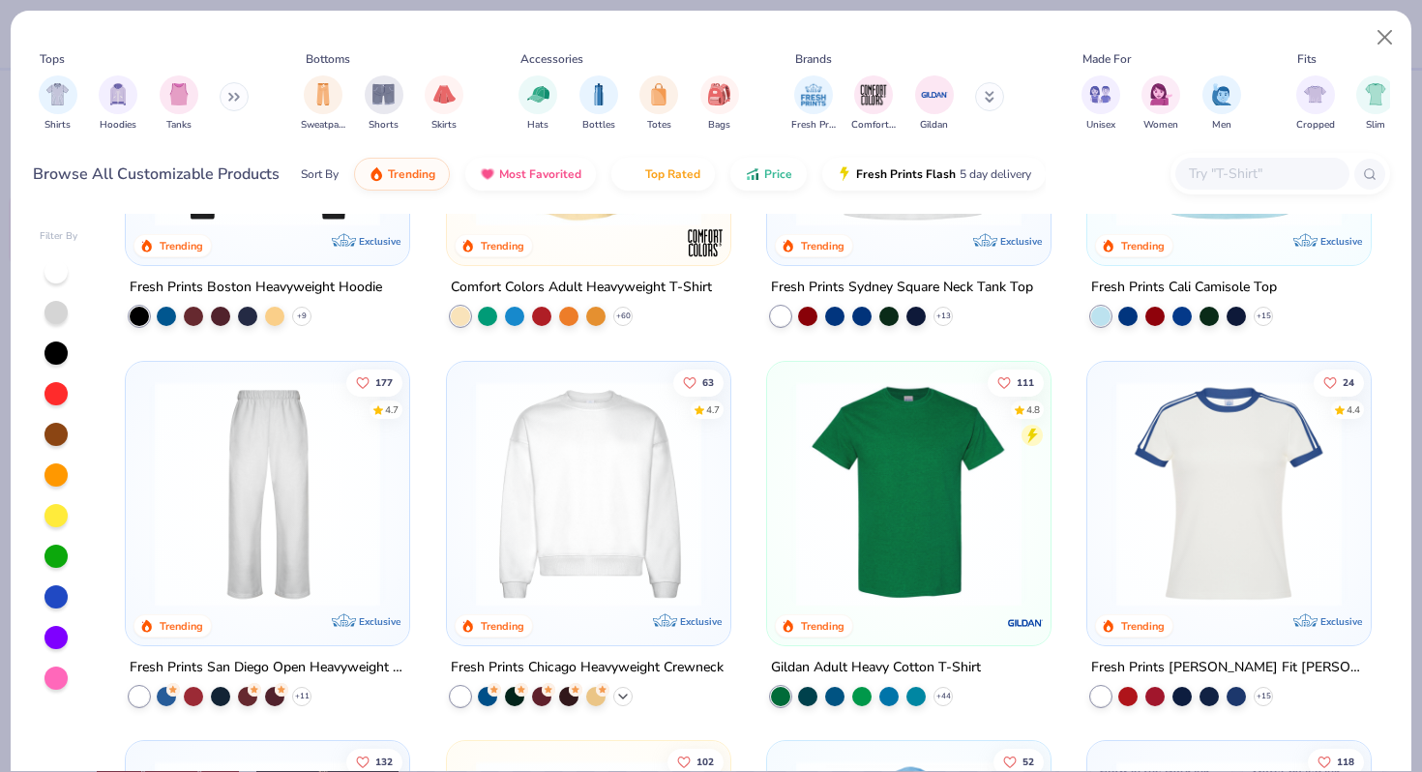
click at [620, 696] on polyline at bounding box center [623, 697] width 8 height 4
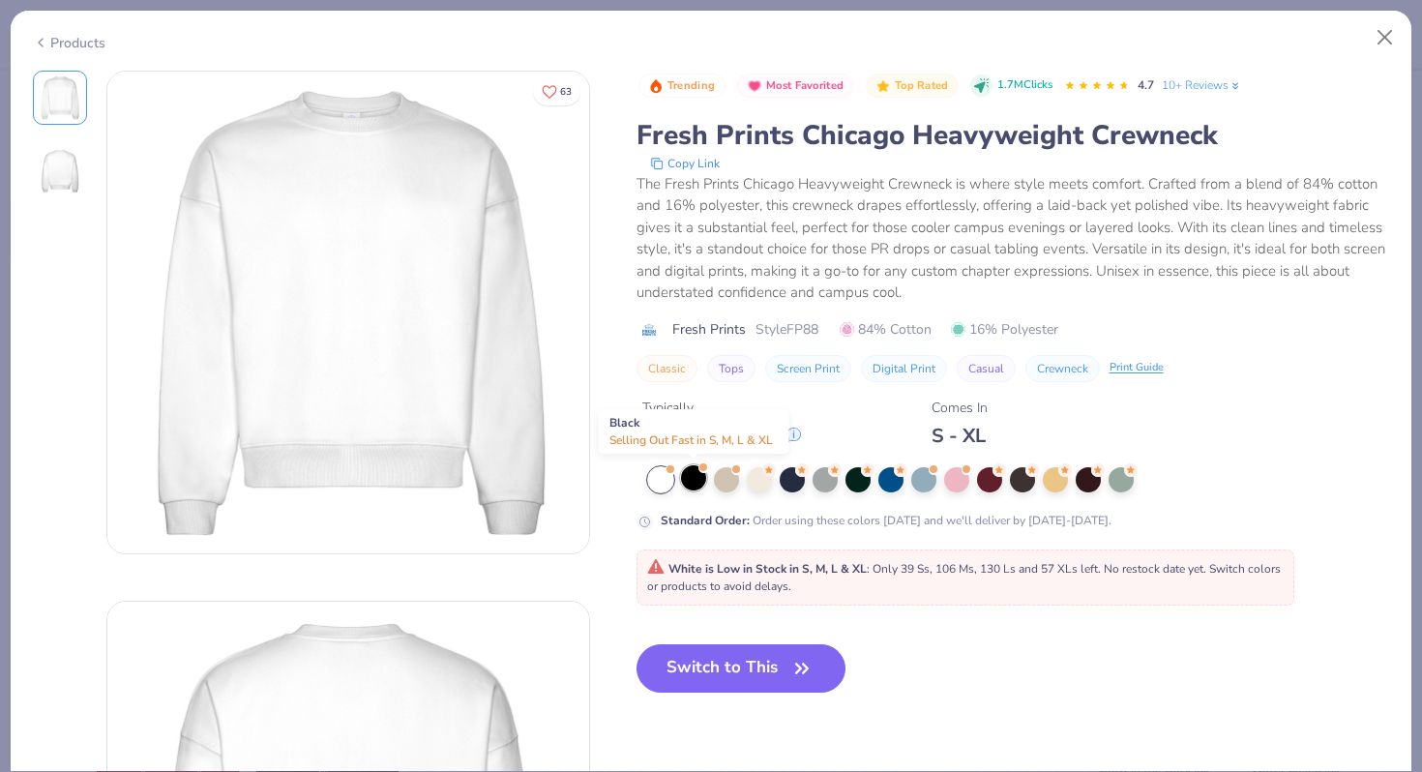
click at [691, 479] on div at bounding box center [693, 477] width 25 height 25
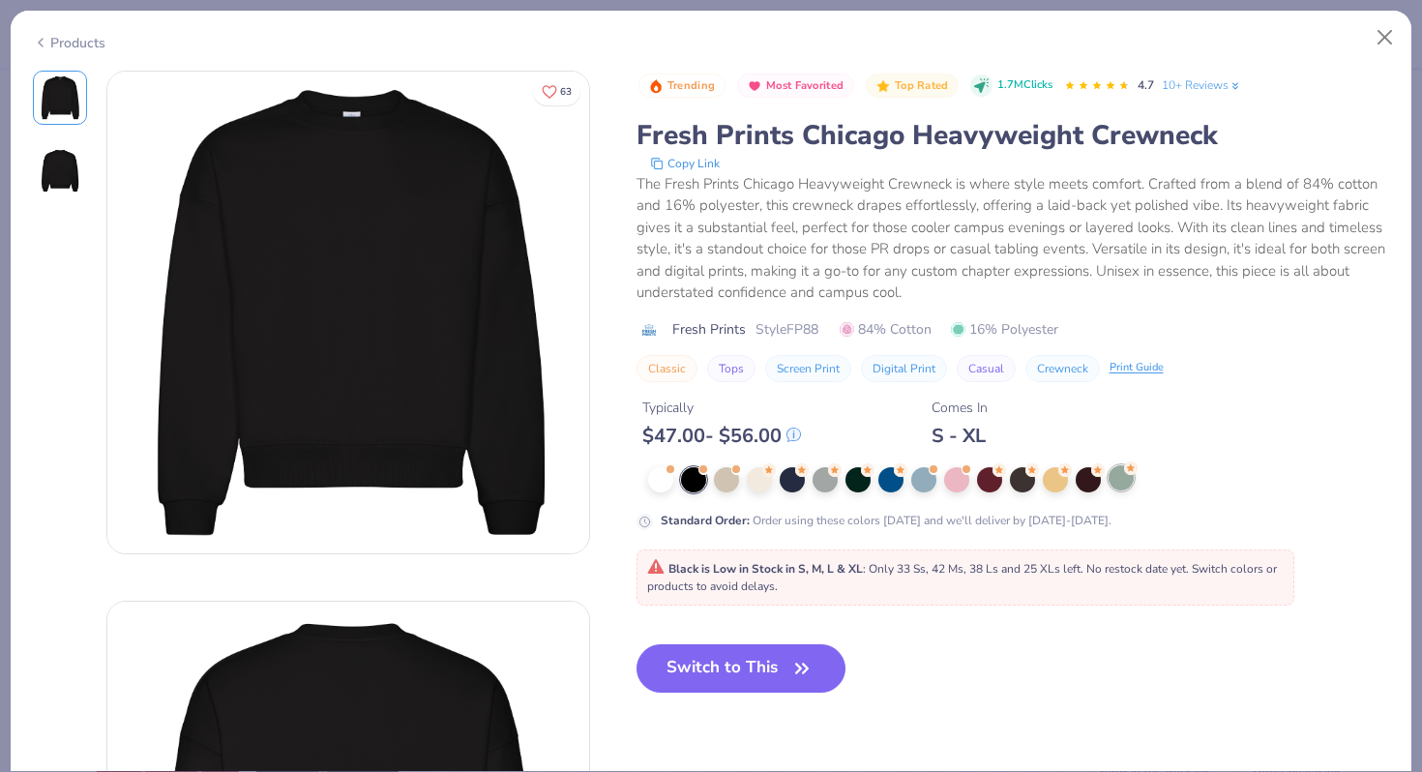
click at [1118, 483] on div at bounding box center [1121, 477] width 25 height 25
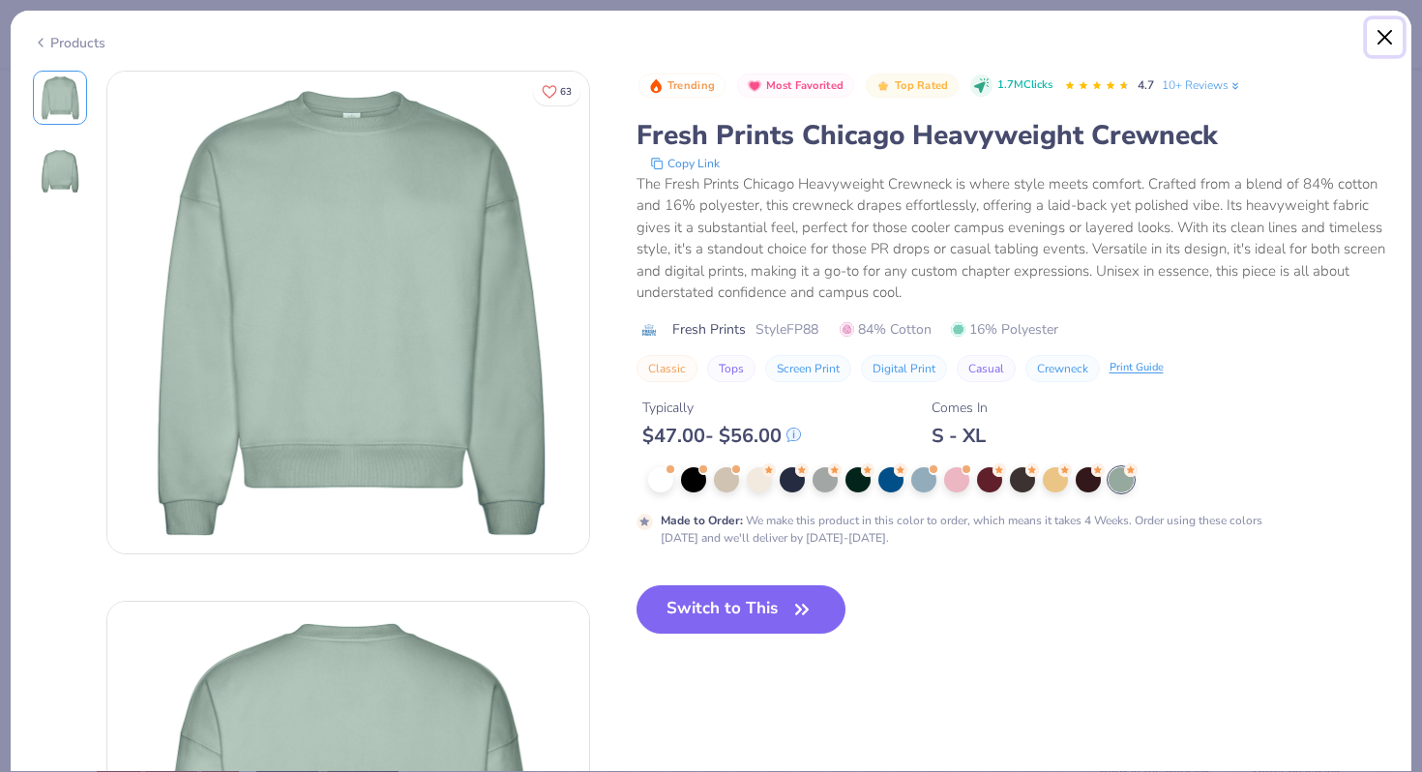
click at [1380, 34] on button "Close" at bounding box center [1385, 37] width 37 height 37
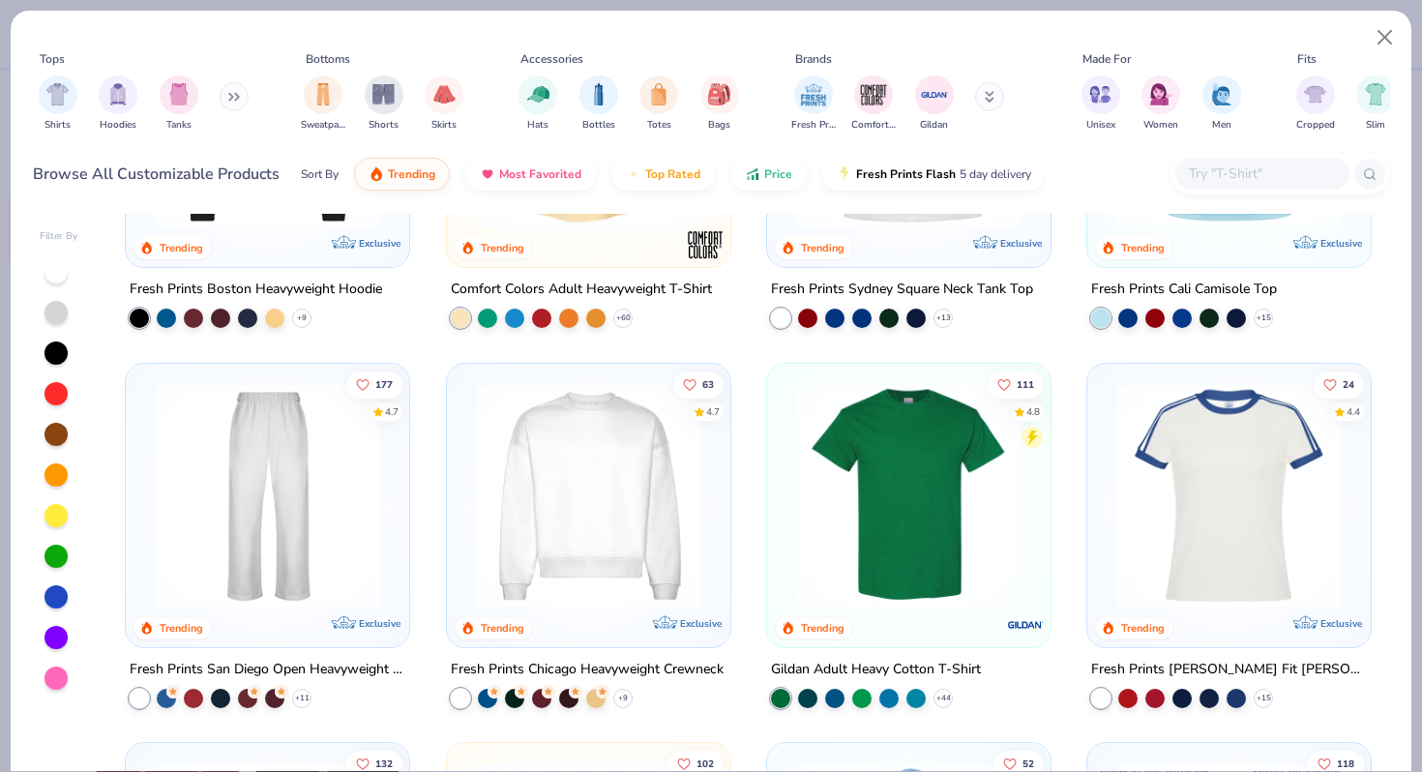
scroll to position [618, 0]
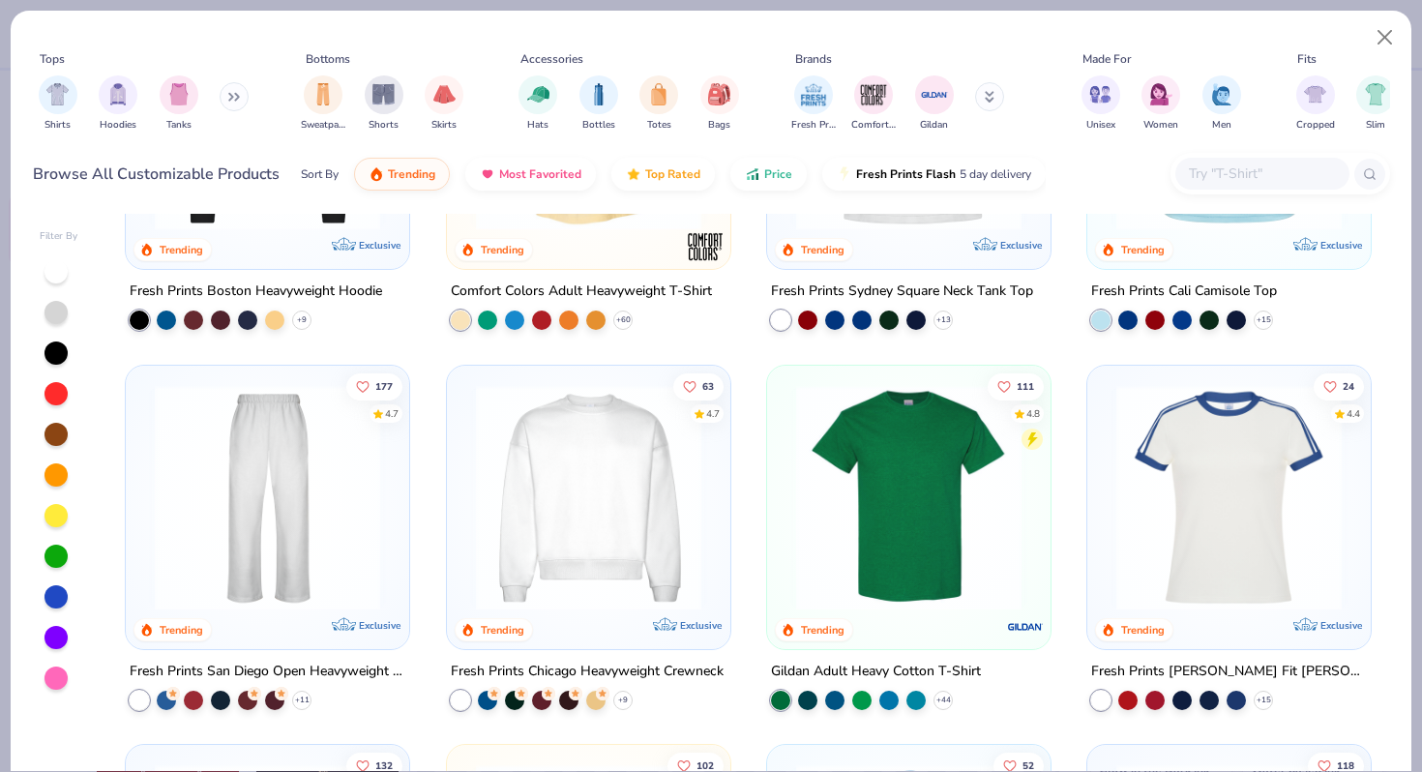
click at [240, 97] on icon at bounding box center [234, 97] width 12 height 10
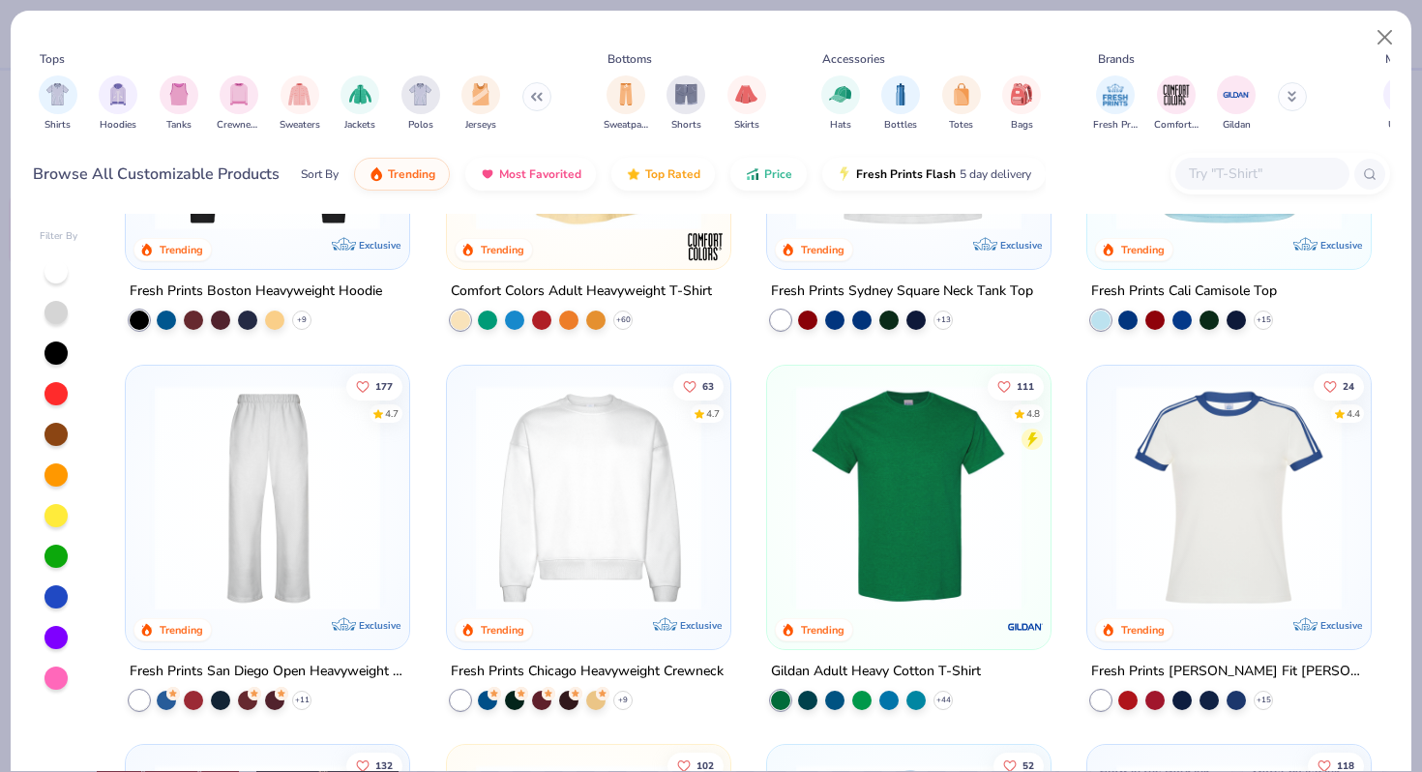
click at [240, 97] on img "filter for Crewnecks" at bounding box center [238, 94] width 21 height 22
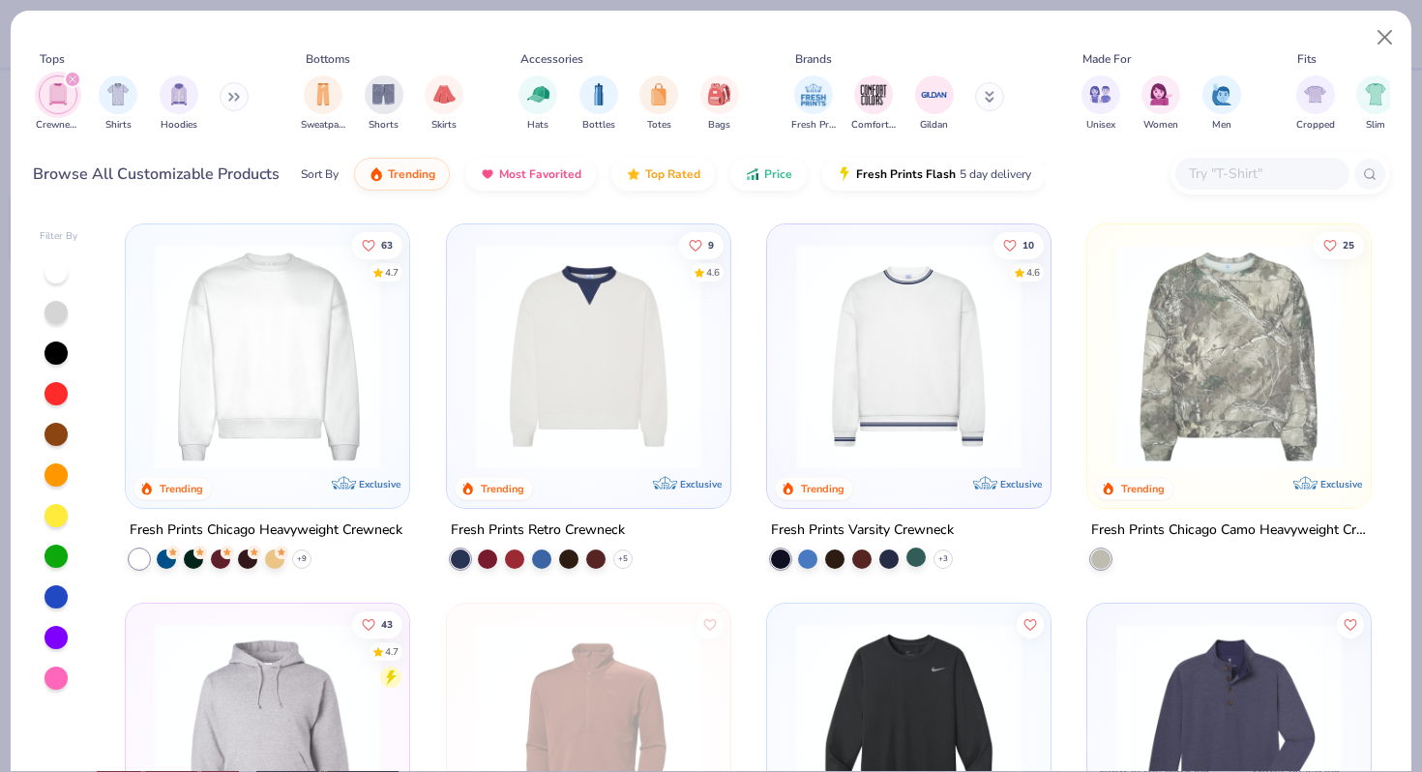
click at [919, 560] on div at bounding box center [915, 557] width 19 height 19
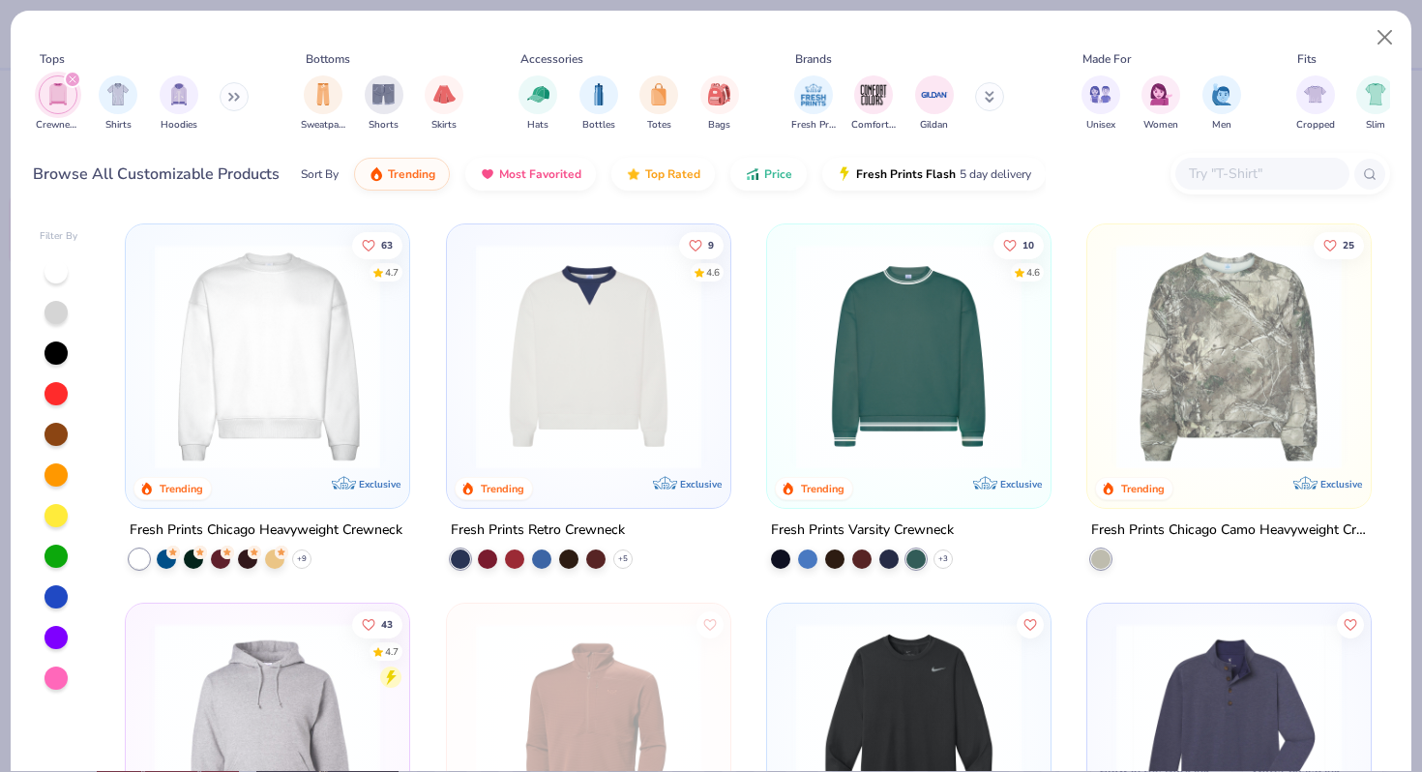
click at [948, 384] on img at bounding box center [908, 356] width 245 height 225
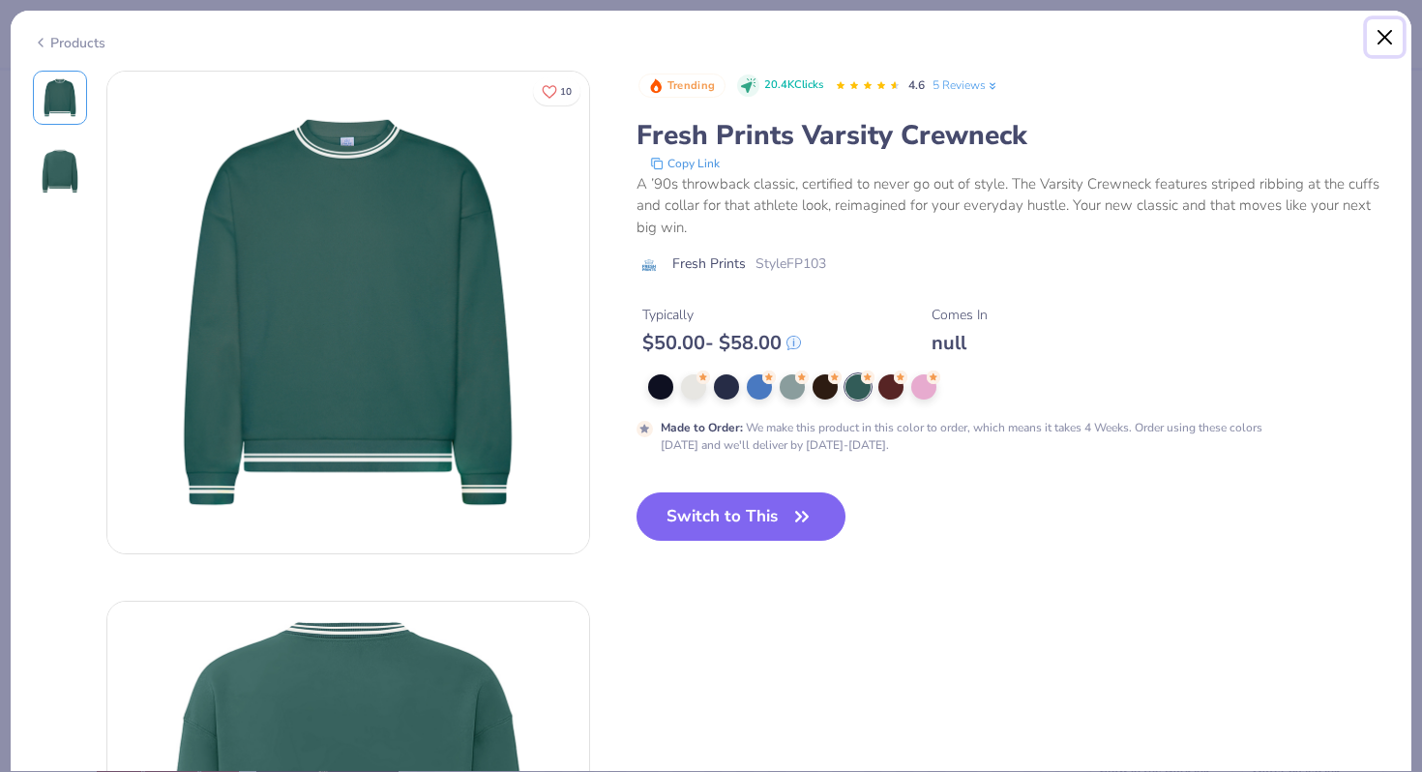
click at [1379, 33] on button "Close" at bounding box center [1385, 37] width 37 height 37
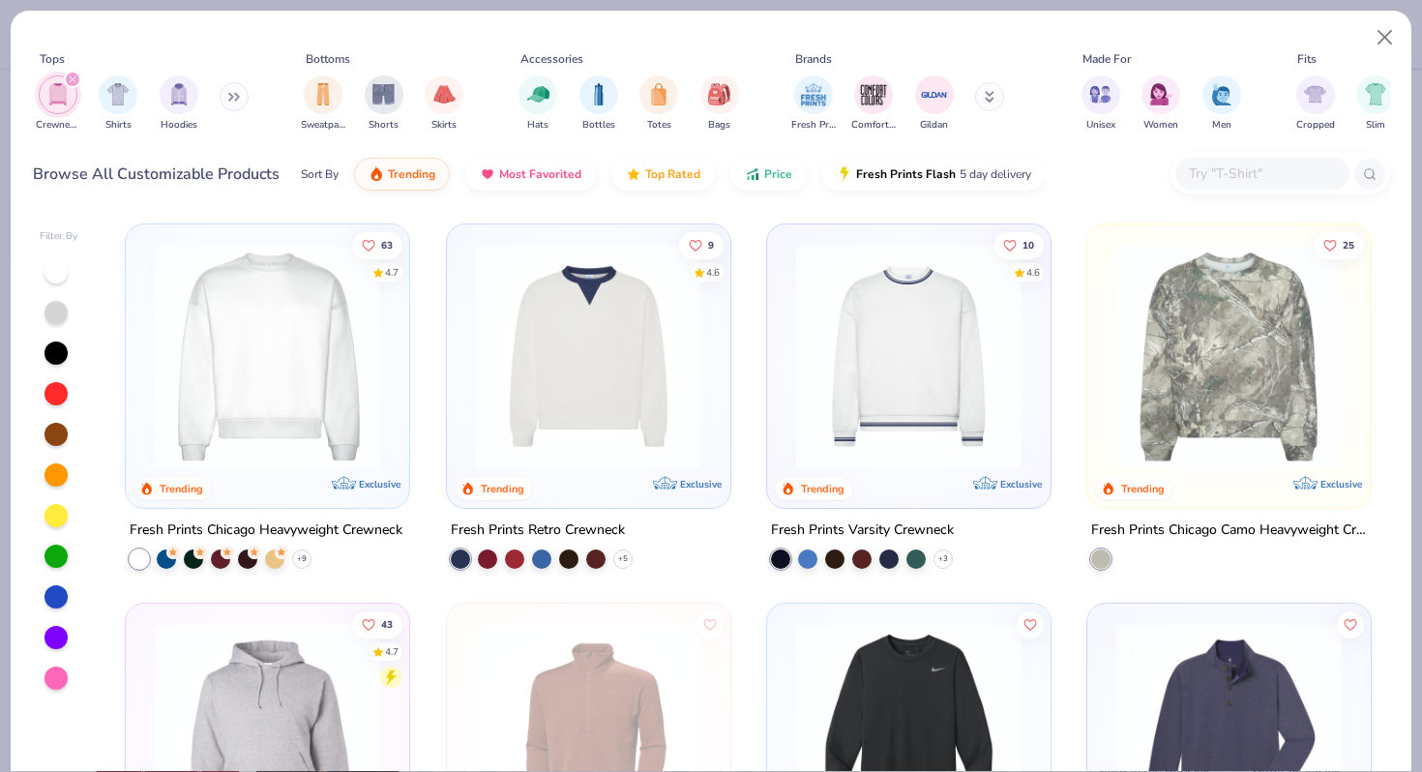
click at [73, 83] on icon "filter for Crewnecks" at bounding box center [73, 79] width 8 height 8
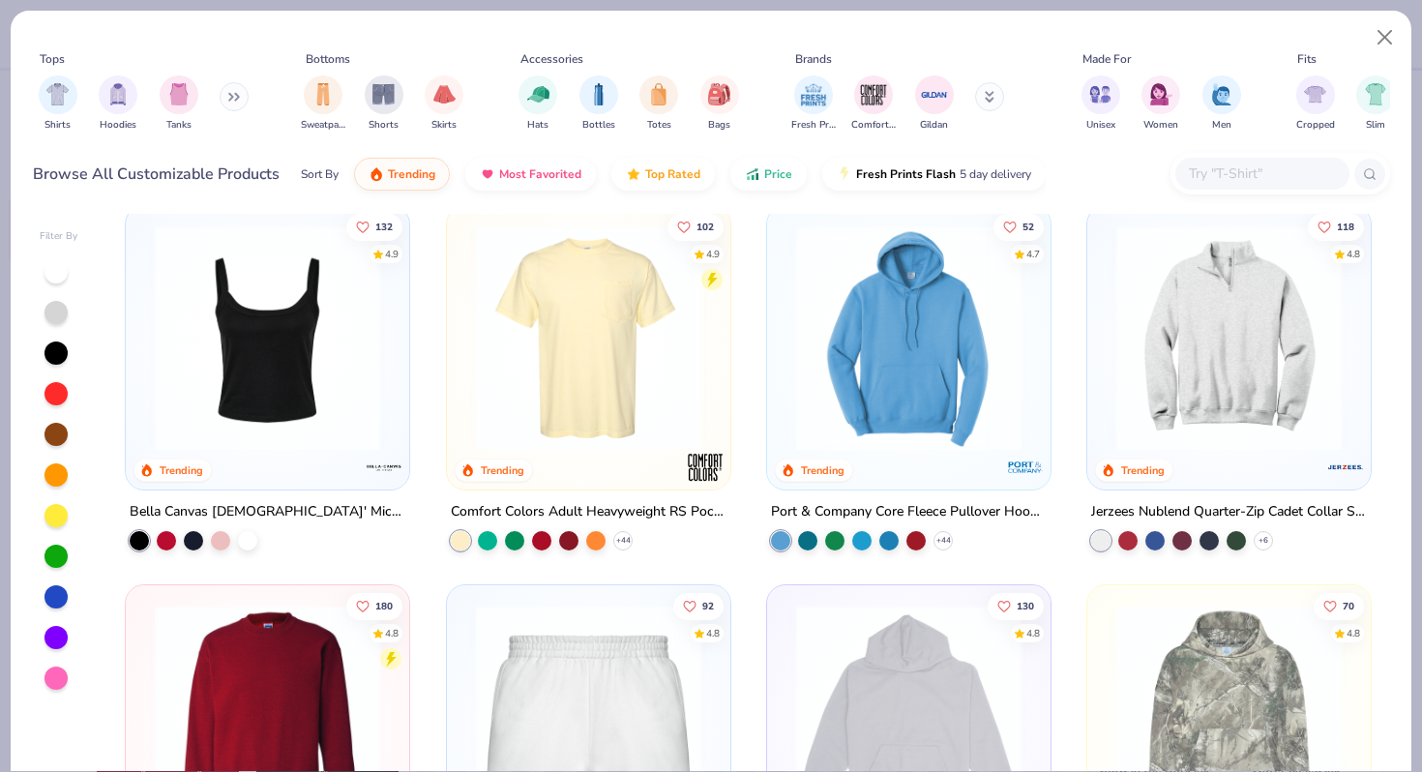
scroll to position [1159, 0]
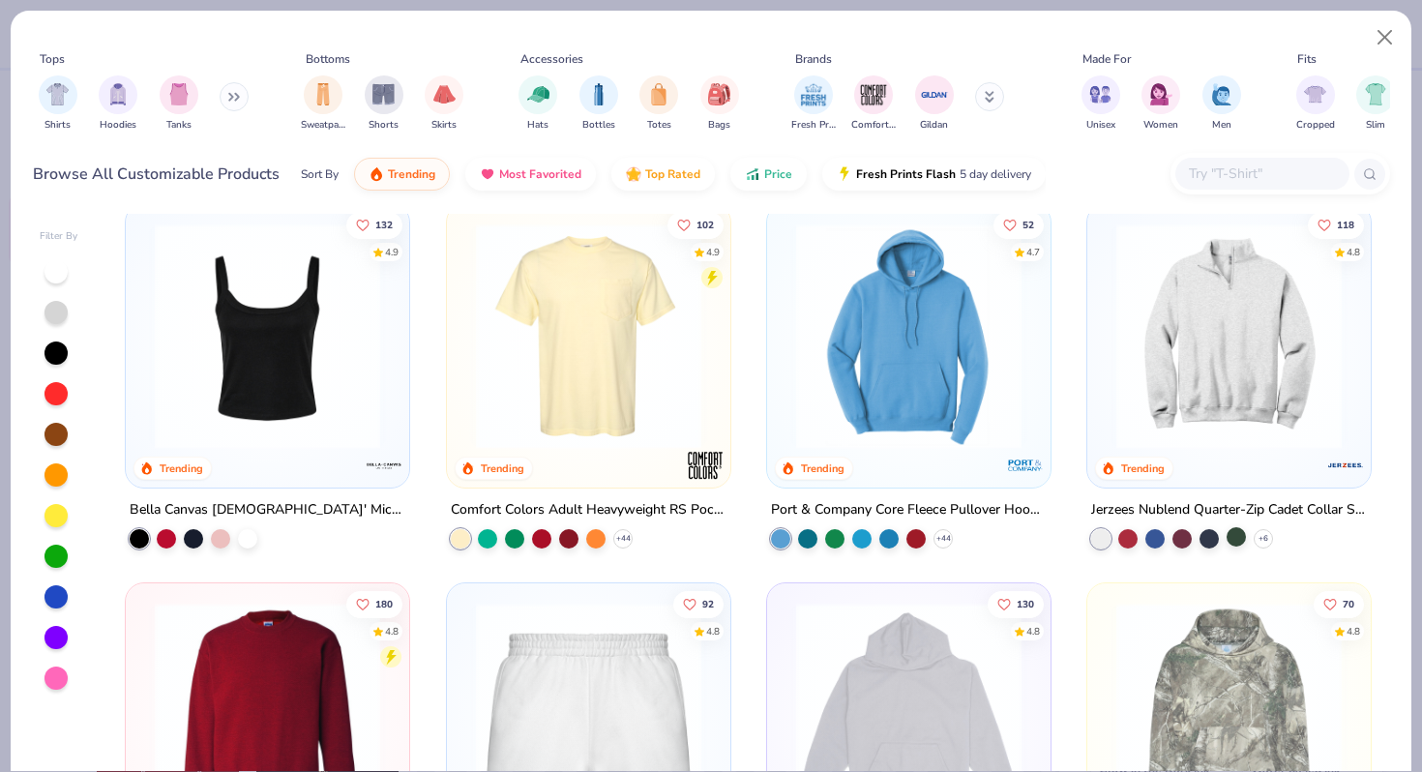
click at [1235, 539] on div at bounding box center [1236, 536] width 19 height 19
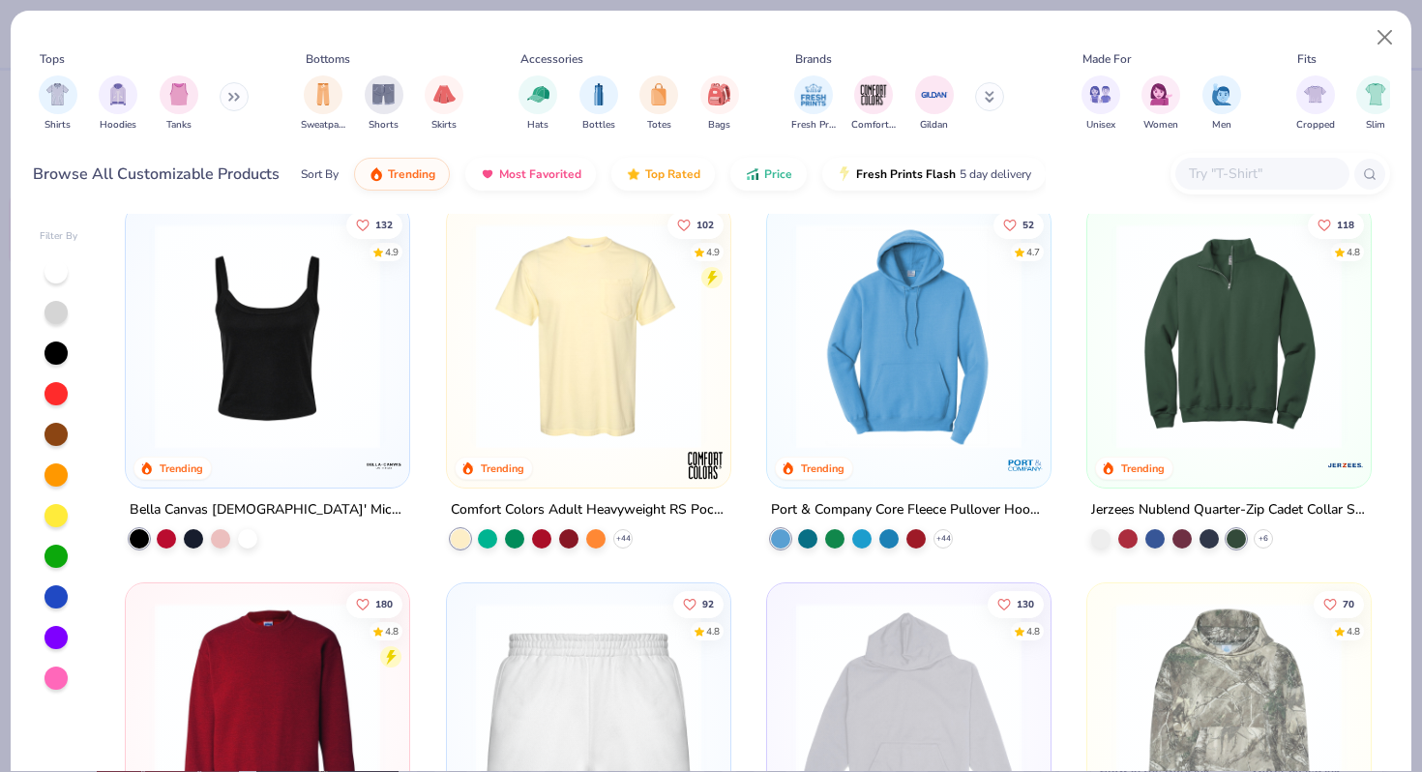
click at [1243, 330] on img at bounding box center [1229, 335] width 245 height 225
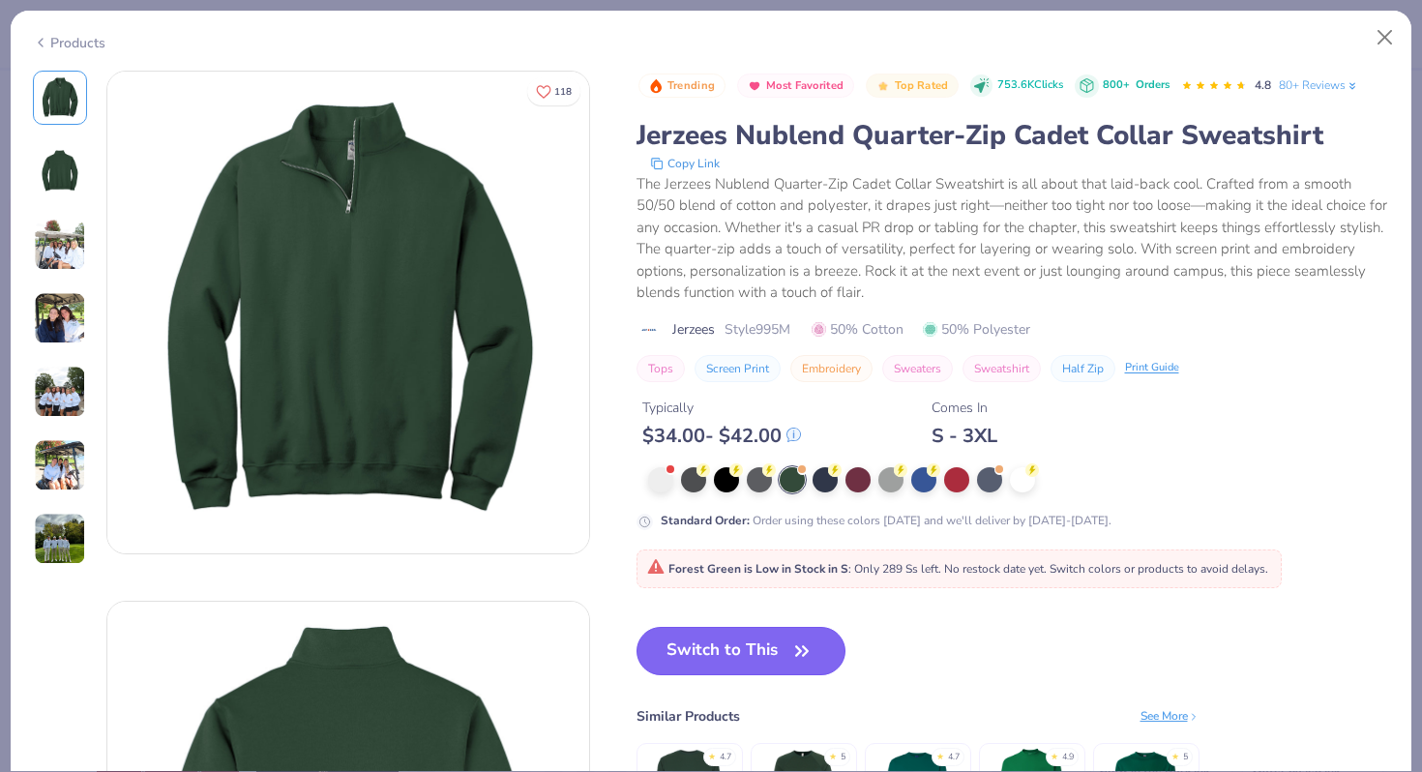
click at [755, 645] on button "Switch to This" at bounding box center [741, 651] width 210 height 48
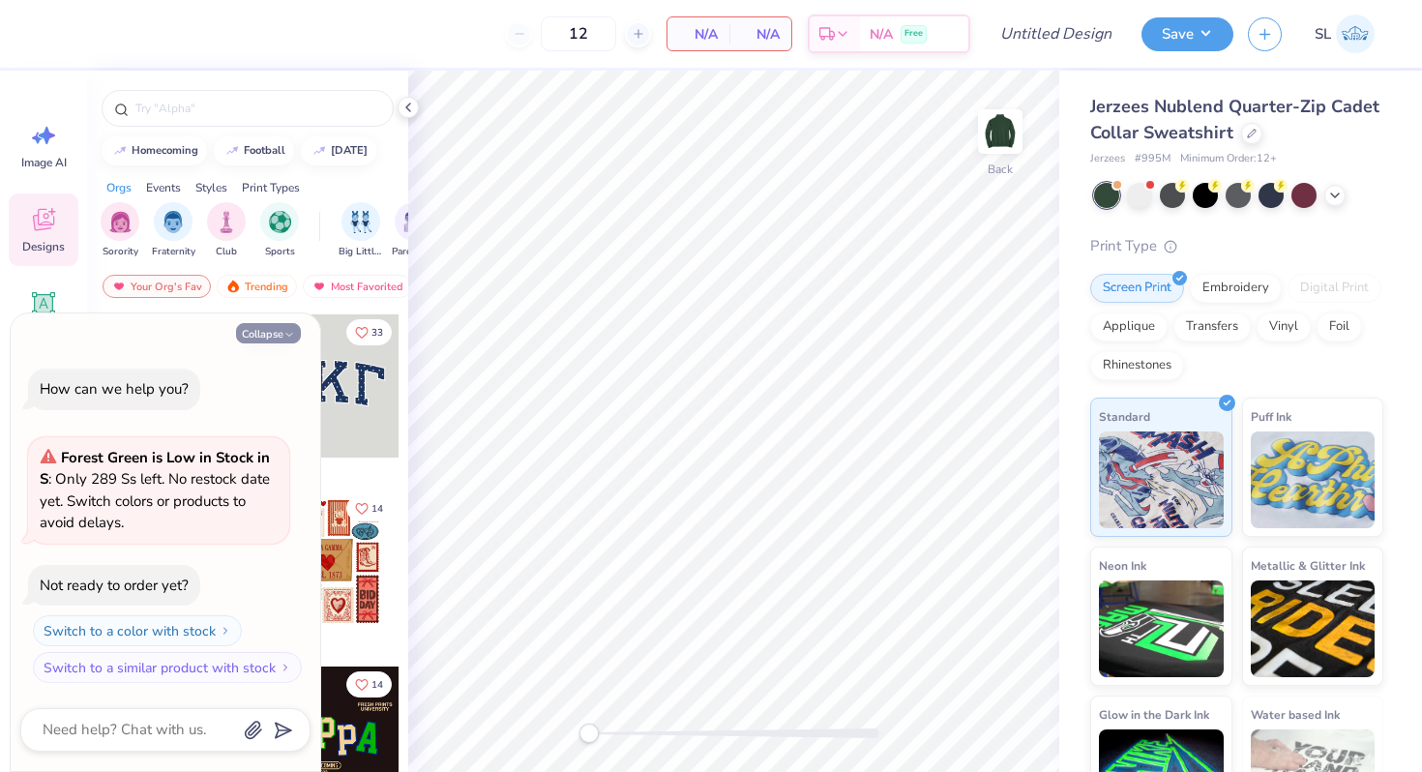
click at [280, 333] on button "Collapse" at bounding box center [268, 333] width 65 height 20
type textarea "x"
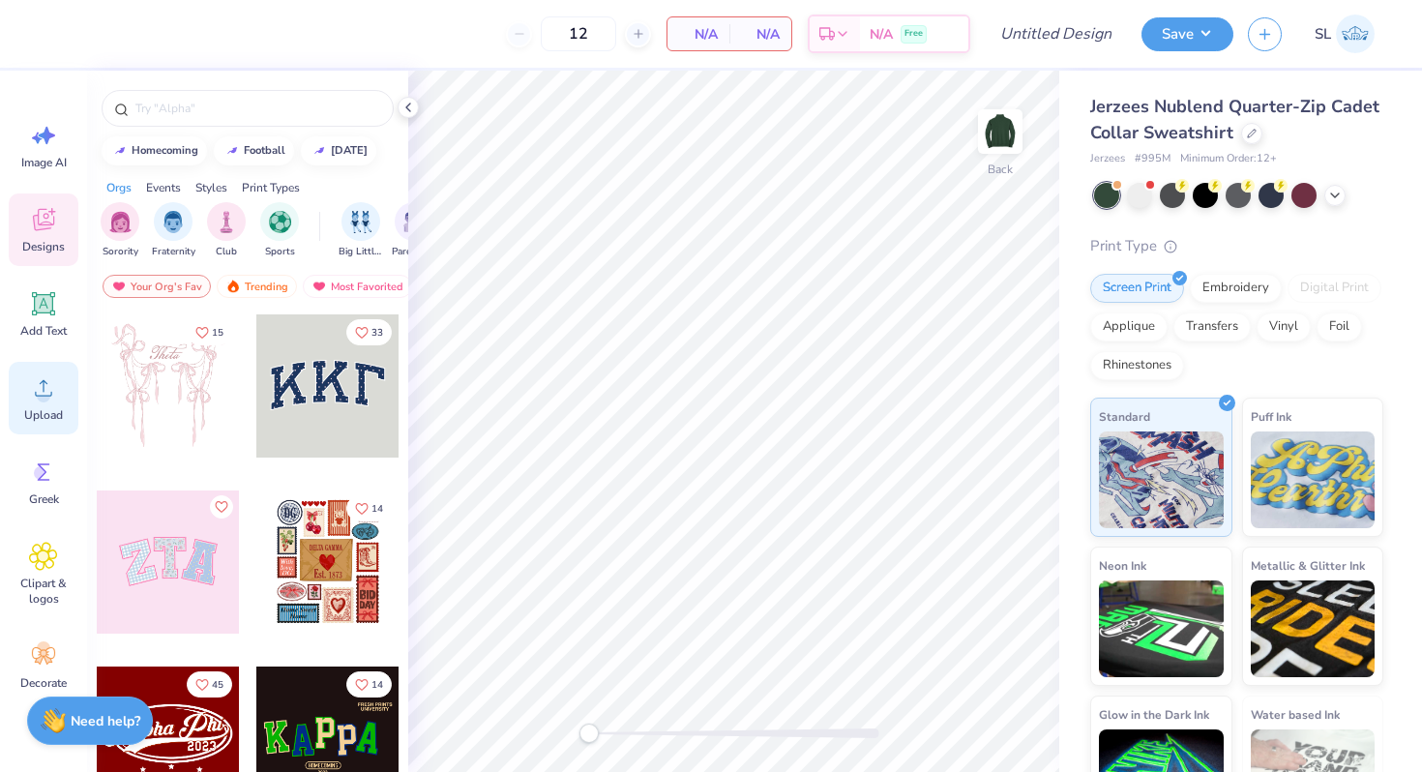
click at [26, 421] on span "Upload" at bounding box center [43, 414] width 39 height 15
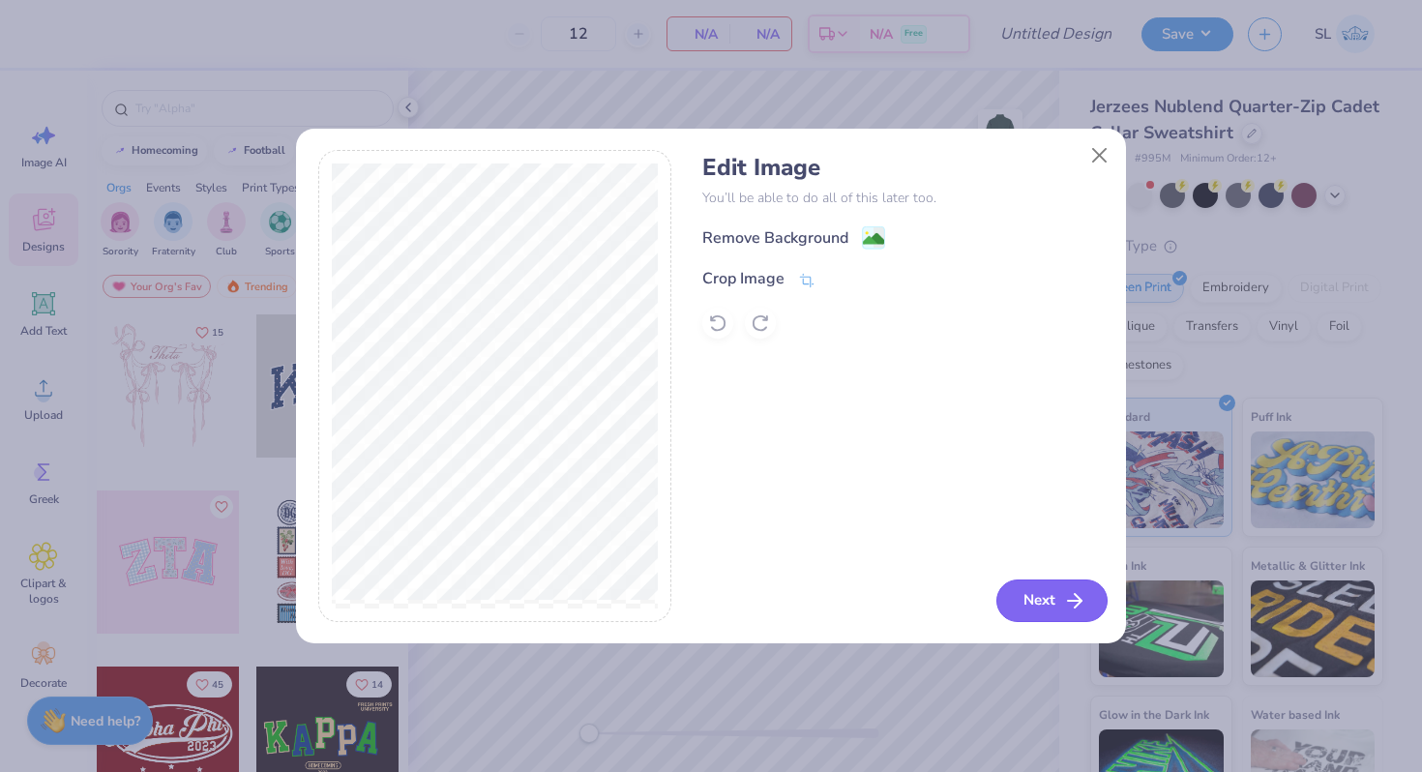
click at [1038, 602] on button "Next" at bounding box center [1051, 600] width 111 height 43
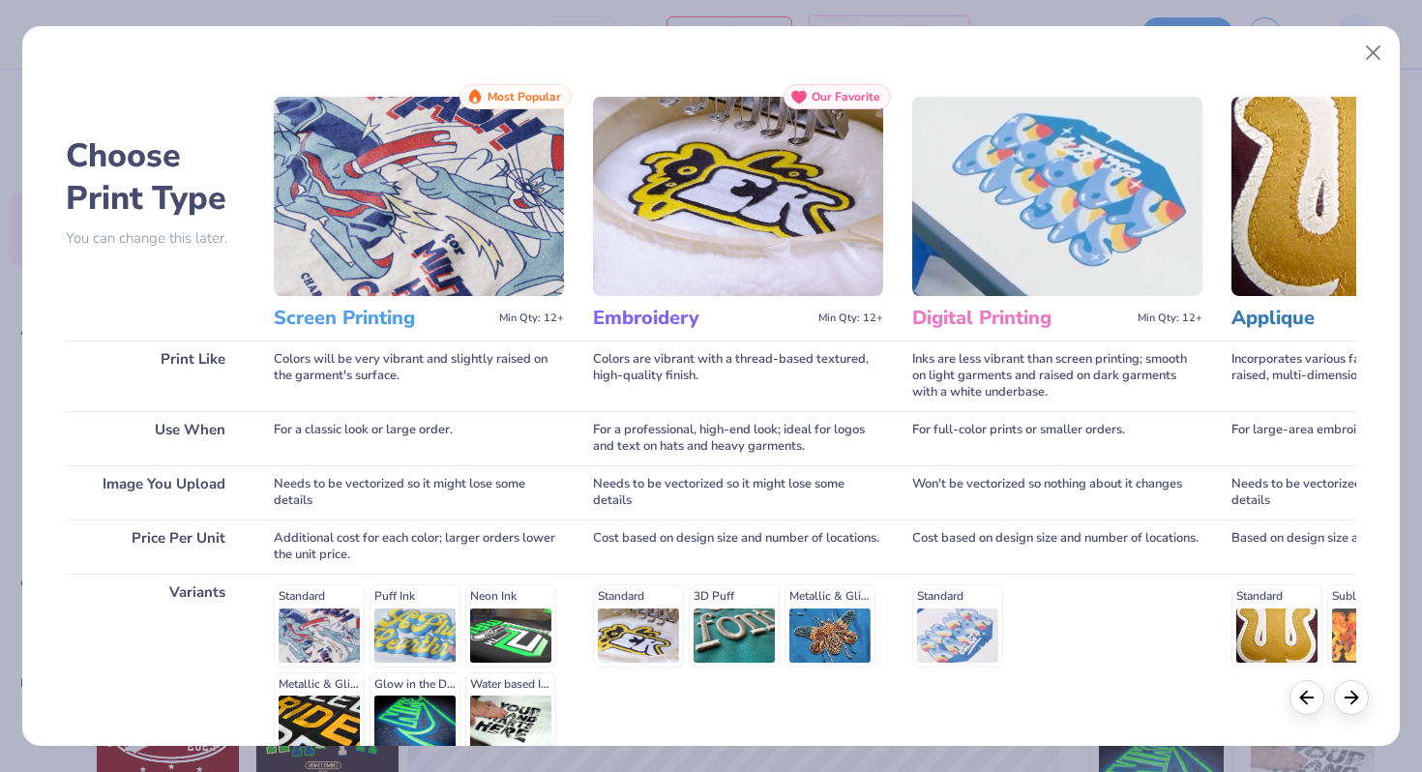
scroll to position [192, 0]
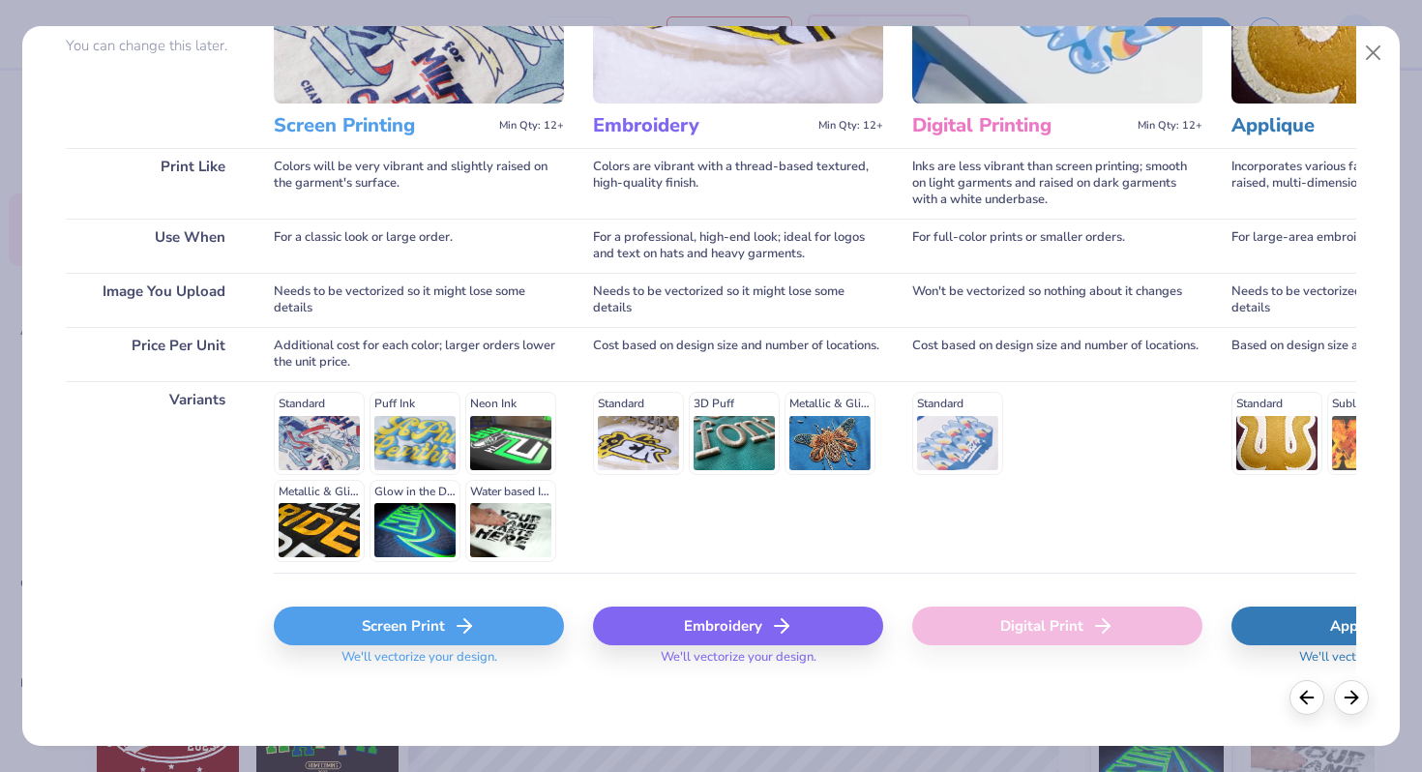
click at [675, 630] on div "Embroidery" at bounding box center [738, 626] width 290 height 39
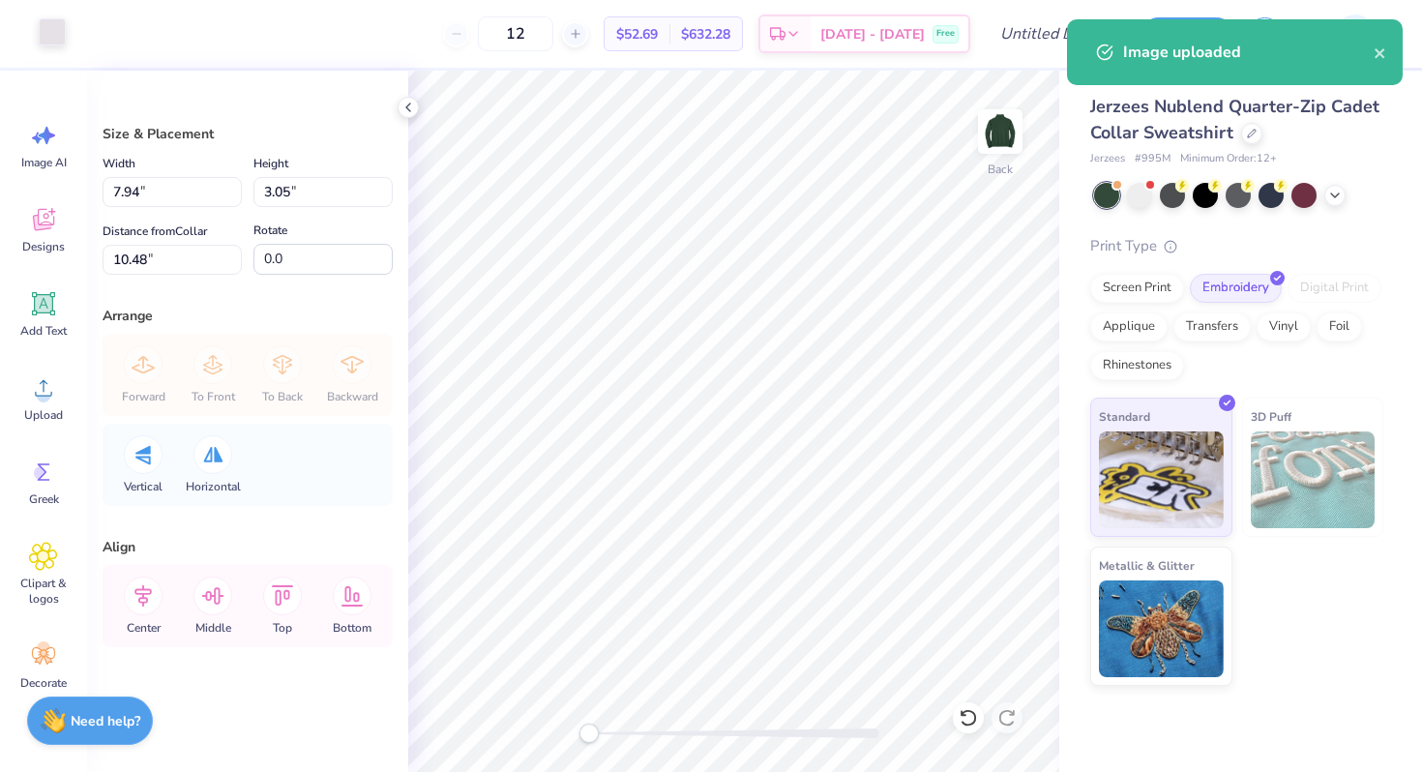
click at [48, 21] on div at bounding box center [52, 31] width 27 height 27
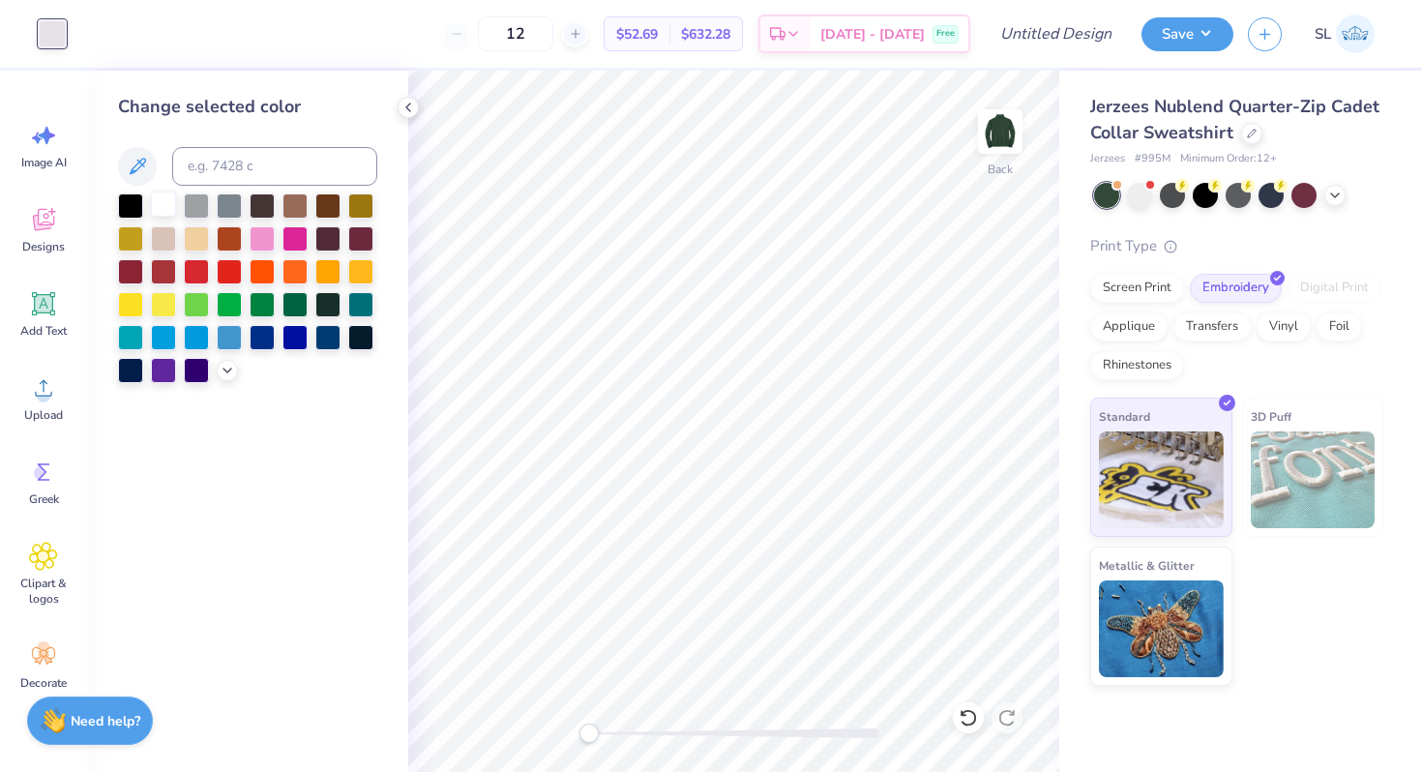
click at [154, 200] on div at bounding box center [163, 204] width 25 height 25
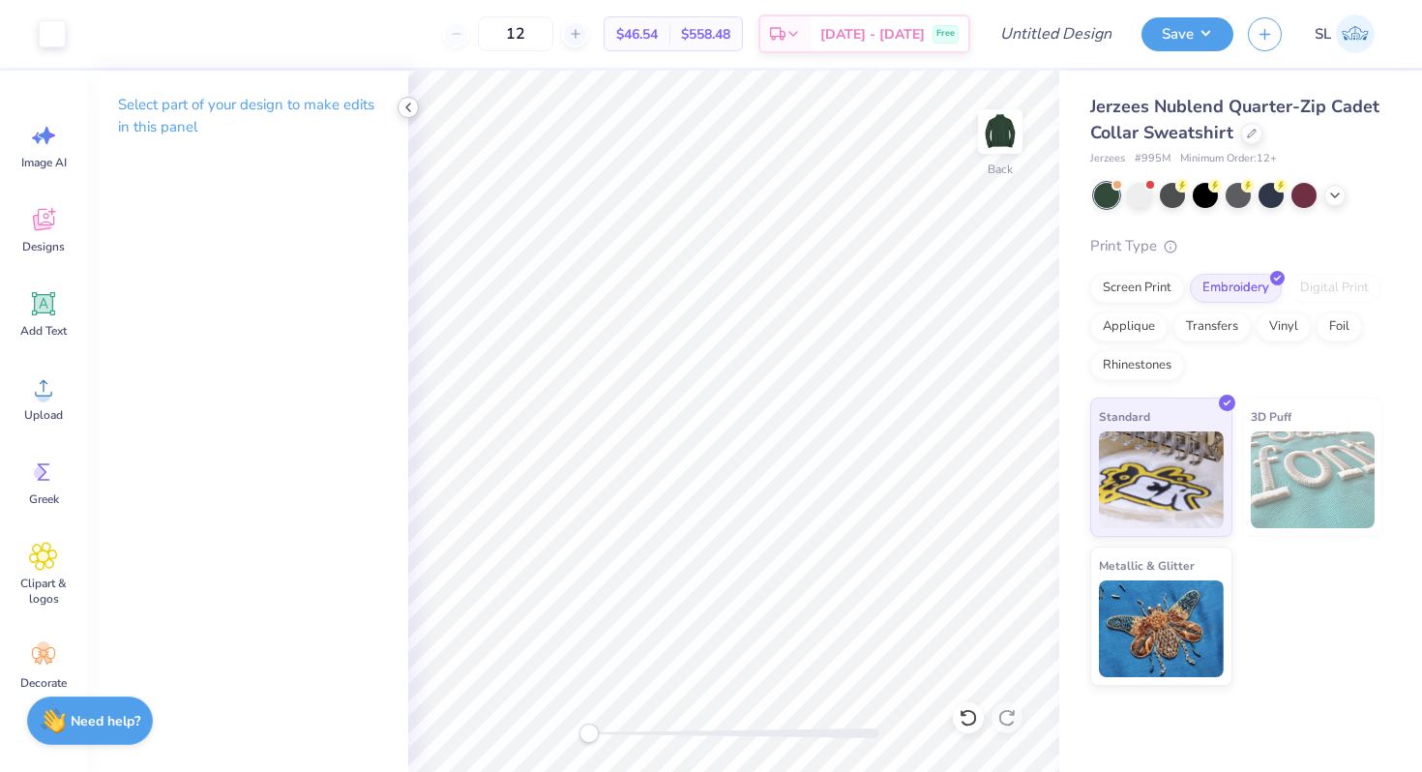
click at [410, 112] on icon at bounding box center [407, 107] width 15 height 15
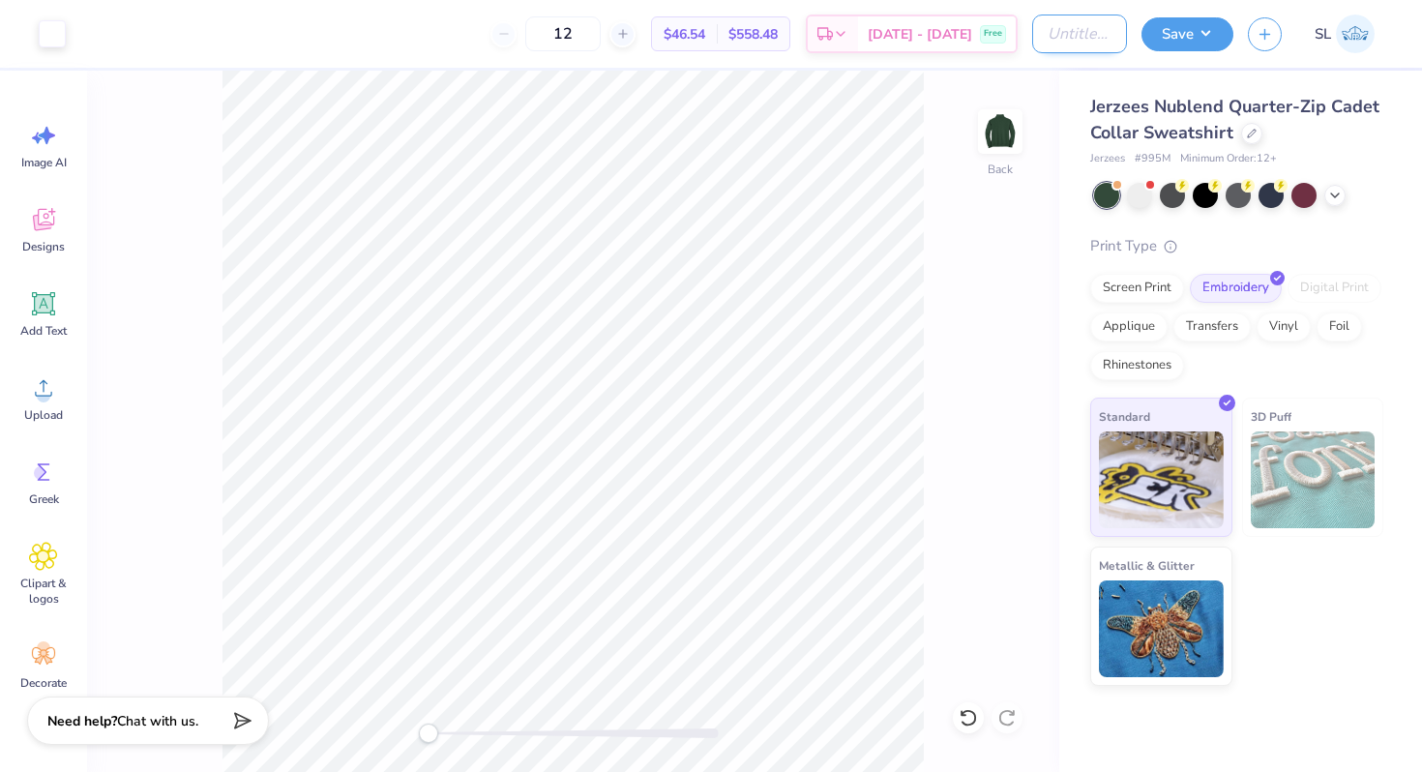
click at [1077, 32] on input "Design Title" at bounding box center [1079, 34] width 95 height 39
type input "Jerzees Shorthand Logo Quarterzip"
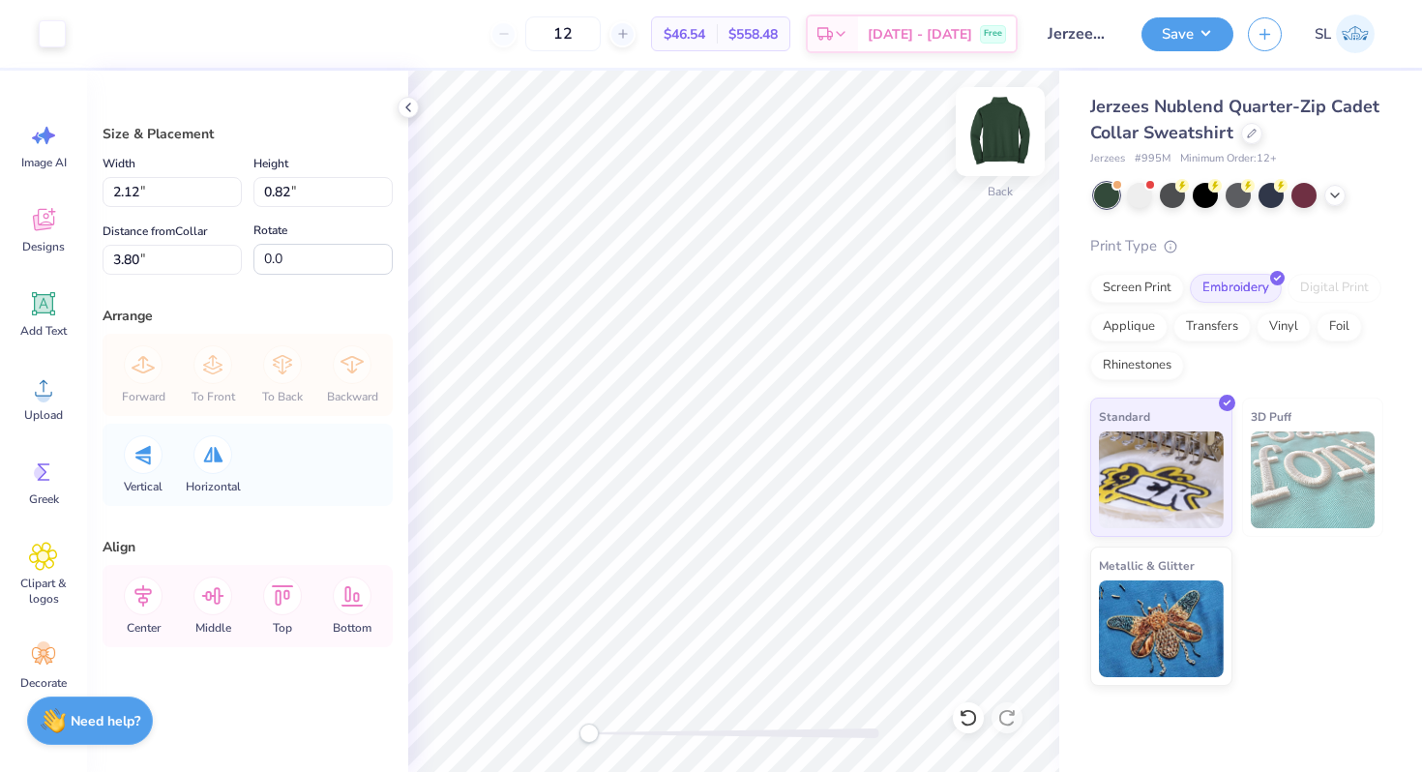
type input "1.90"
type input "0.73"
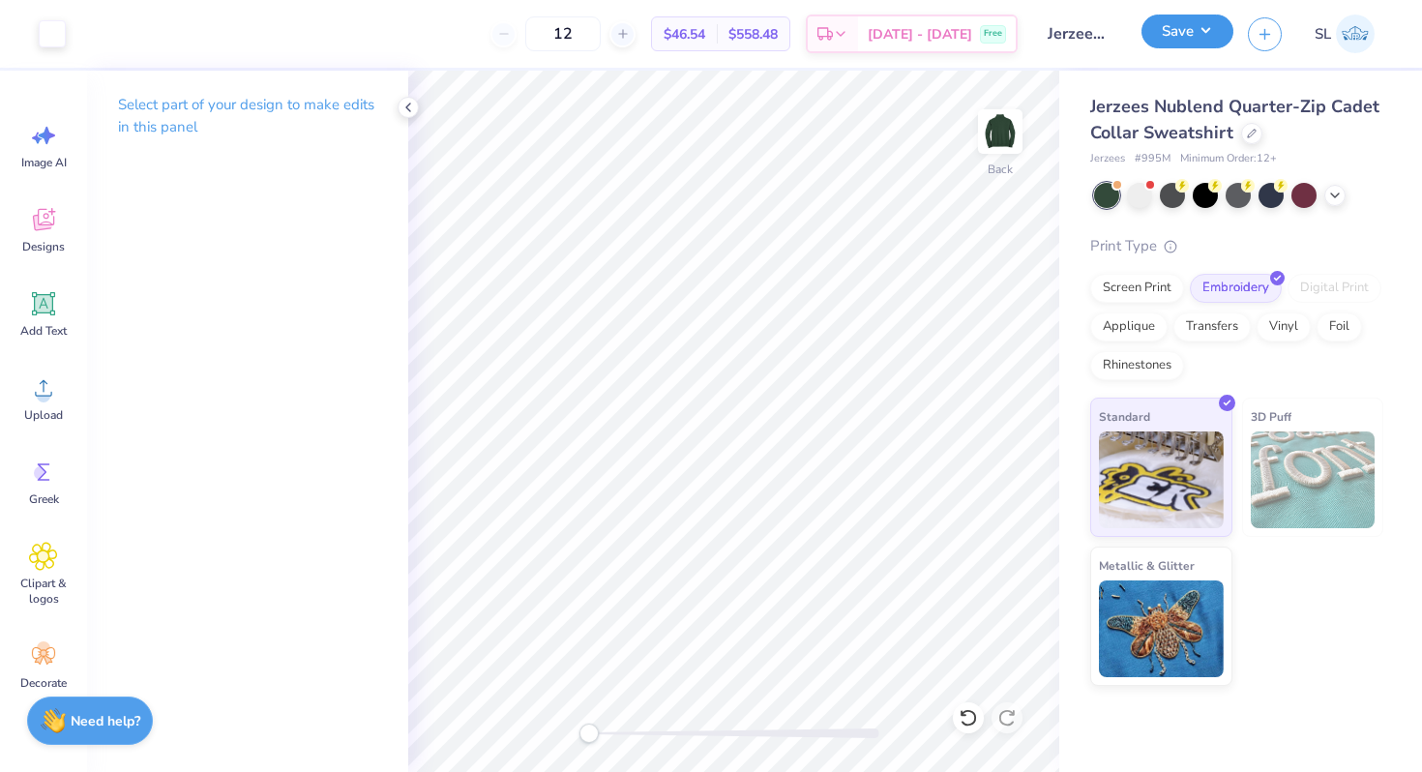
click at [1205, 34] on button "Save" at bounding box center [1187, 32] width 92 height 34
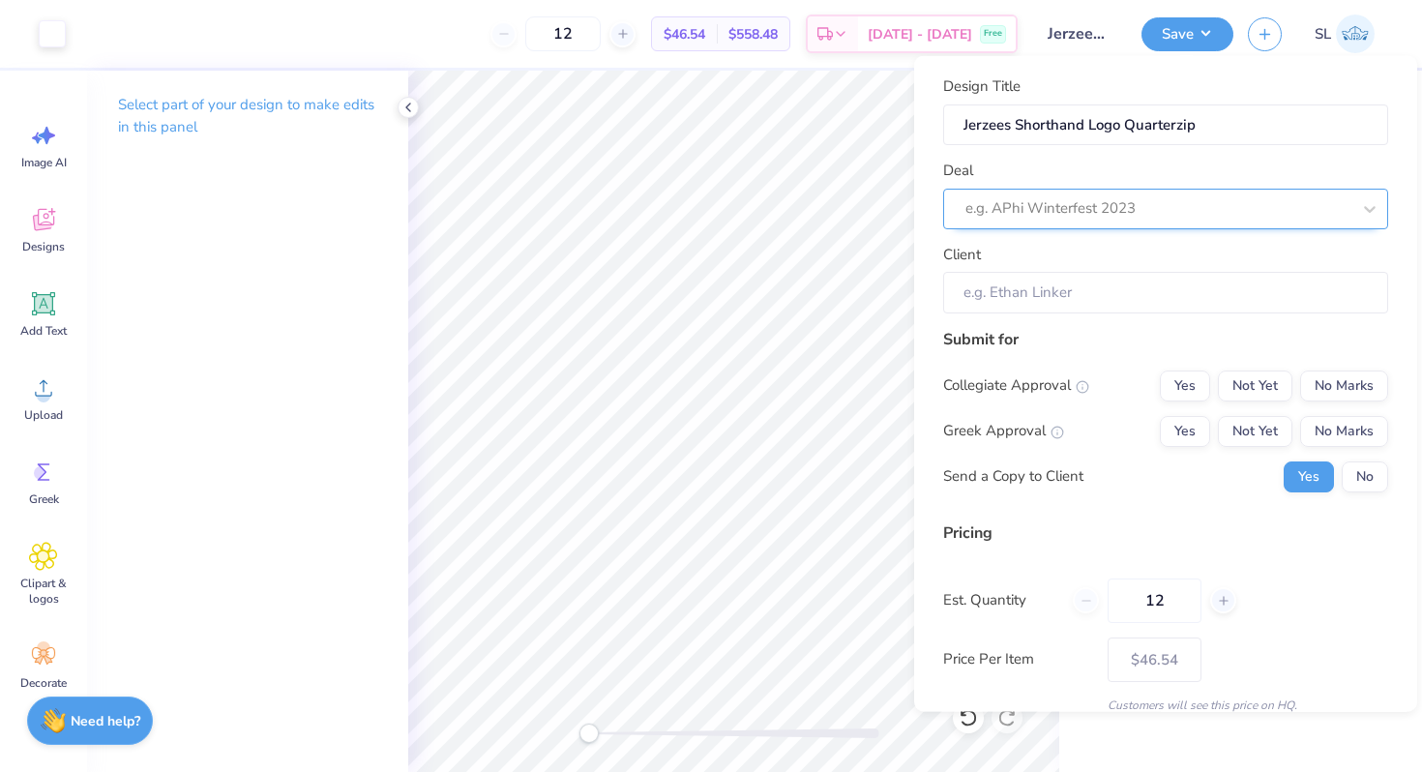
click at [1193, 206] on div at bounding box center [1157, 208] width 385 height 26
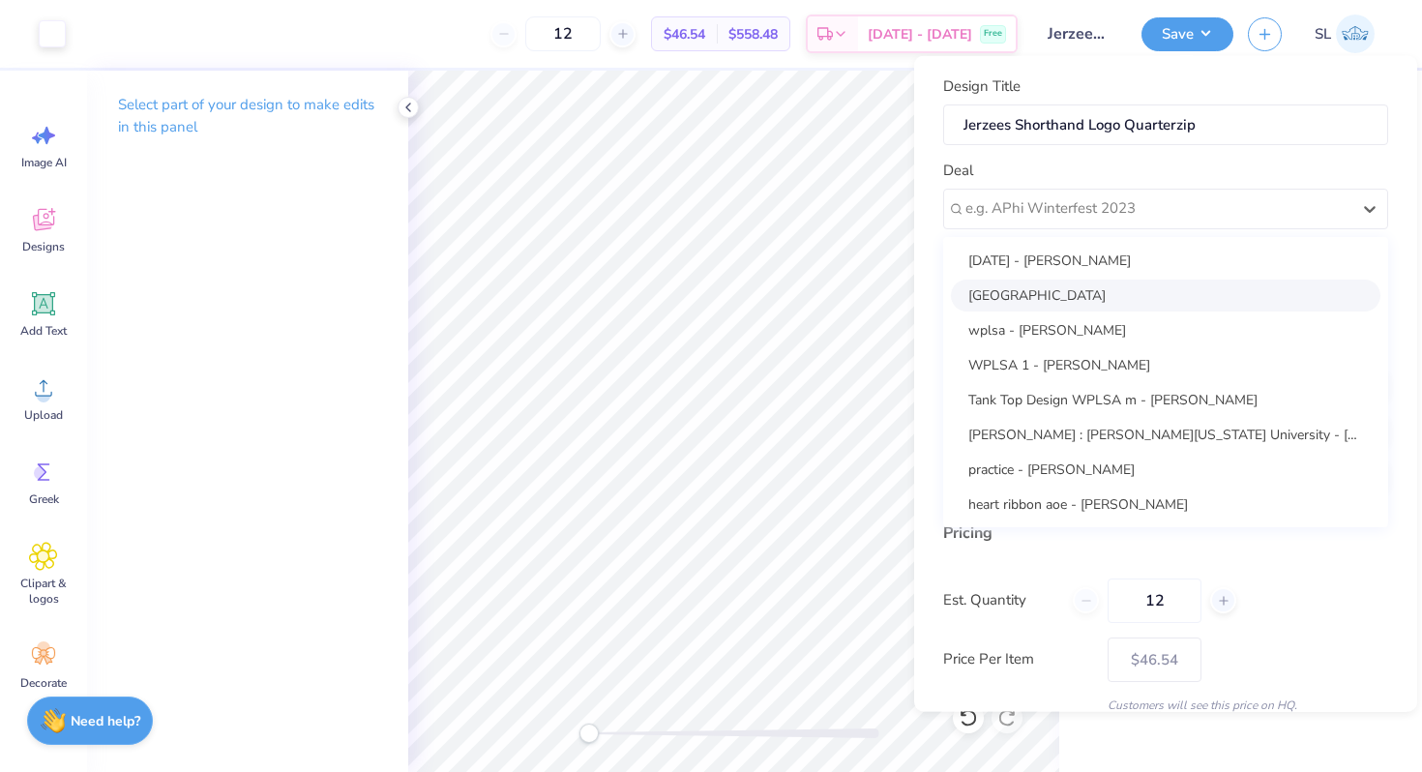
click at [1056, 300] on div "[GEOGRAPHIC_DATA]" at bounding box center [1165, 295] width 429 height 32
type input "[PERSON_NAME]"
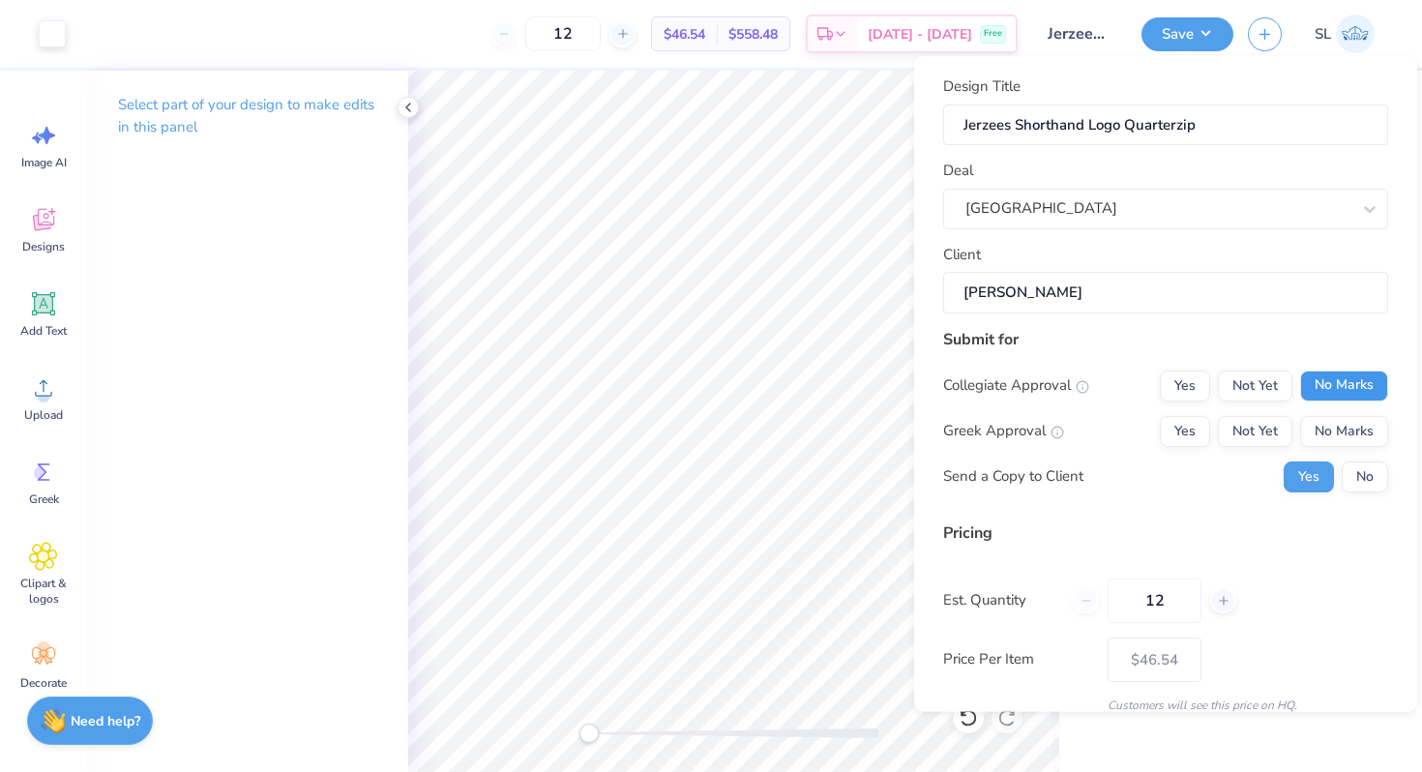
click at [1316, 382] on button "No Marks" at bounding box center [1344, 385] width 88 height 31
click at [1316, 440] on button "No Marks" at bounding box center [1344, 430] width 88 height 31
type input "$46.54"
click at [1151, 600] on input "12" at bounding box center [1155, 599] width 94 height 44
type input "15"
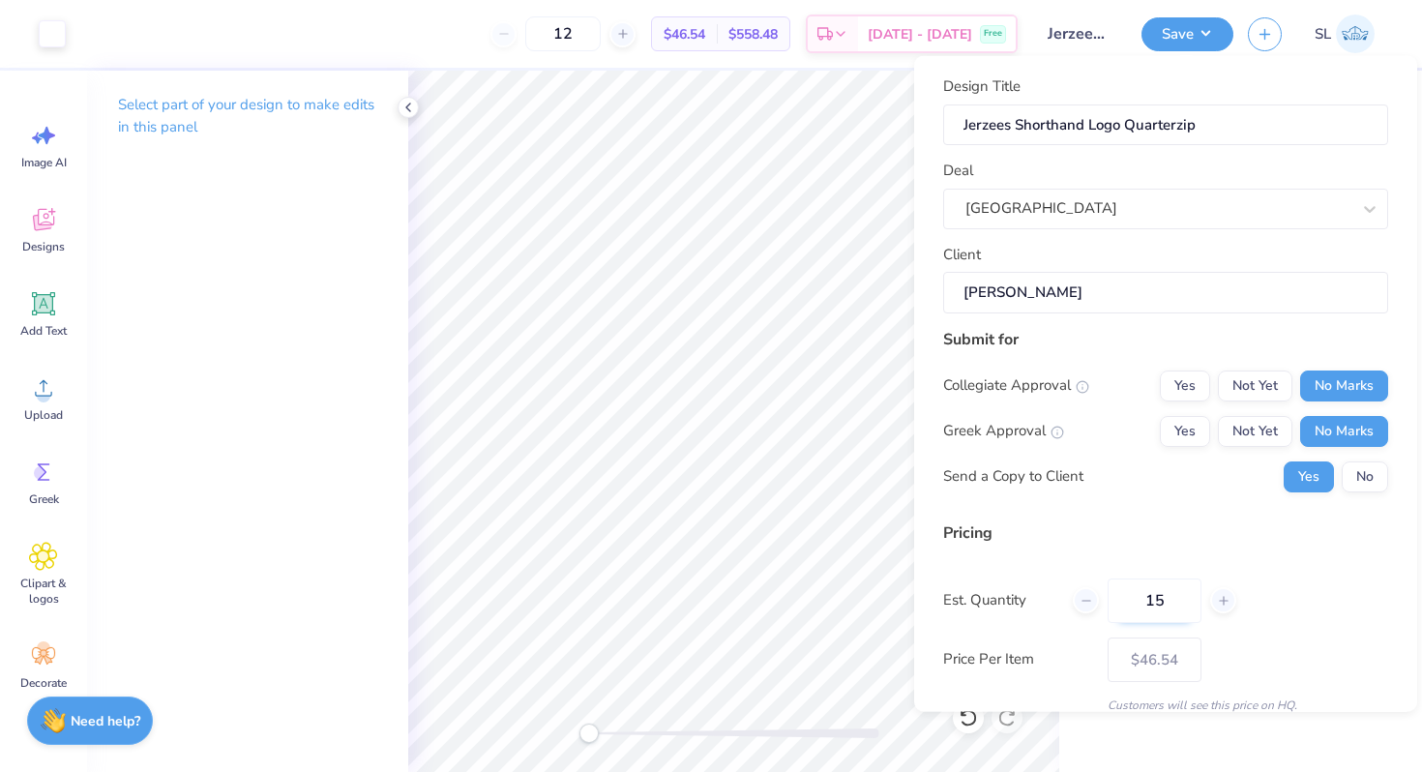
type input "15"
type input "$42.31"
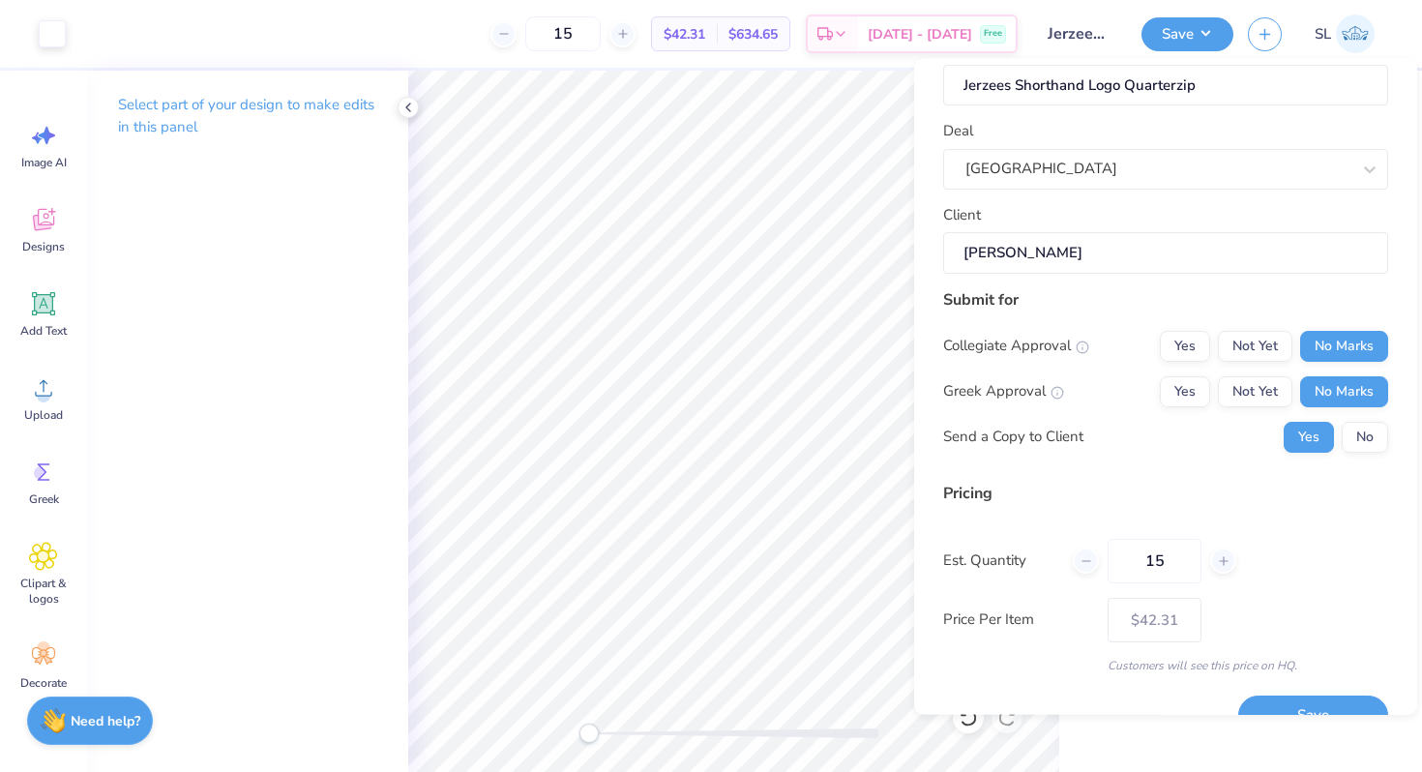
scroll to position [81, 0]
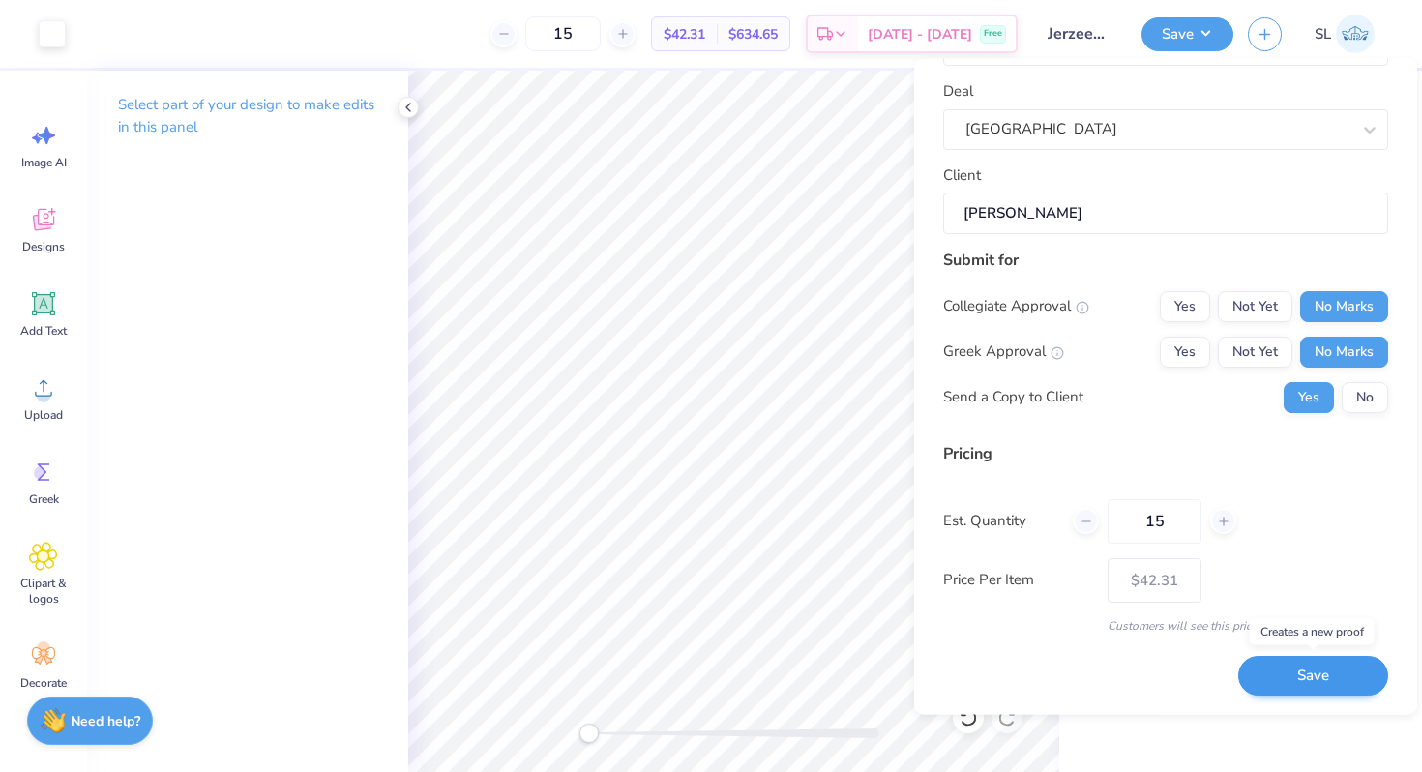
type input "15"
click at [1269, 673] on button "Save" at bounding box center [1313, 677] width 150 height 40
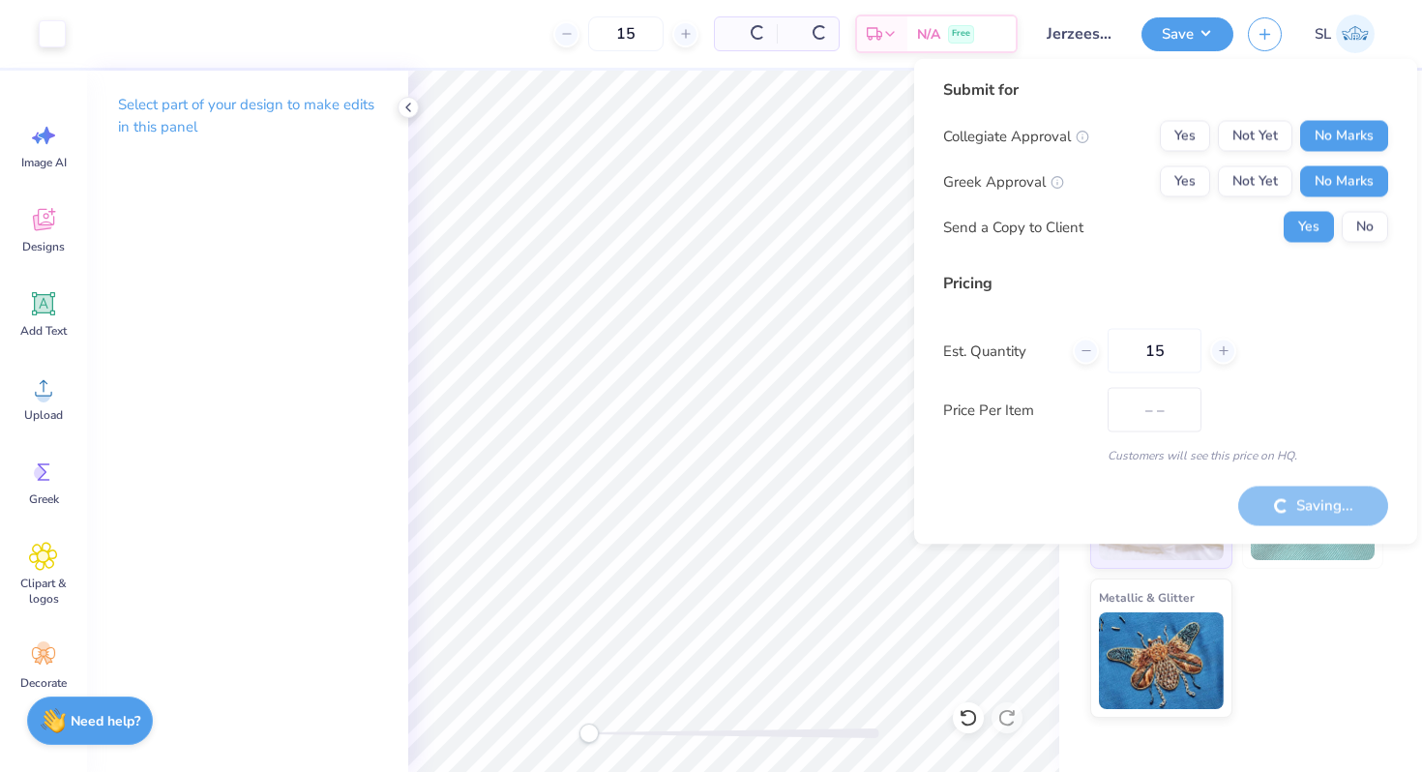
type input "$42.31"
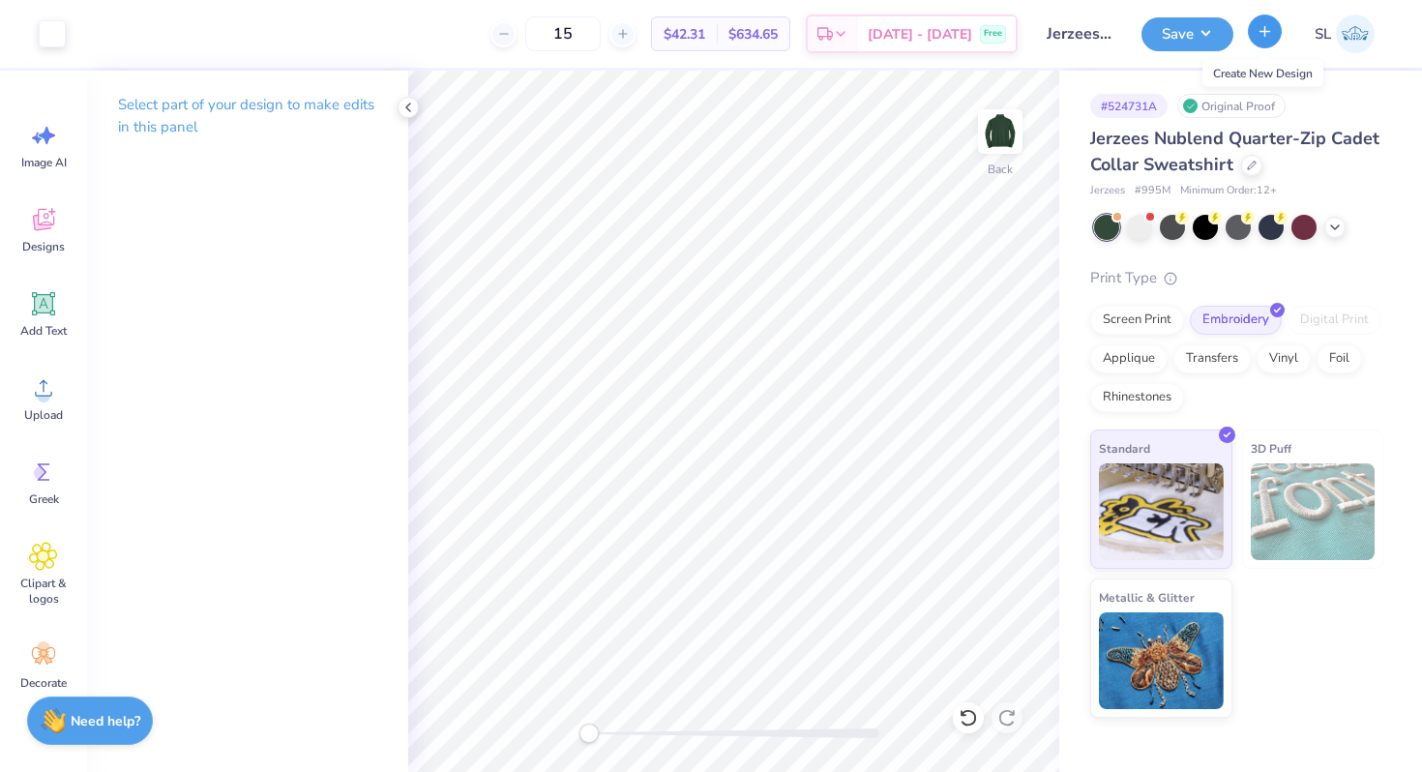
click at [1254, 39] on button "button" at bounding box center [1265, 32] width 34 height 34
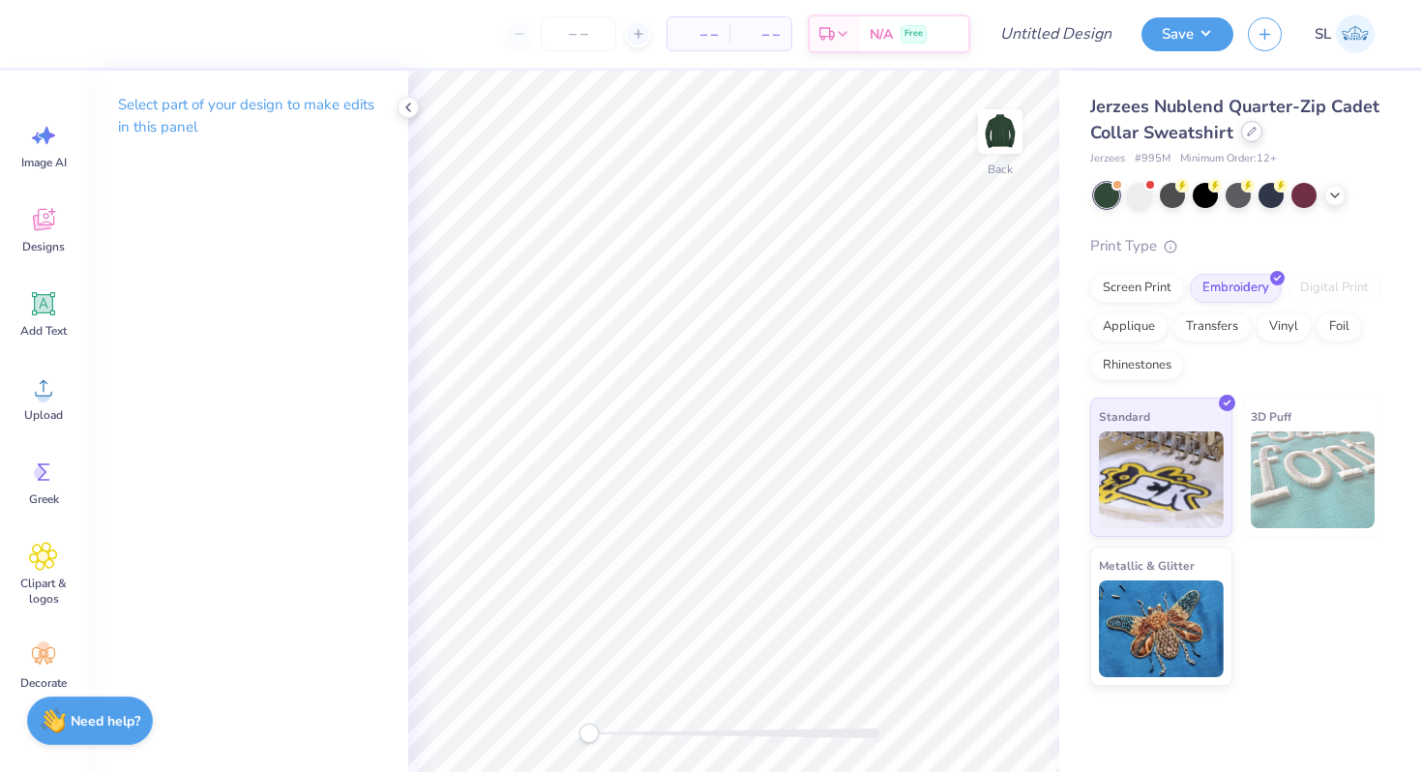
click at [1247, 129] on icon at bounding box center [1252, 132] width 10 height 10
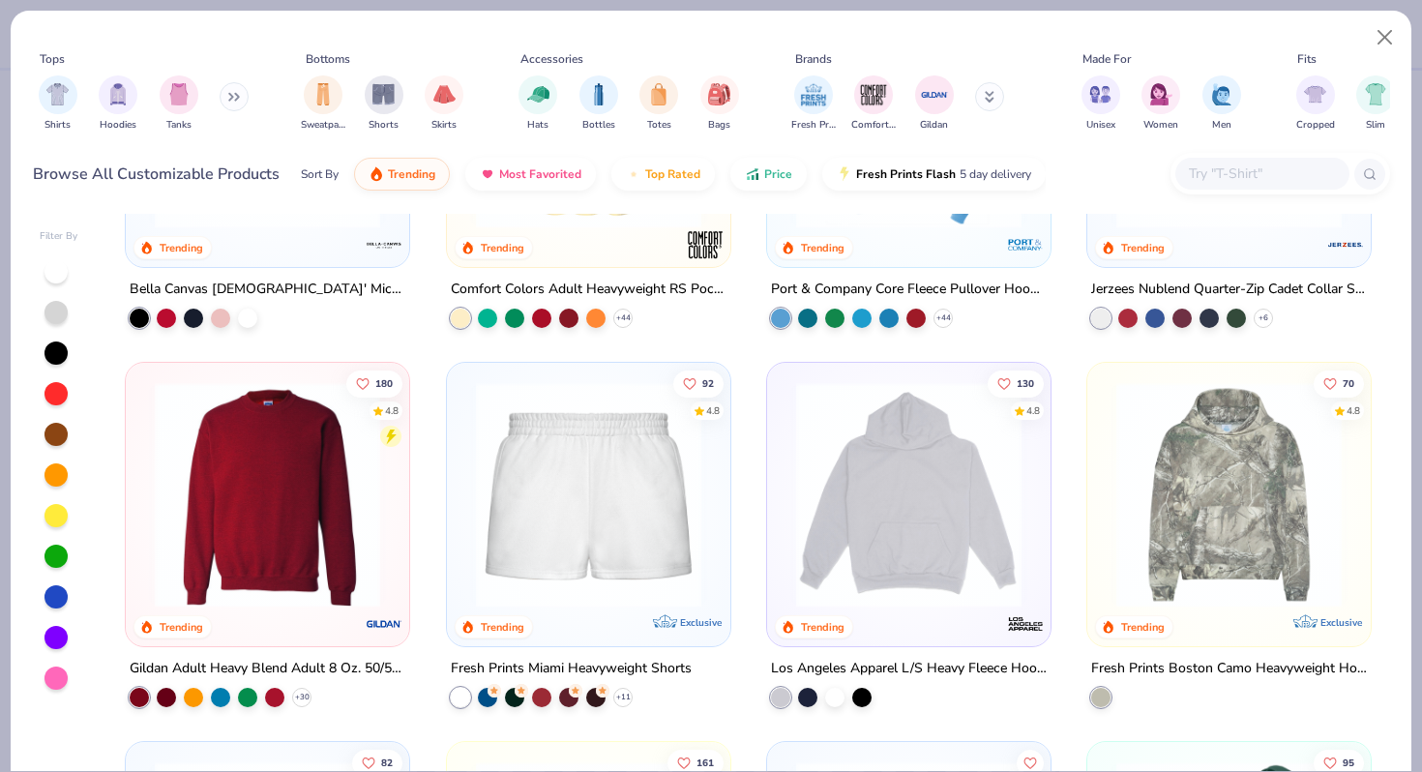
scroll to position [1388, 0]
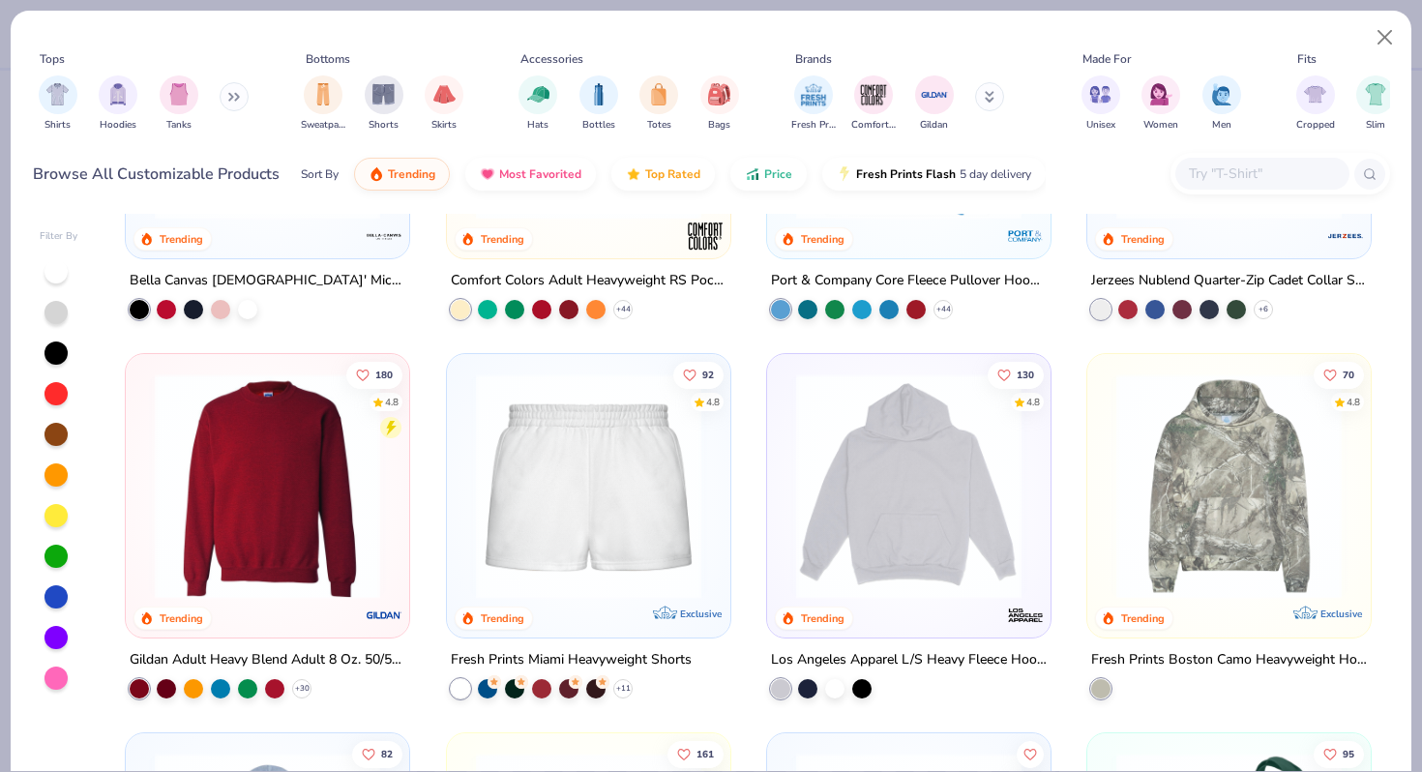
click at [275, 528] on img at bounding box center [267, 485] width 245 height 225
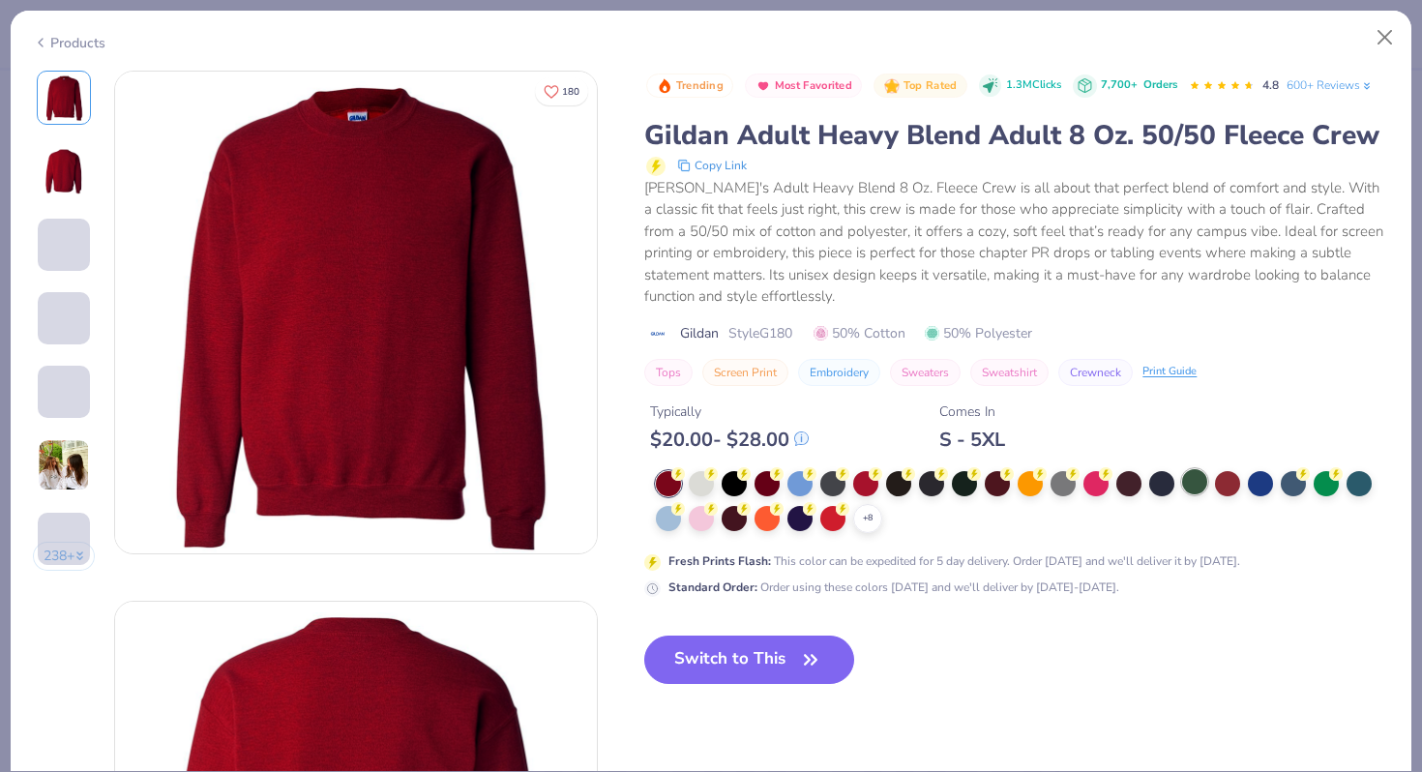
click at [1202, 471] on div at bounding box center [1194, 481] width 25 height 25
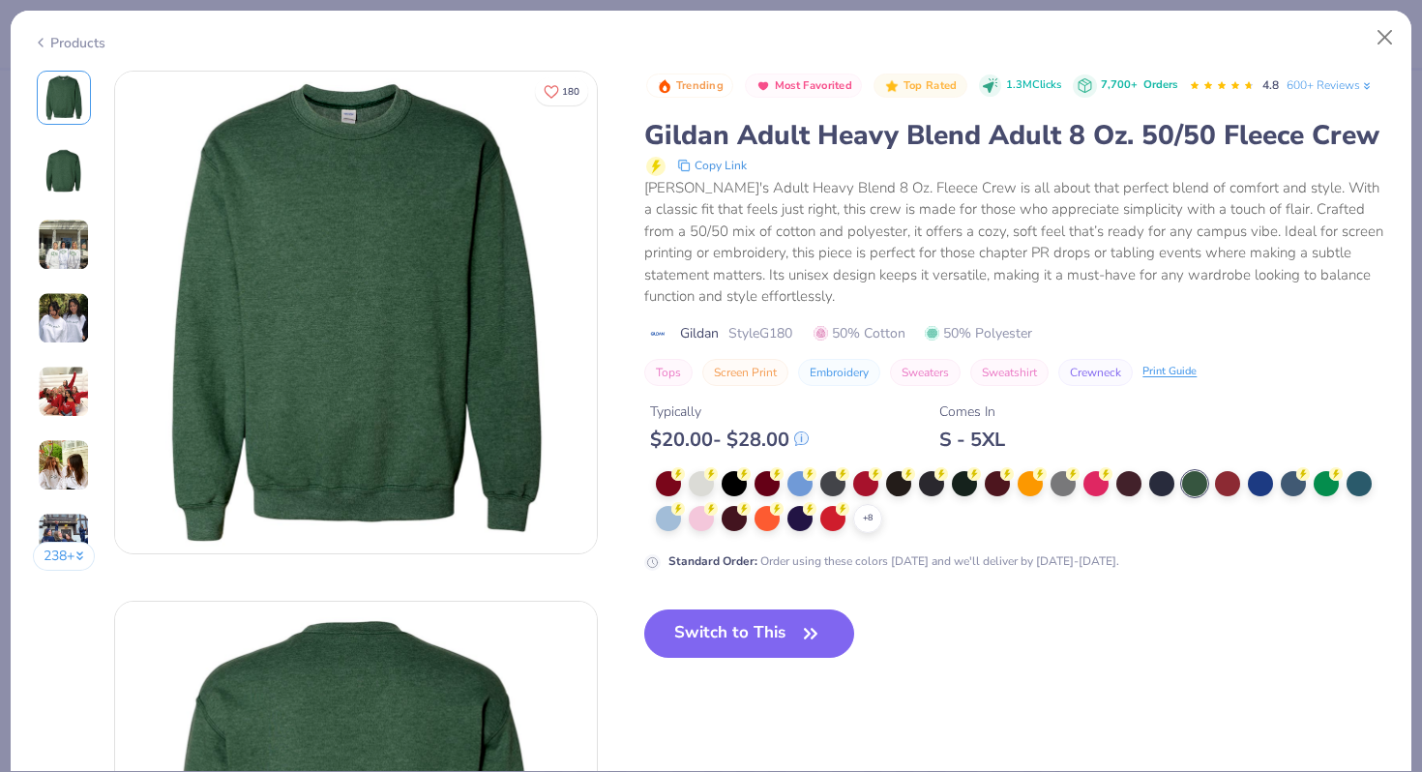
click at [0, 0] on icon at bounding box center [0, 0] width 0 height 0
click at [1329, 489] on div at bounding box center [1326, 481] width 25 height 25
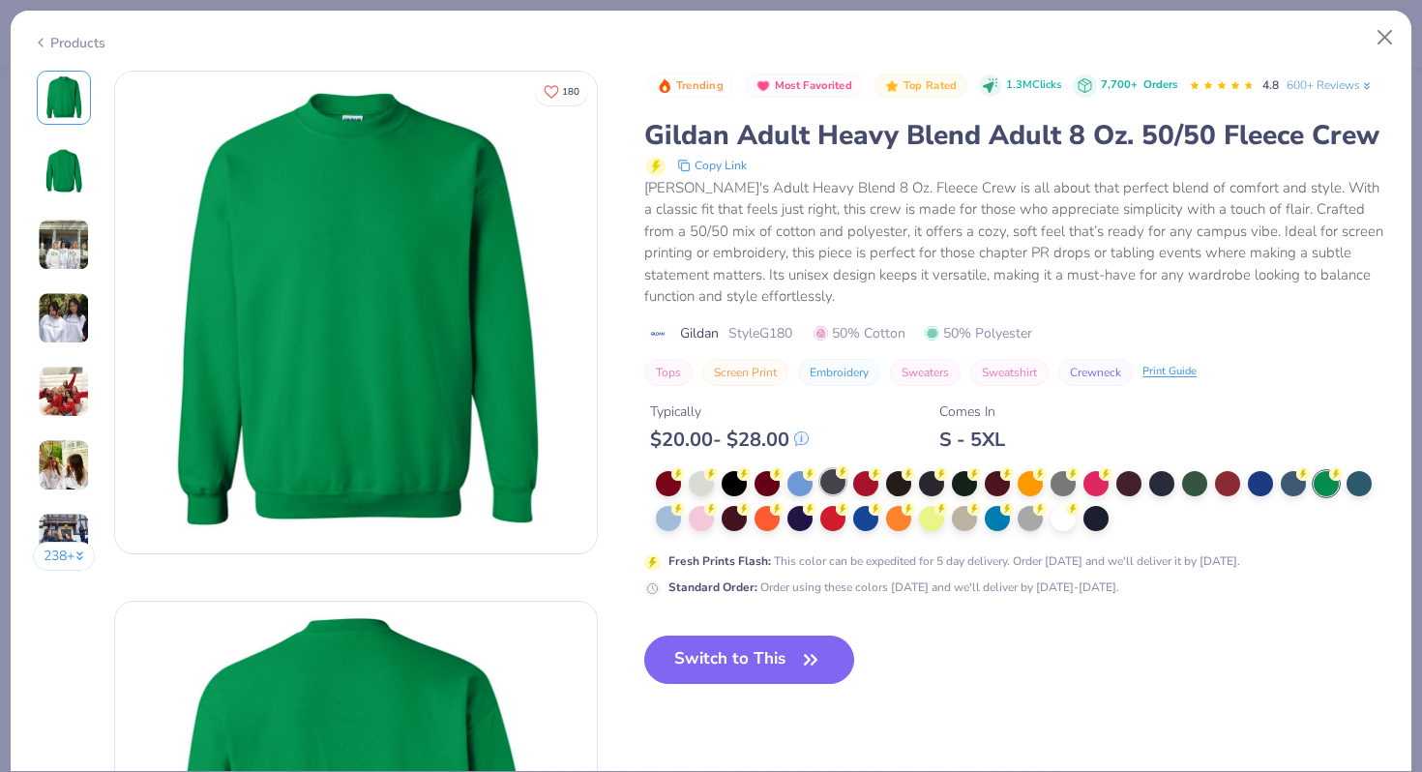
click at [837, 485] on div at bounding box center [832, 481] width 25 height 25
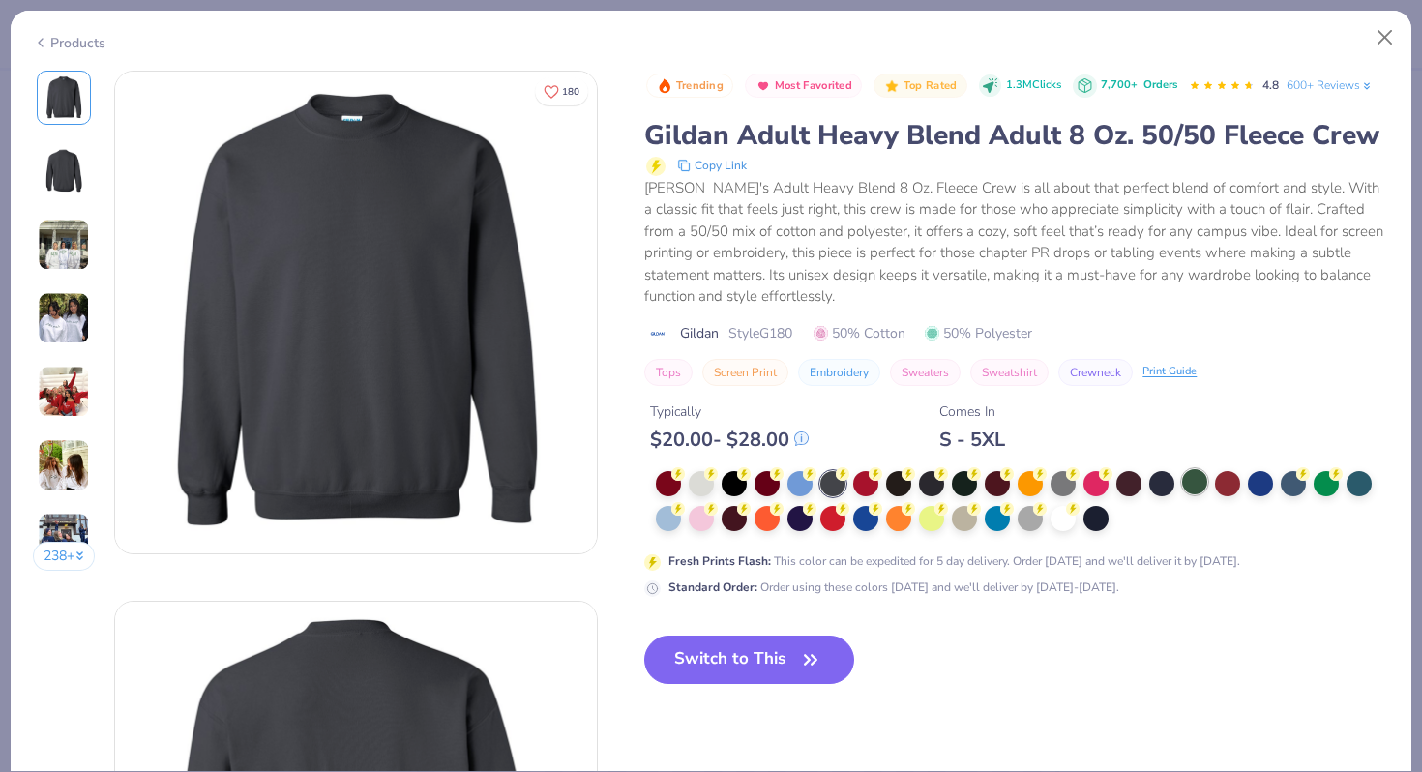
click at [1199, 479] on div at bounding box center [1194, 481] width 25 height 25
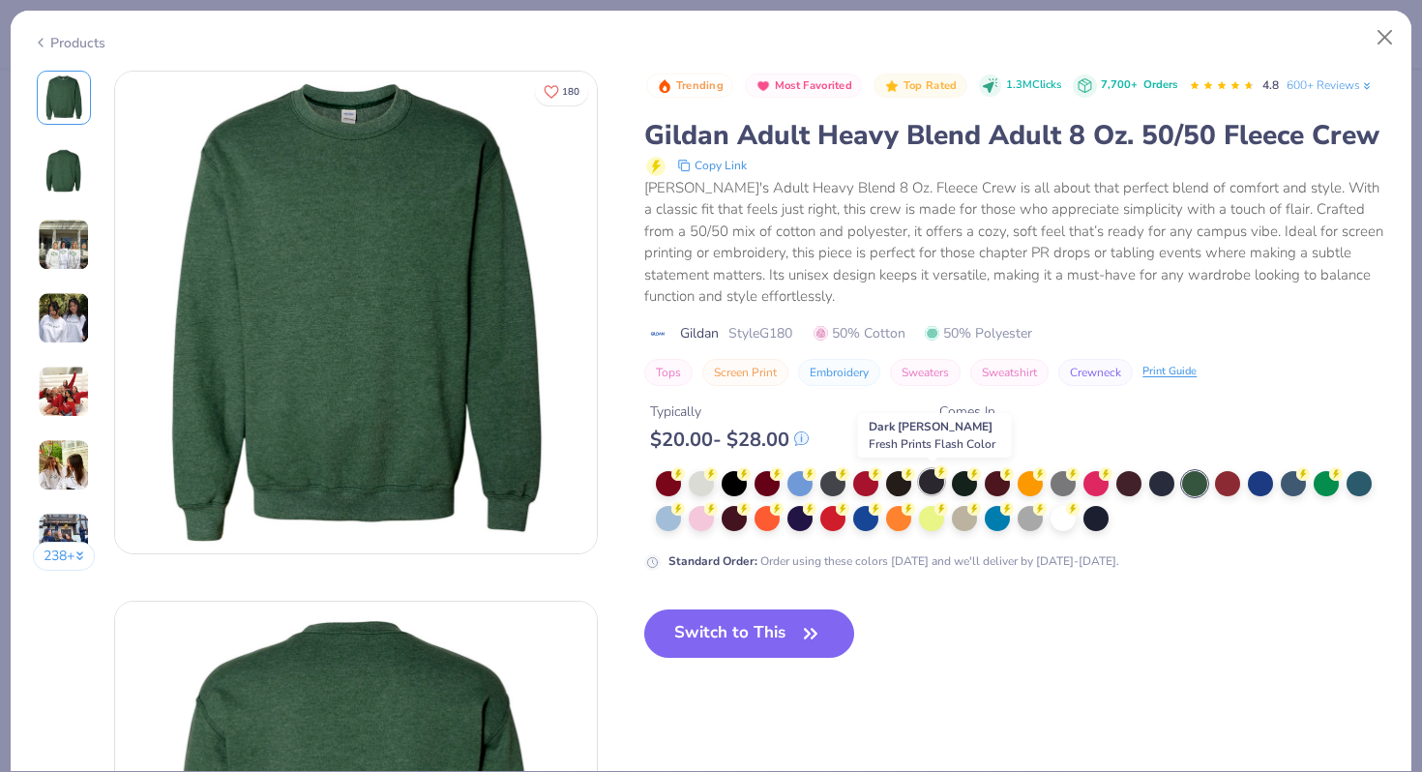
click at [923, 483] on div at bounding box center [931, 481] width 25 height 25
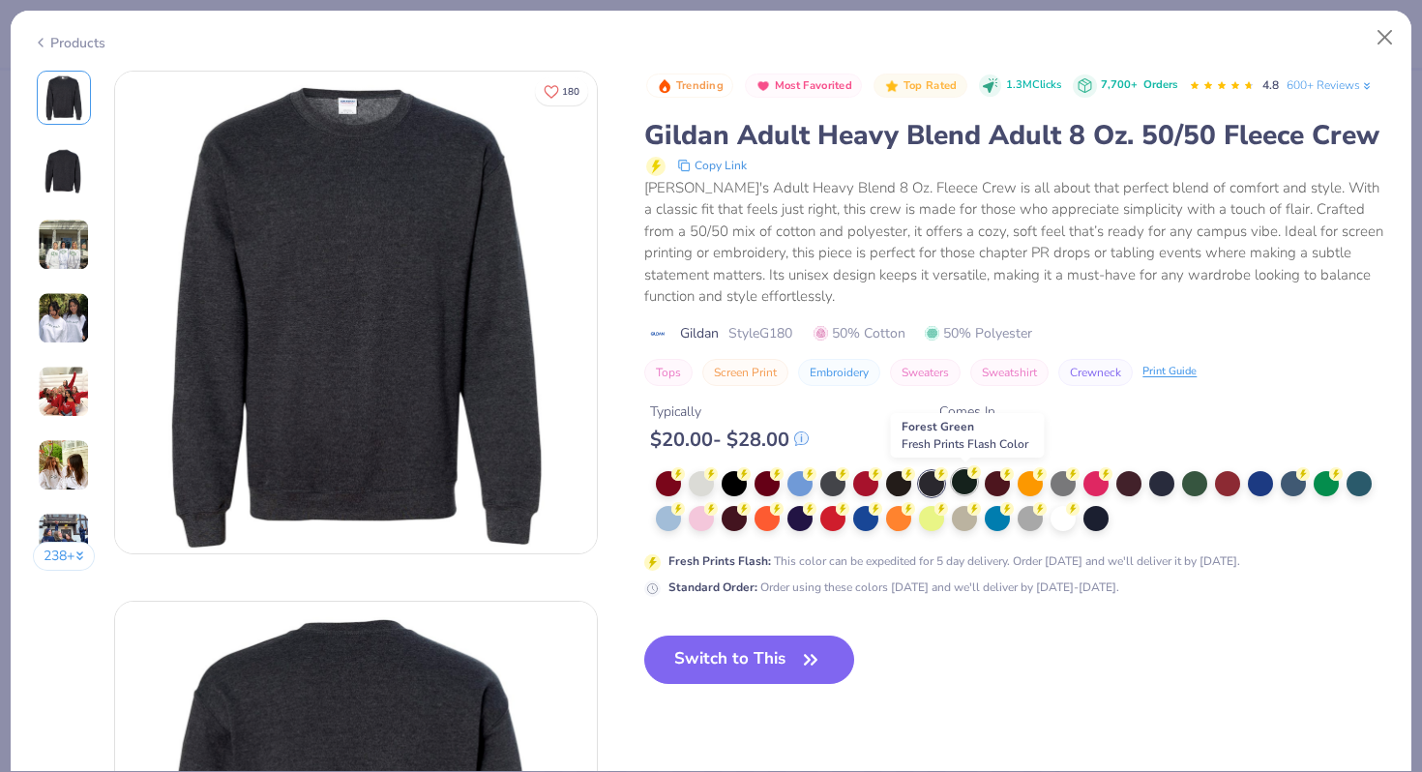
click at [963, 484] on div at bounding box center [964, 481] width 25 height 25
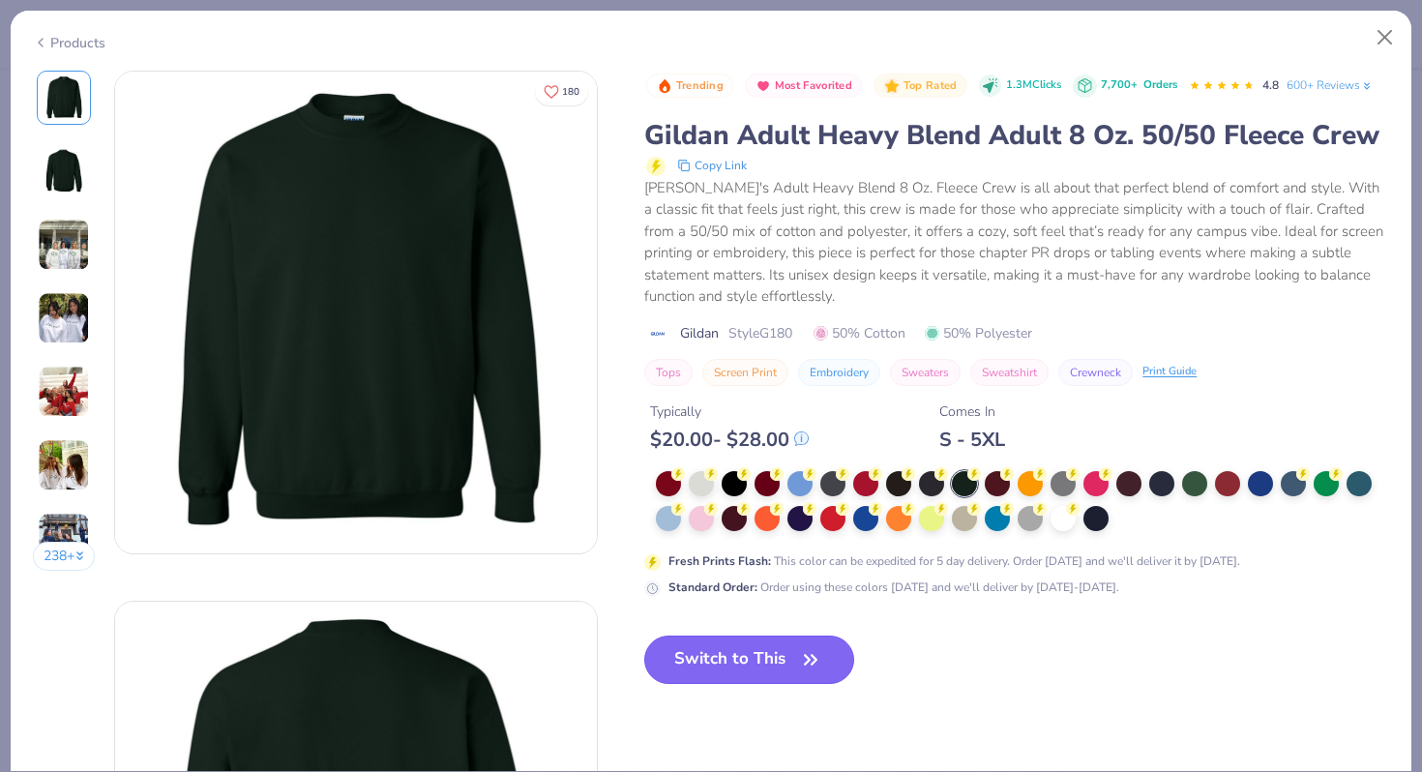
click at [741, 675] on button "Switch to This" at bounding box center [749, 660] width 210 height 48
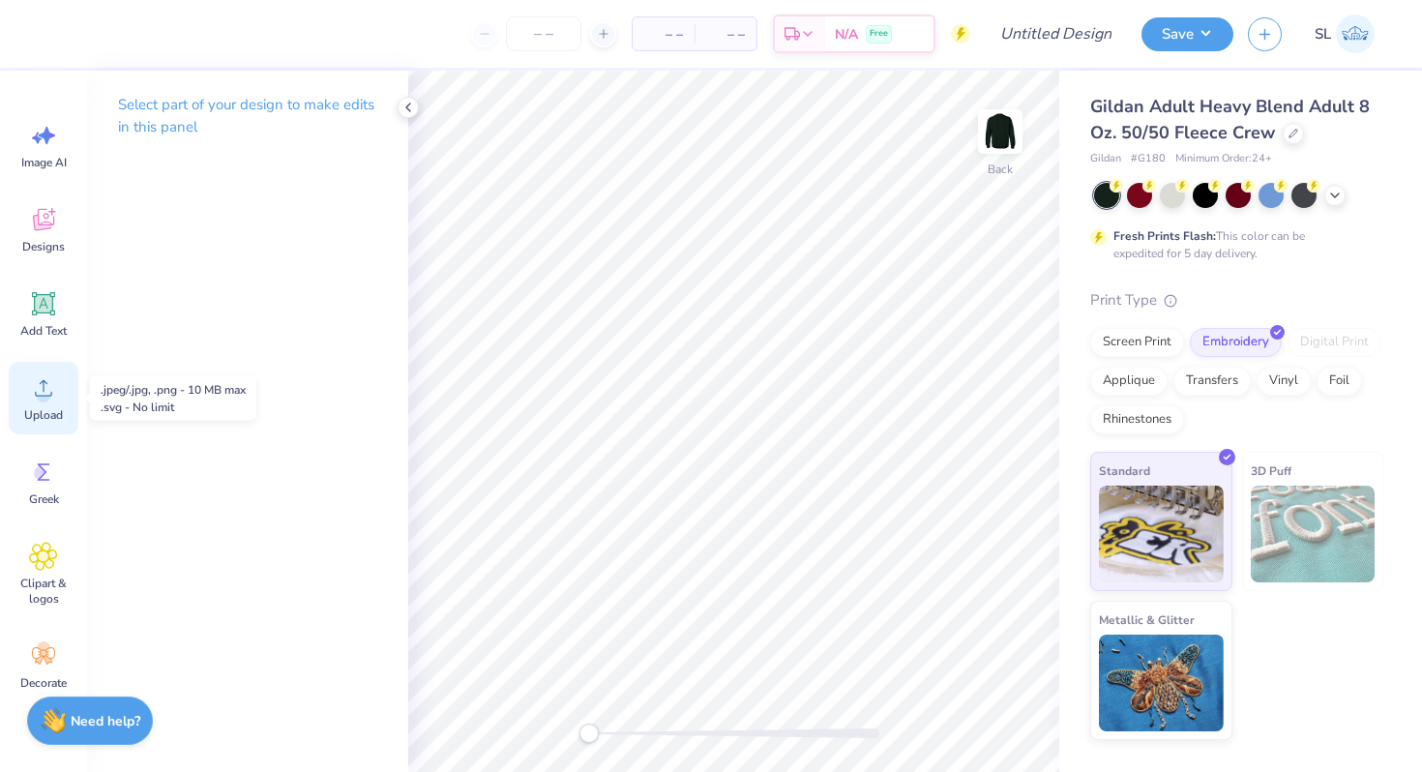
click at [22, 412] on div "Upload" at bounding box center [44, 398] width 70 height 73
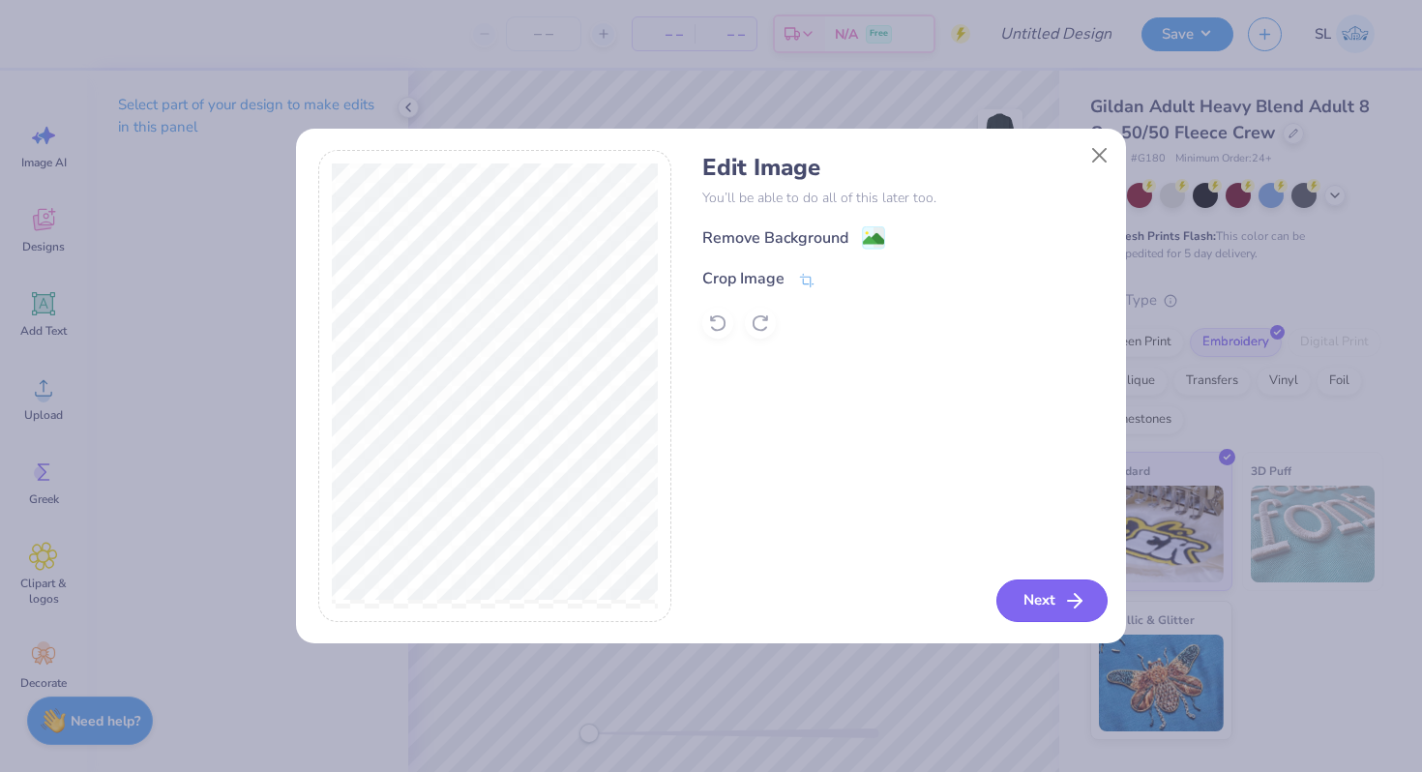
click at [1026, 586] on button "Next" at bounding box center [1051, 600] width 111 height 43
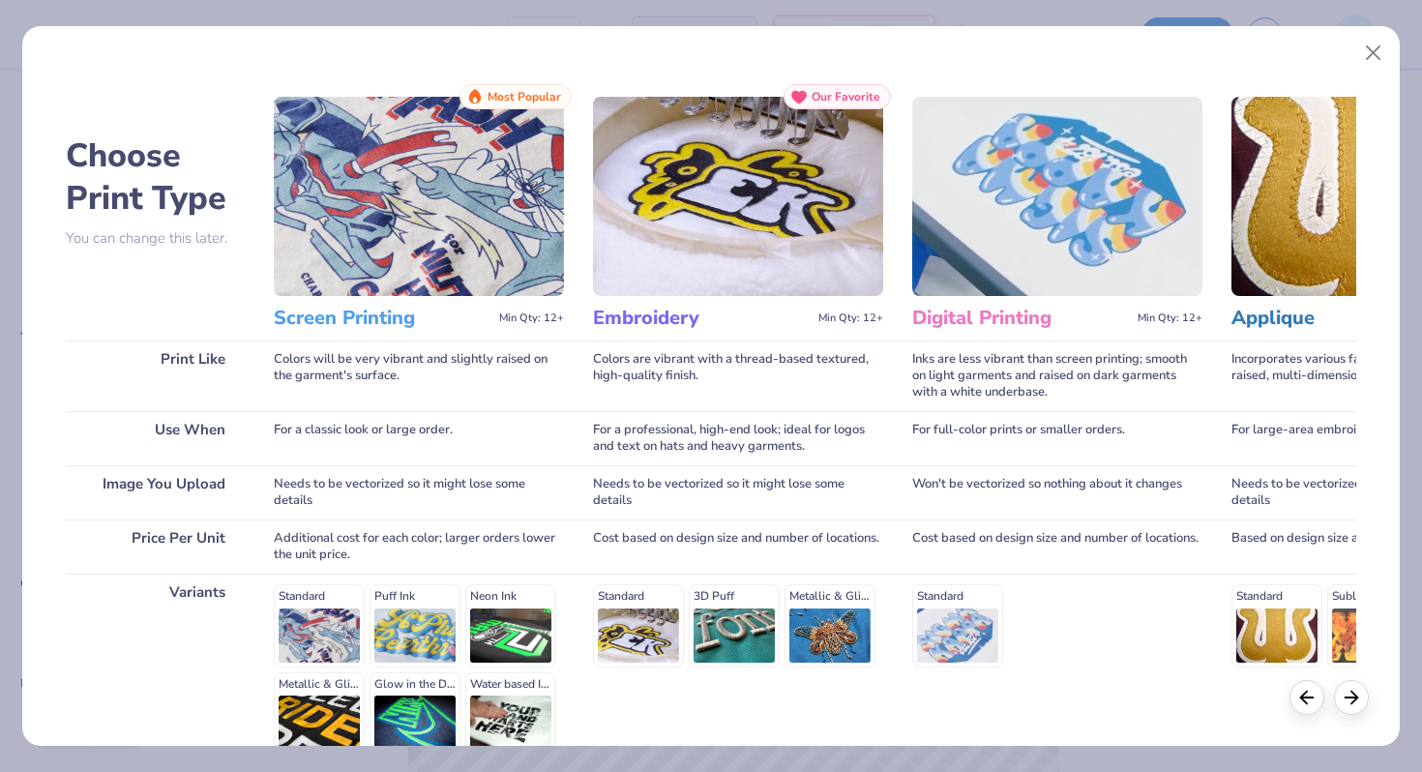
scroll to position [192, 0]
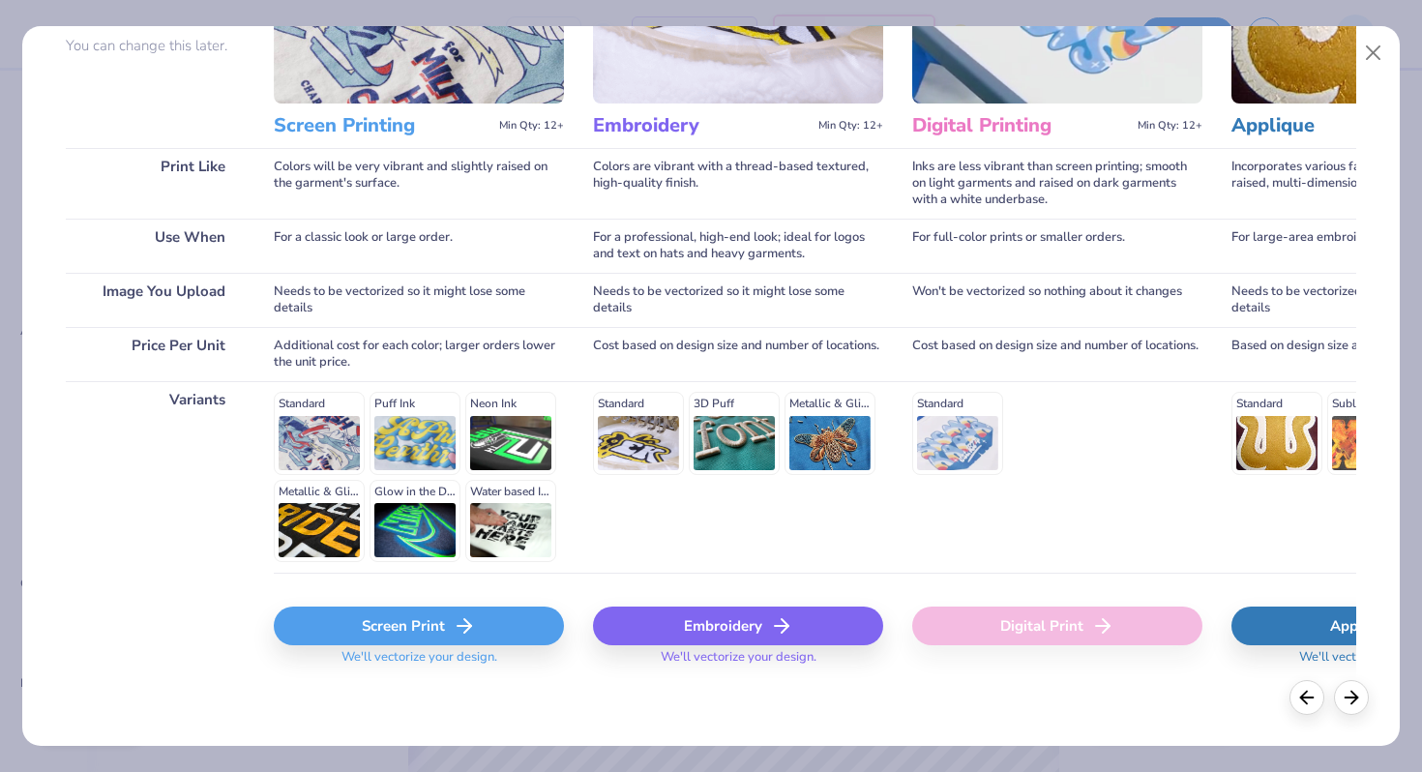
click at [690, 628] on div "Embroidery" at bounding box center [738, 626] width 290 height 39
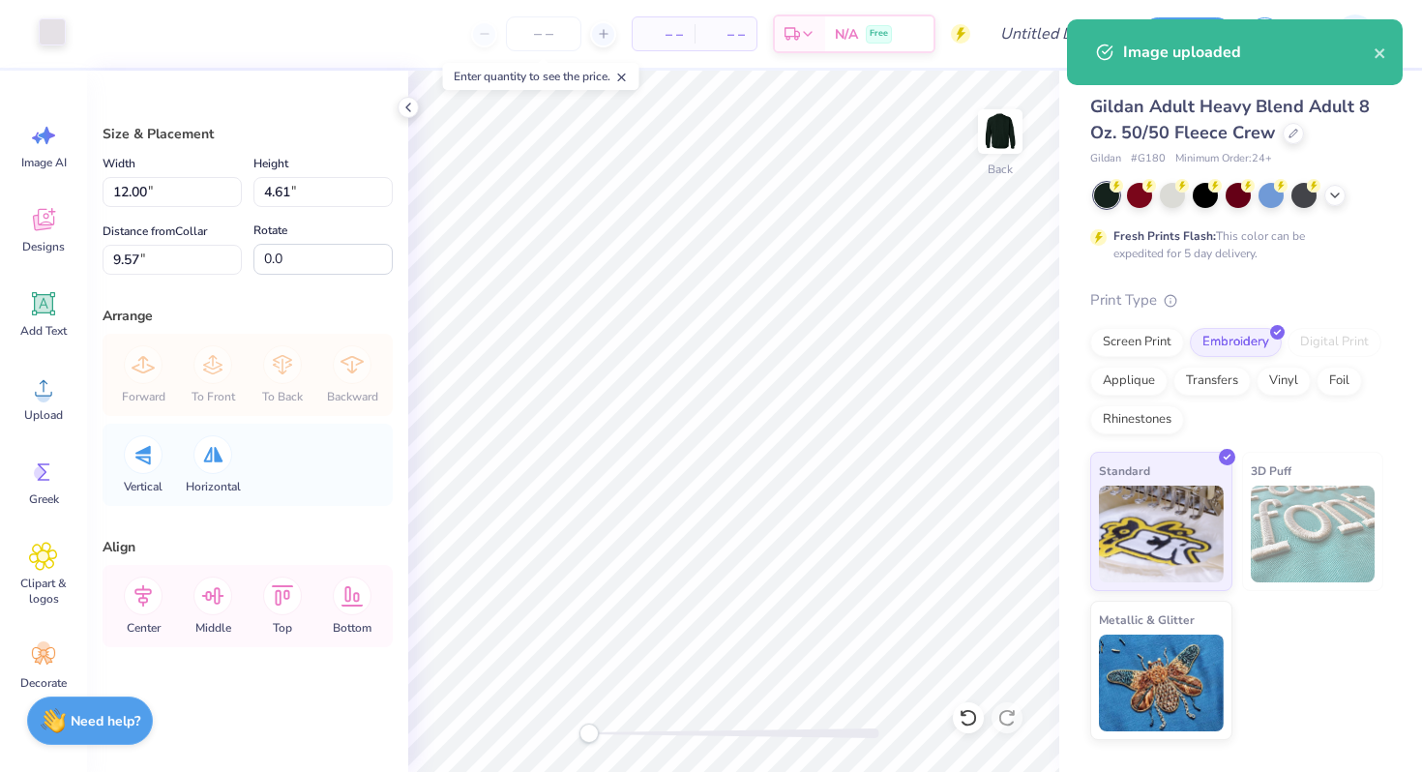
click at [49, 32] on div at bounding box center [52, 31] width 27 height 27
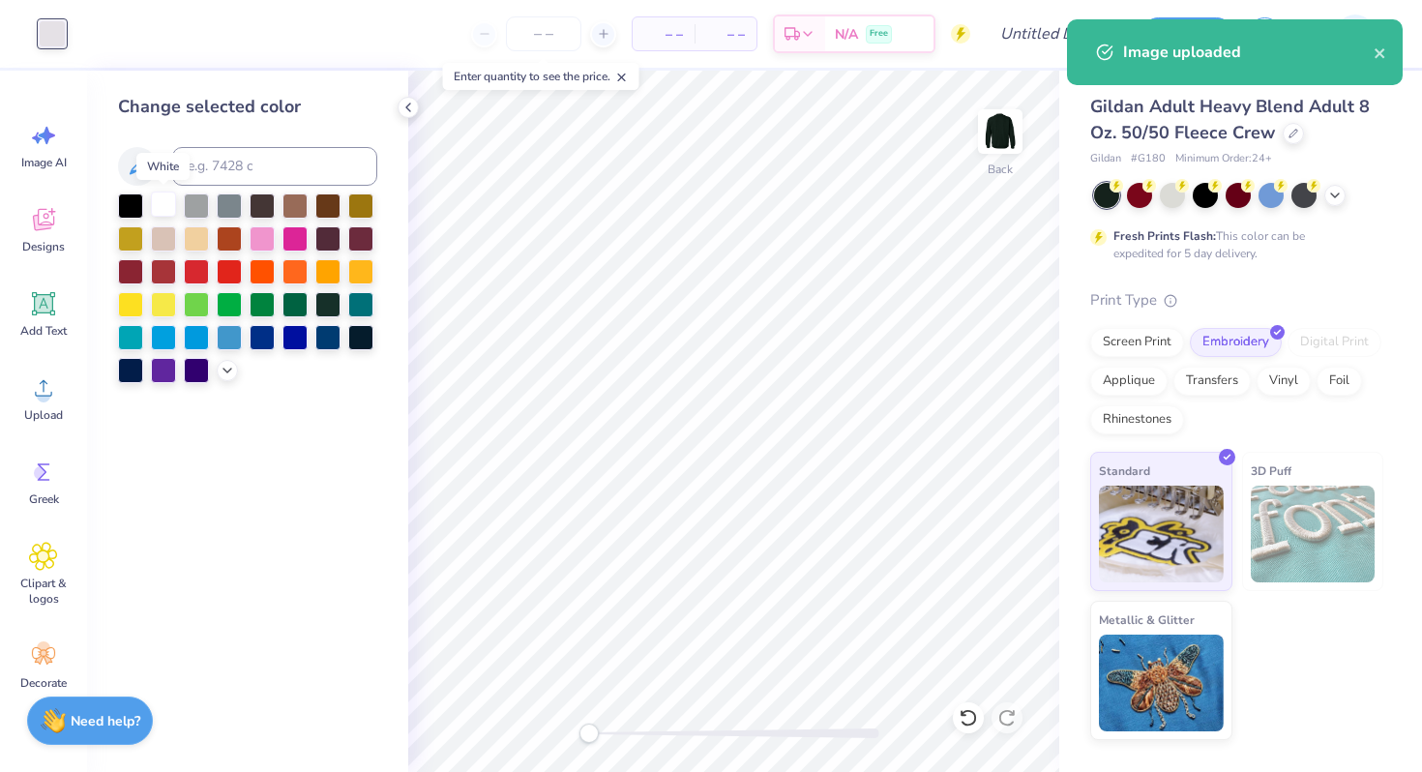
click at [161, 197] on div at bounding box center [163, 204] width 25 height 25
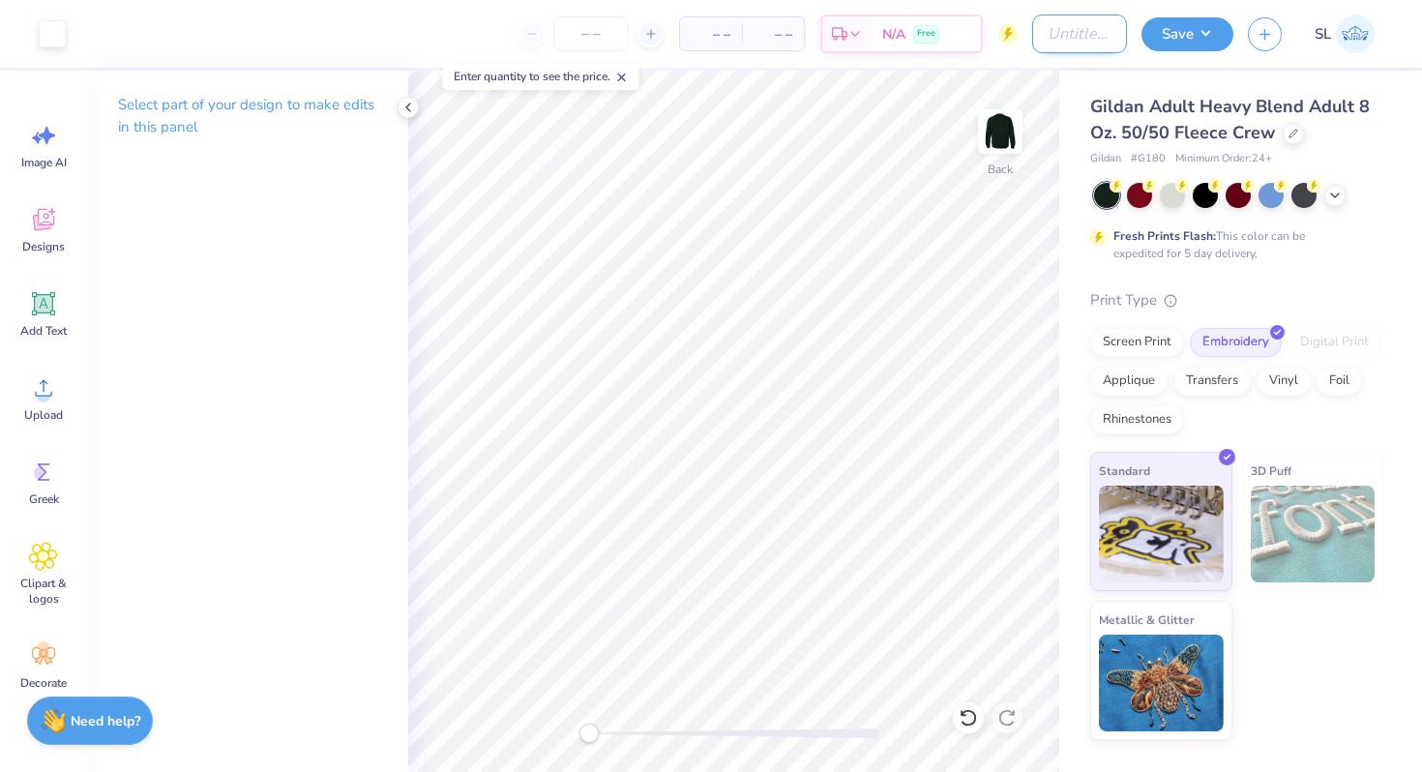
click at [1041, 27] on input "Design Title" at bounding box center [1079, 34] width 95 height 39
click at [1049, 51] on input "Design Title" at bounding box center [1079, 34] width 95 height 39
type input "Gildan Shorthand Logo Crewneck"
click at [589, 28] on input "number" at bounding box center [590, 33] width 75 height 35
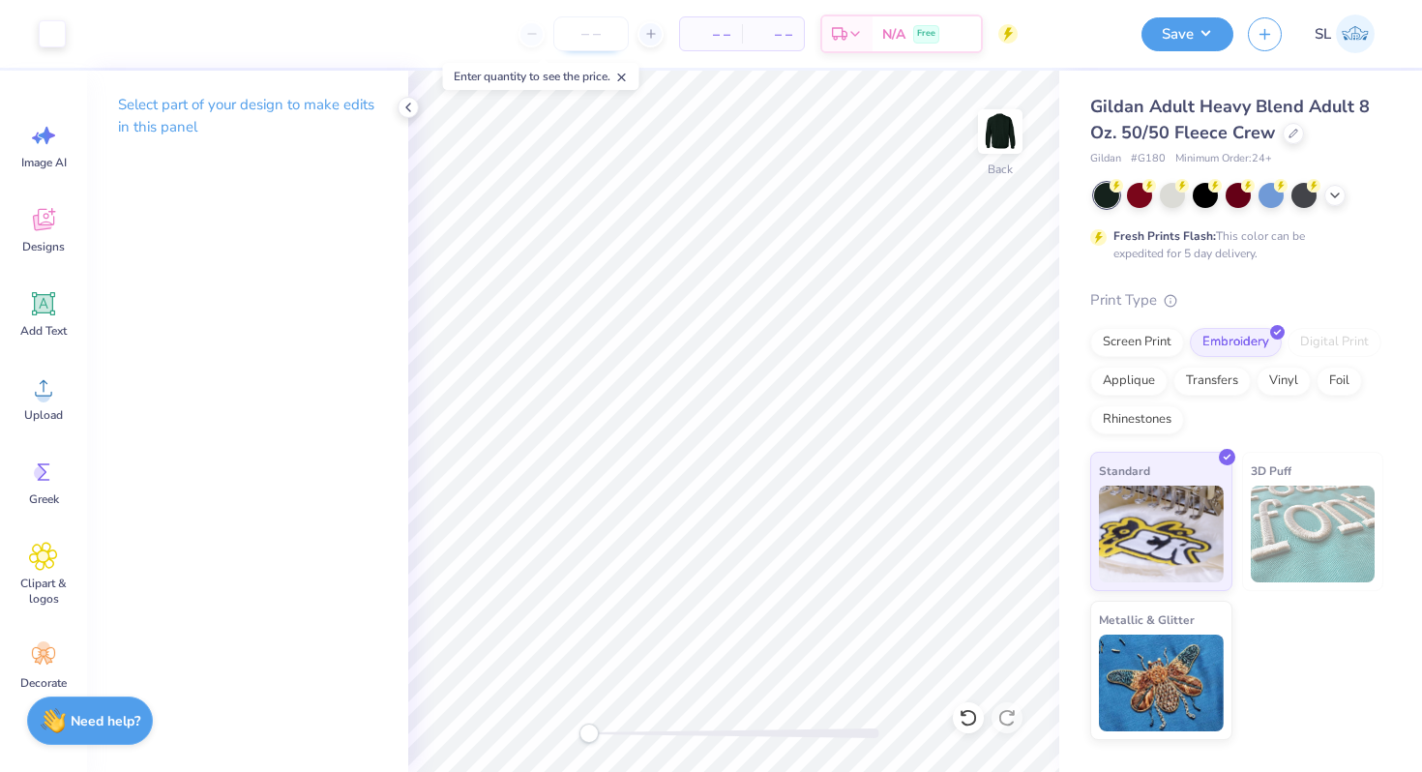
scroll to position [0, 0]
type input "15"
click at [405, 104] on icon at bounding box center [407, 107] width 15 height 15
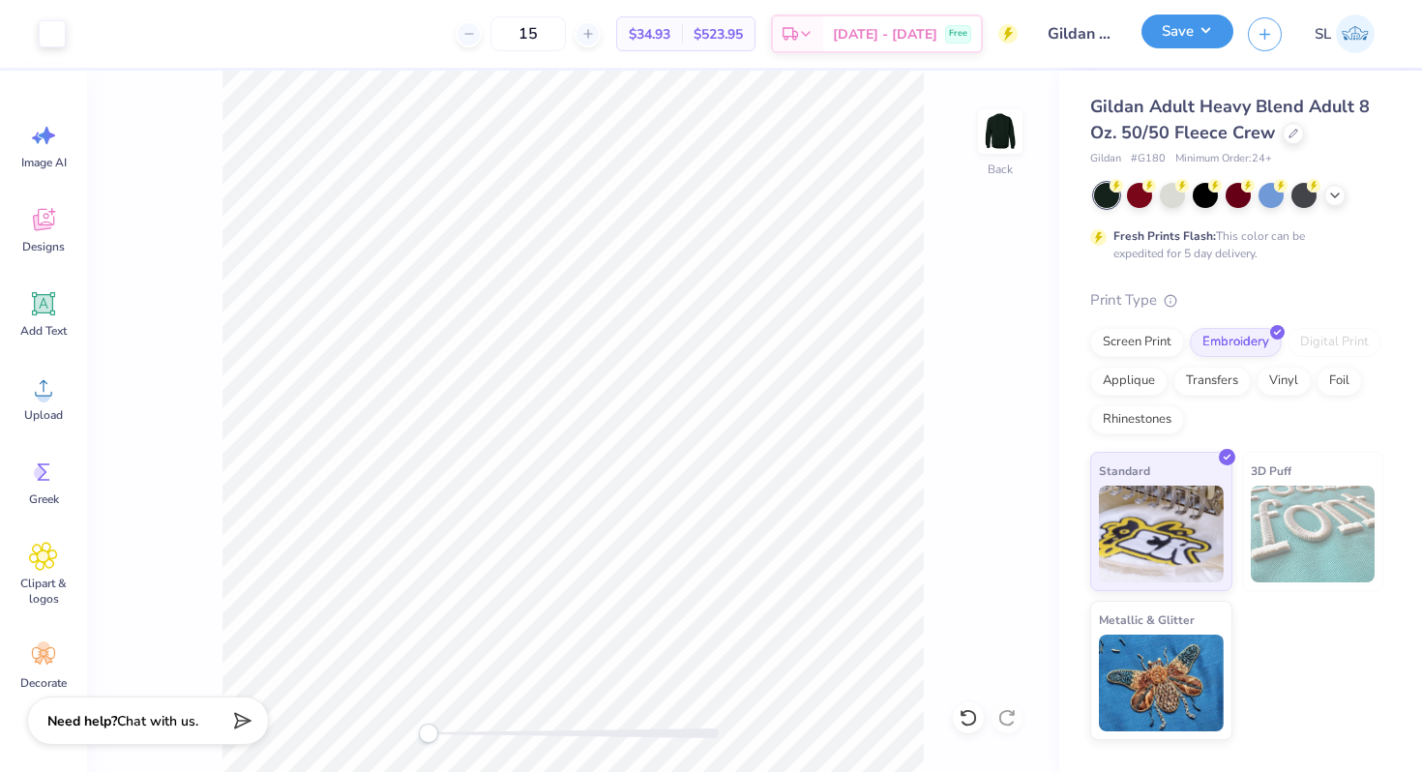
click at [1188, 40] on button "Save" at bounding box center [1187, 32] width 92 height 34
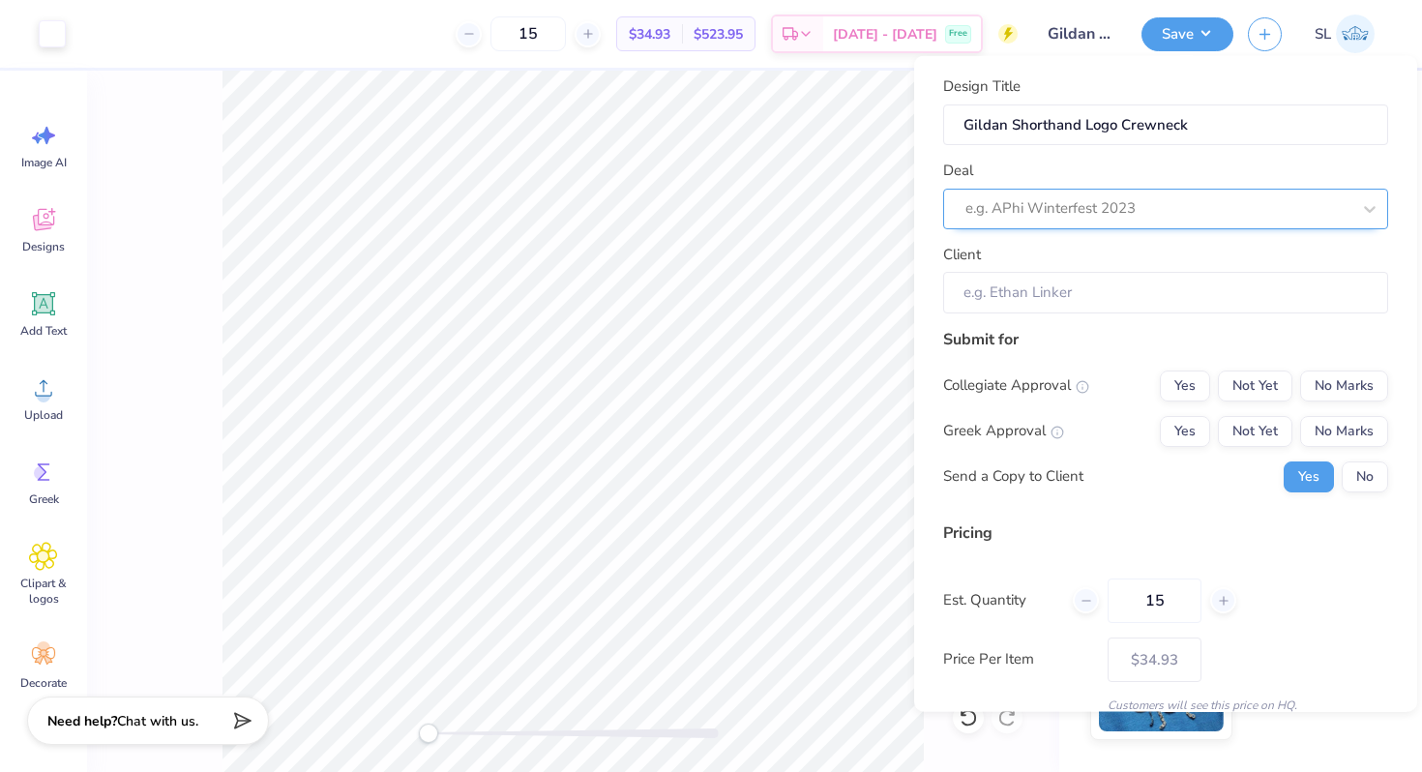
click at [1295, 204] on div at bounding box center [1157, 208] width 385 height 26
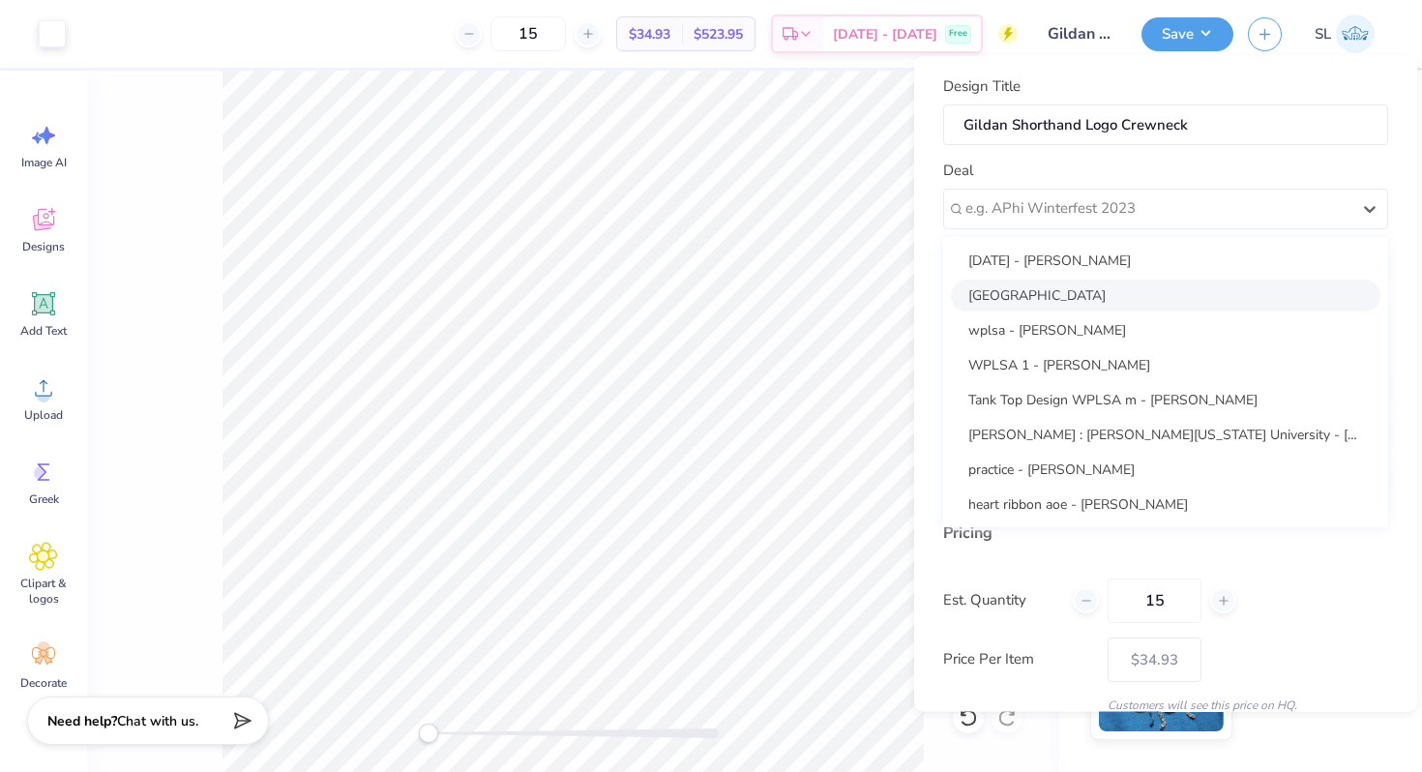
click at [1199, 294] on div "[GEOGRAPHIC_DATA]" at bounding box center [1165, 295] width 429 height 32
type input "[PERSON_NAME]"
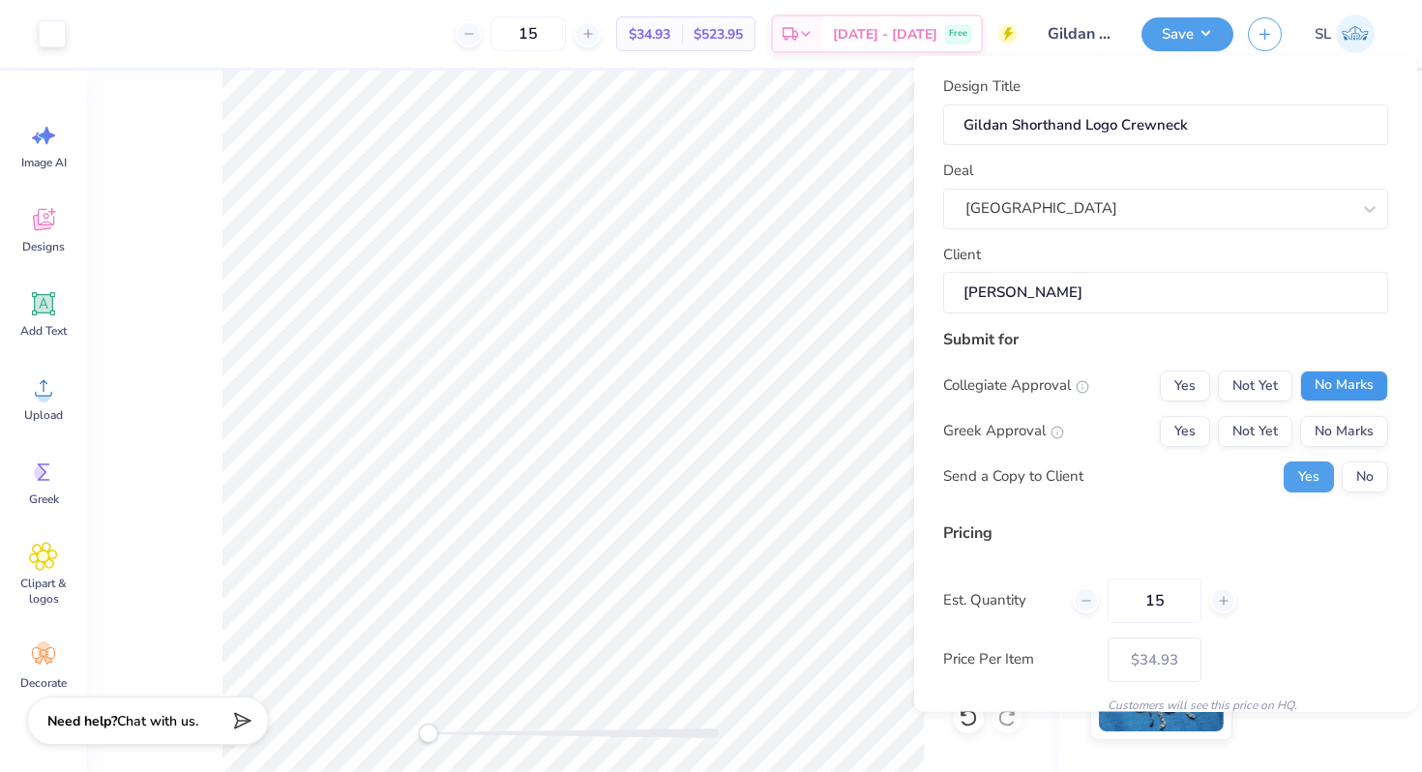
click at [1345, 382] on button "No Marks" at bounding box center [1344, 385] width 88 height 31
click at [1345, 419] on button "No Marks" at bounding box center [1344, 430] width 88 height 31
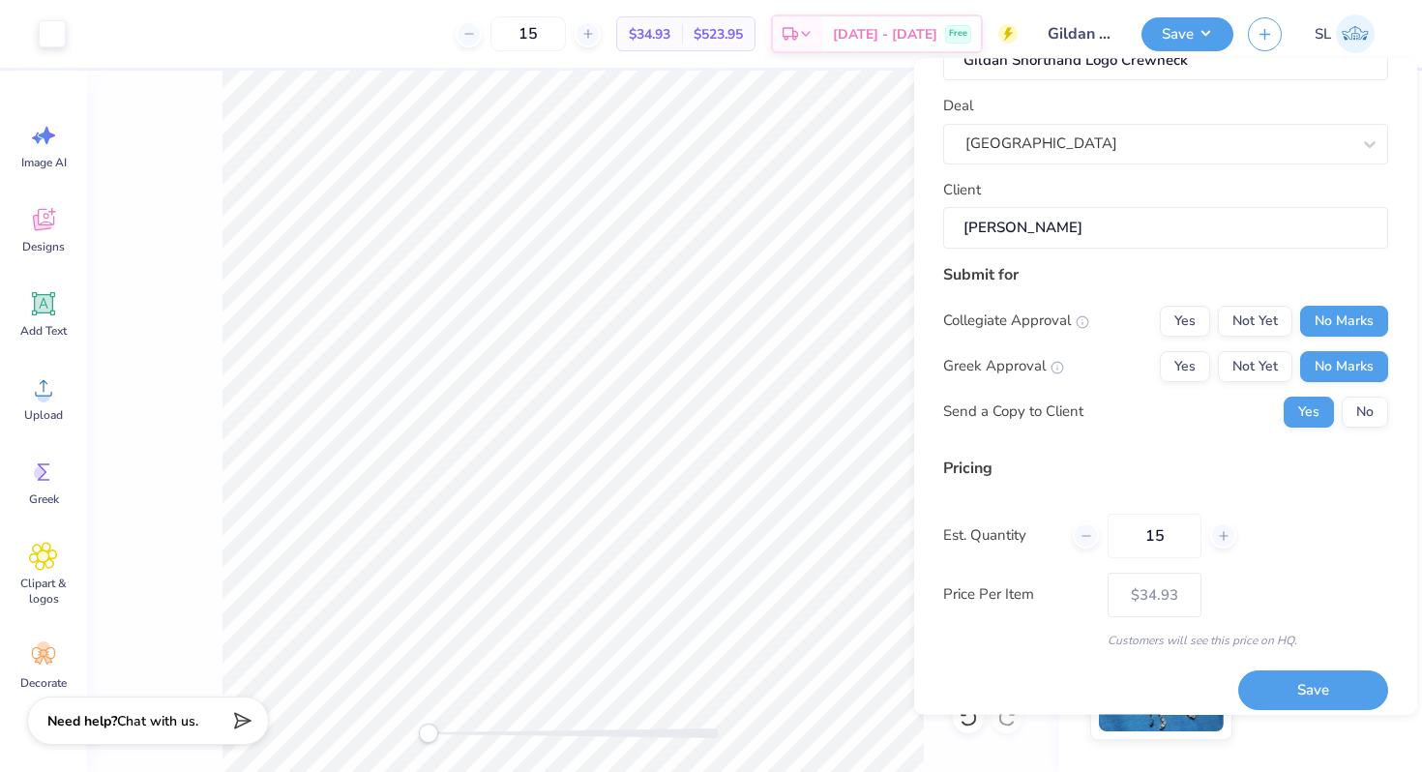
scroll to position [81, 0]
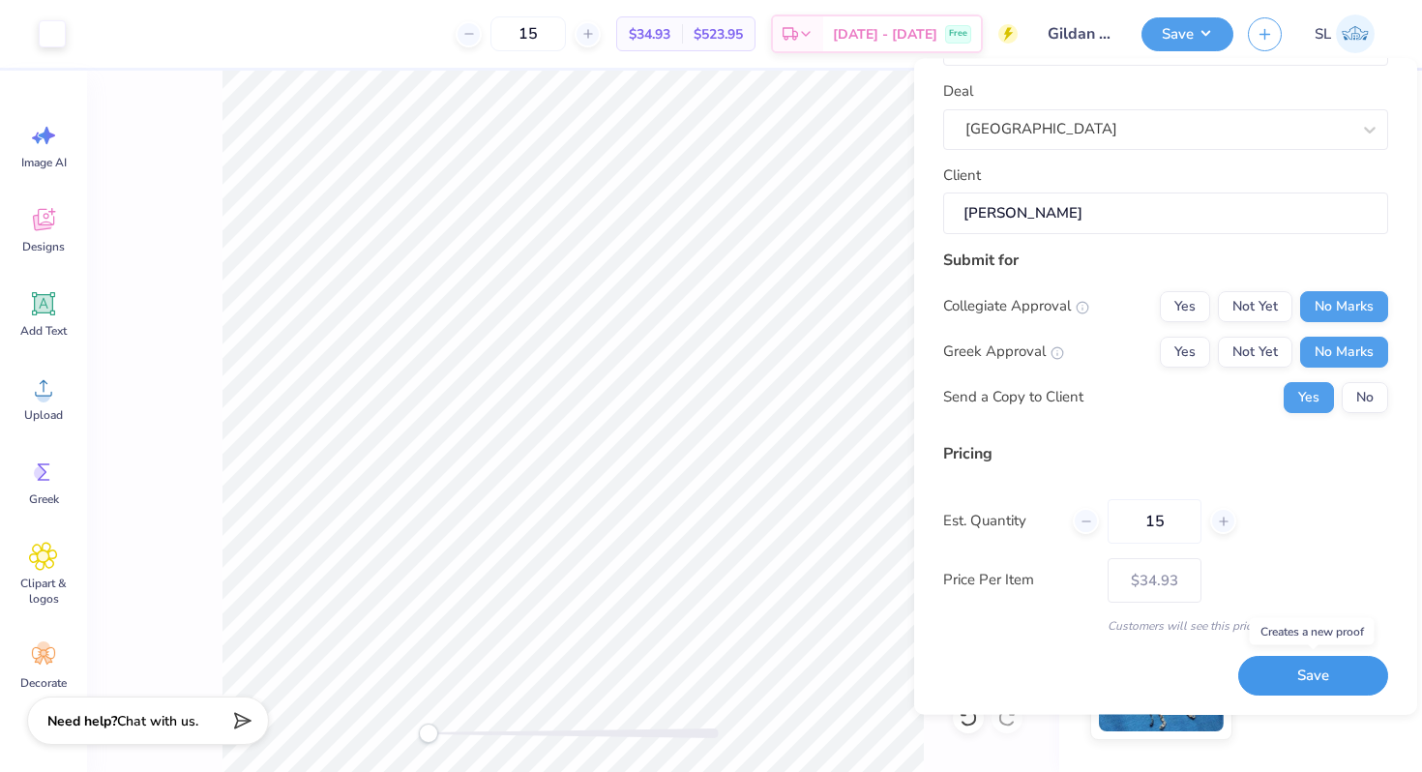
click at [1291, 673] on button "Save" at bounding box center [1313, 677] width 150 height 40
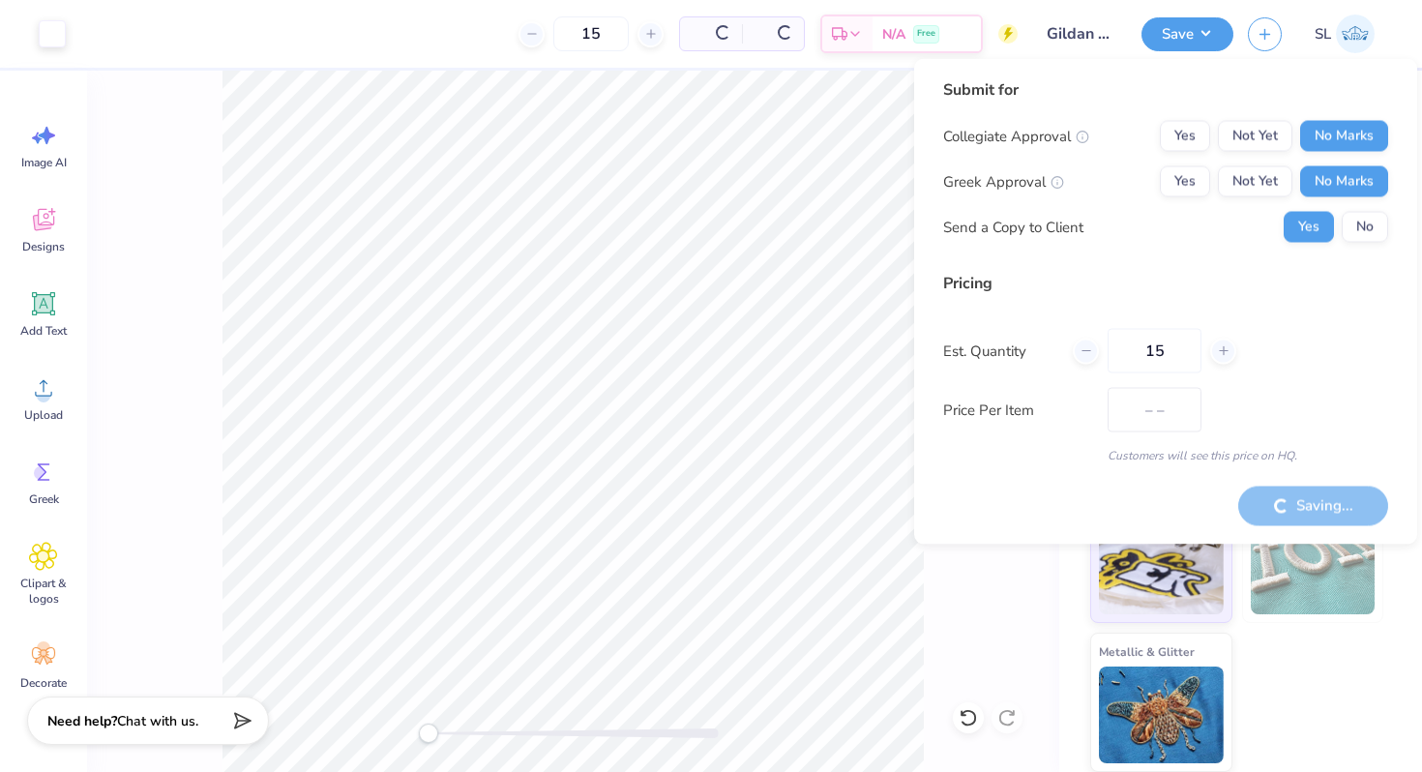
type input "$34.93"
